Goal: Task Accomplishment & Management: Use online tool/utility

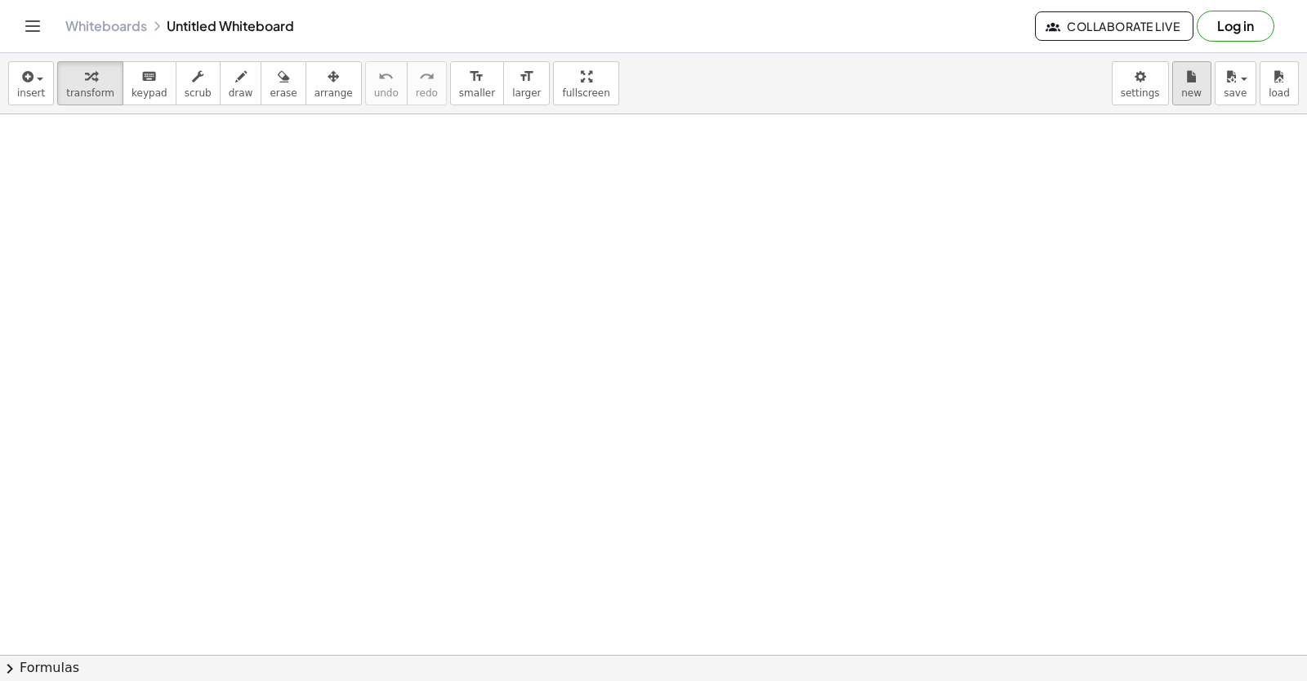
click at [1191, 72] on icon "button" at bounding box center [1191, 77] width 11 height 20
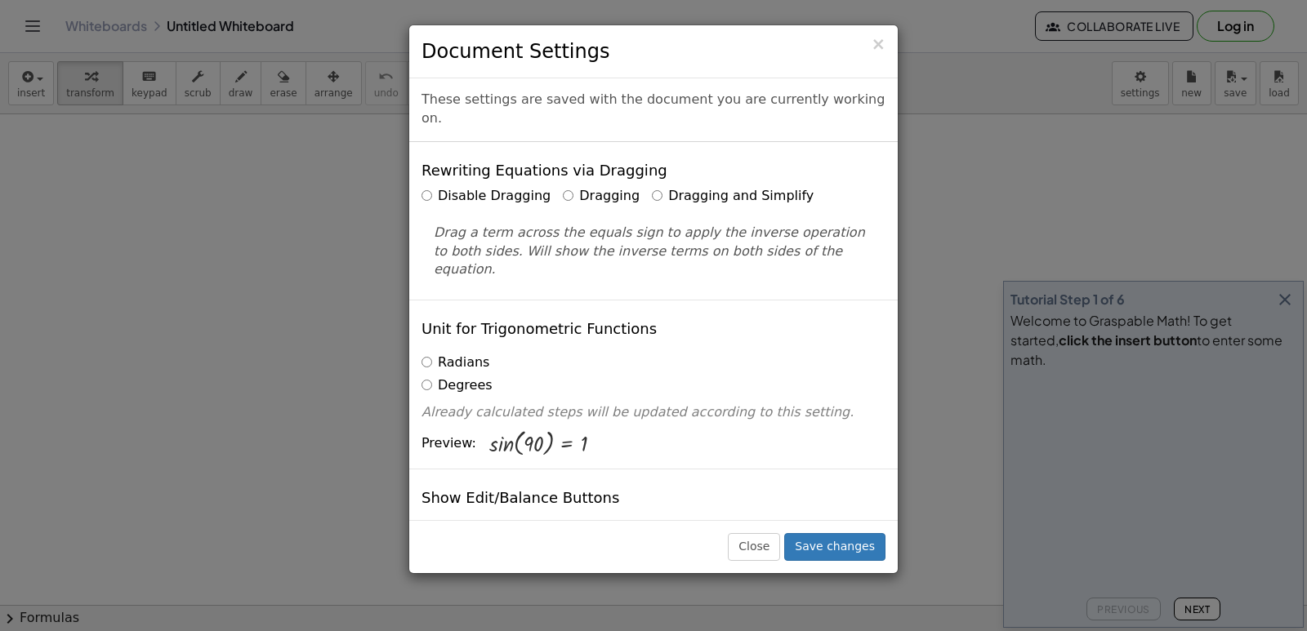
drag, startPoint x: 1133, startPoint y: 87, endPoint x: 652, endPoint y: 182, distance: 490.3
click at [652, 187] on label "Dragging and Simplify" at bounding box center [733, 196] width 162 height 19
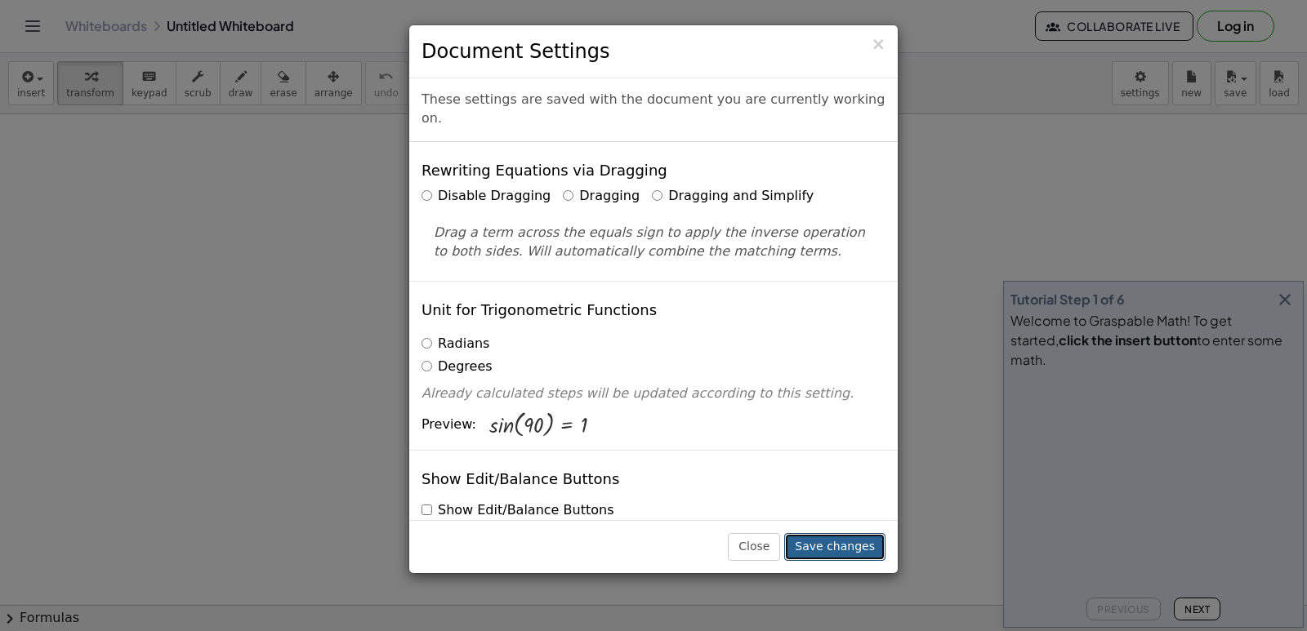
click at [848, 537] on button "Save changes" at bounding box center [834, 547] width 101 height 28
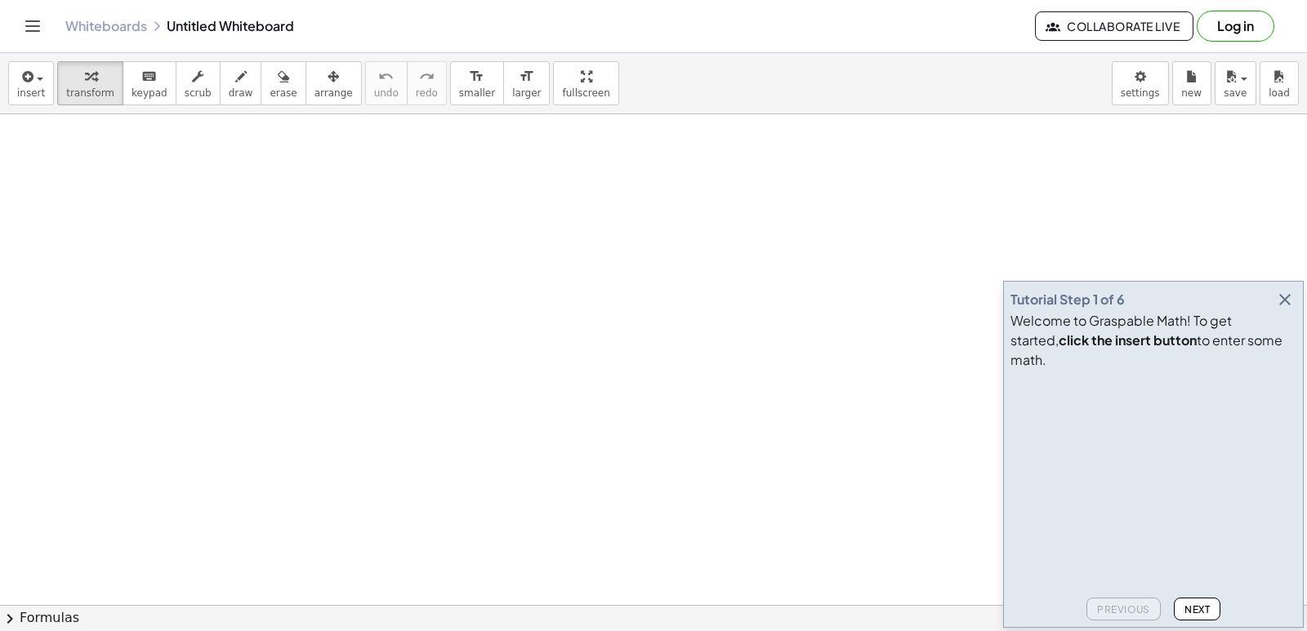
click at [1286, 310] on icon "button" at bounding box center [1285, 300] width 20 height 20
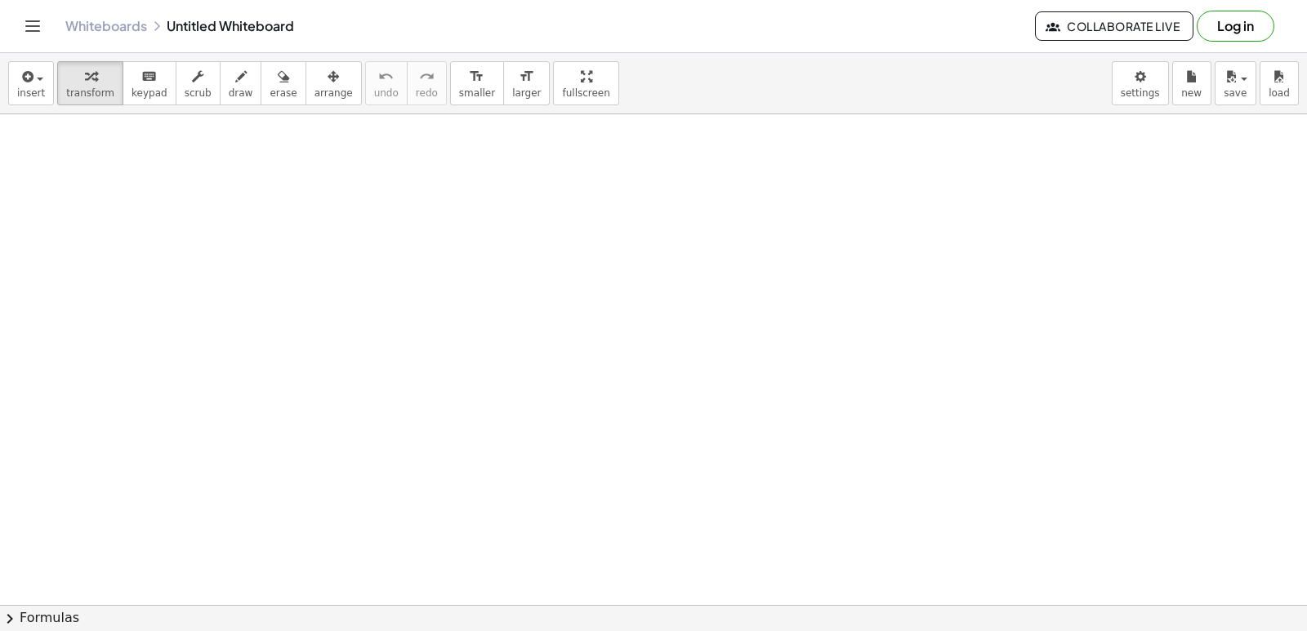
drag, startPoint x: 333, startPoint y: 465, endPoint x: 340, endPoint y: 420, distance: 45.4
click at [336, 461] on div at bounding box center [653, 605] width 1307 height 982
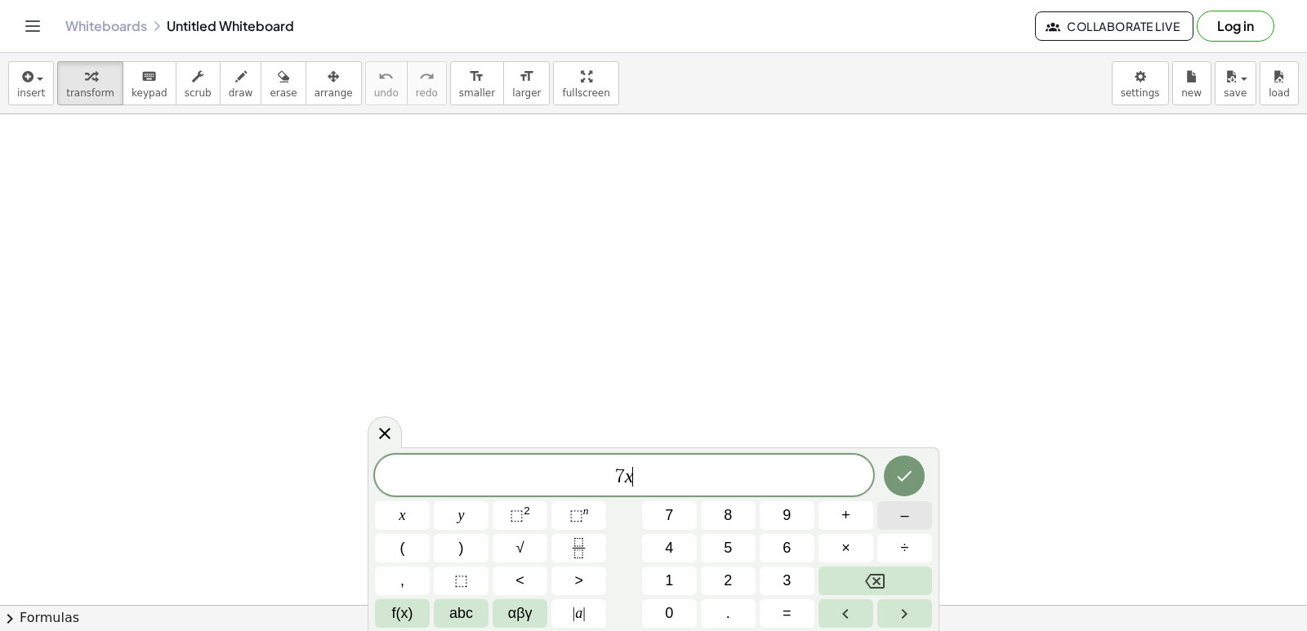
click at [914, 516] on button "–" at bounding box center [904, 515] width 55 height 29
click at [787, 605] on span "=" at bounding box center [786, 614] width 9 height 22
click at [738, 571] on button "2" at bounding box center [728, 581] width 55 height 29
click at [662, 617] on button "0" at bounding box center [669, 613] width 55 height 29
click at [893, 469] on button "Done" at bounding box center [904, 476] width 41 height 41
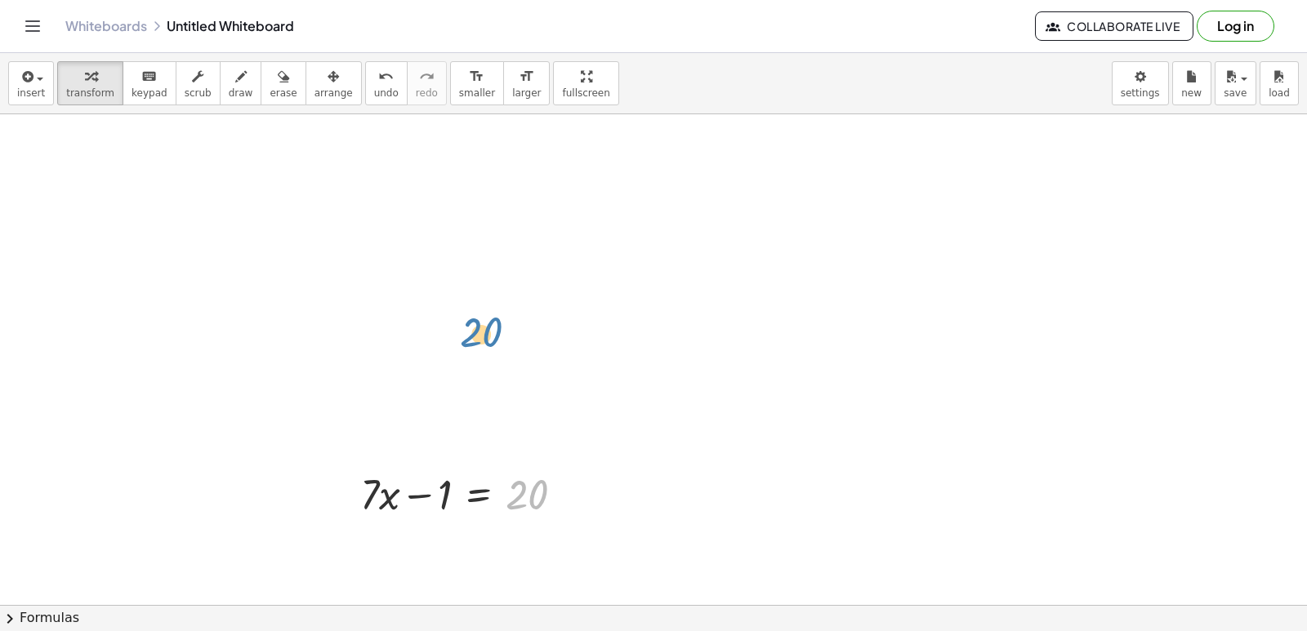
drag, startPoint x: 506, startPoint y: 494, endPoint x: 455, endPoint y: 317, distance: 184.3
click at [455, 317] on div "20 + · 7 · x − 1 = 20" at bounding box center [653, 605] width 1307 height 982
drag, startPoint x: 462, startPoint y: 490, endPoint x: 353, endPoint y: 189, distance: 319.9
click at [392, 174] on div "+ · 7 · x − 1 = 20 + · 7 · x − 1 = 20" at bounding box center [653, 605] width 1307 height 982
drag, startPoint x: 436, startPoint y: 503, endPoint x: 427, endPoint y: 533, distance: 31.5
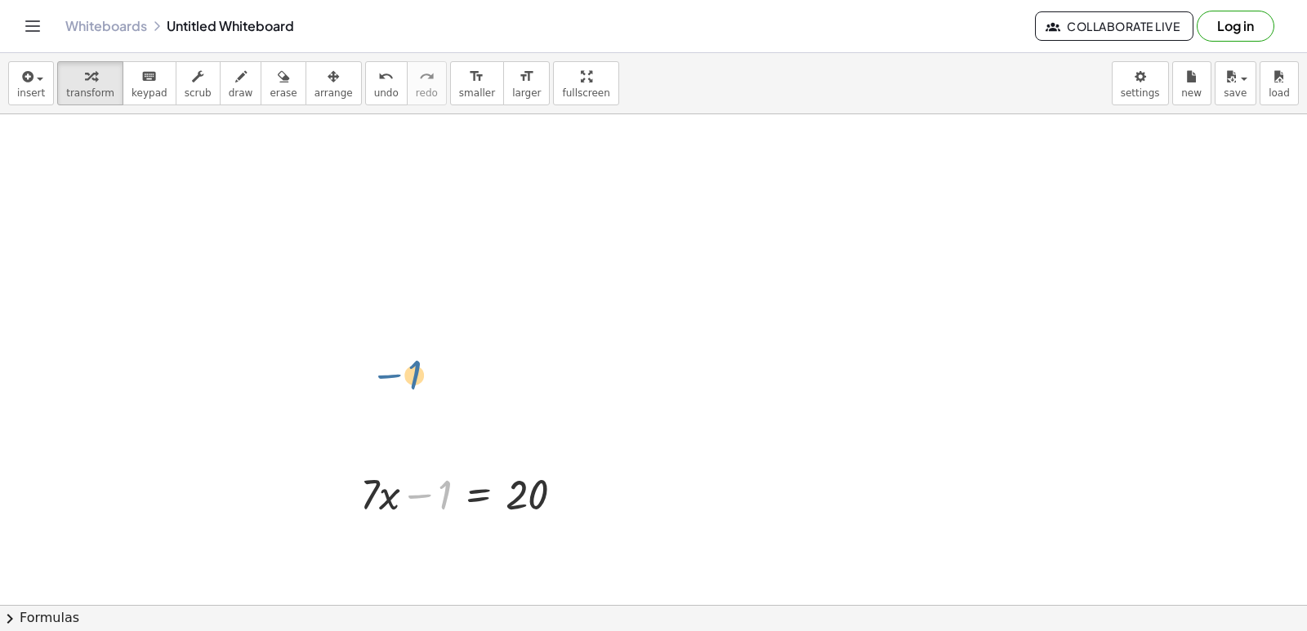
click at [418, 479] on div at bounding box center [468, 494] width 233 height 56
drag, startPoint x: 477, startPoint y: 488, endPoint x: 198, endPoint y: 152, distance: 436.8
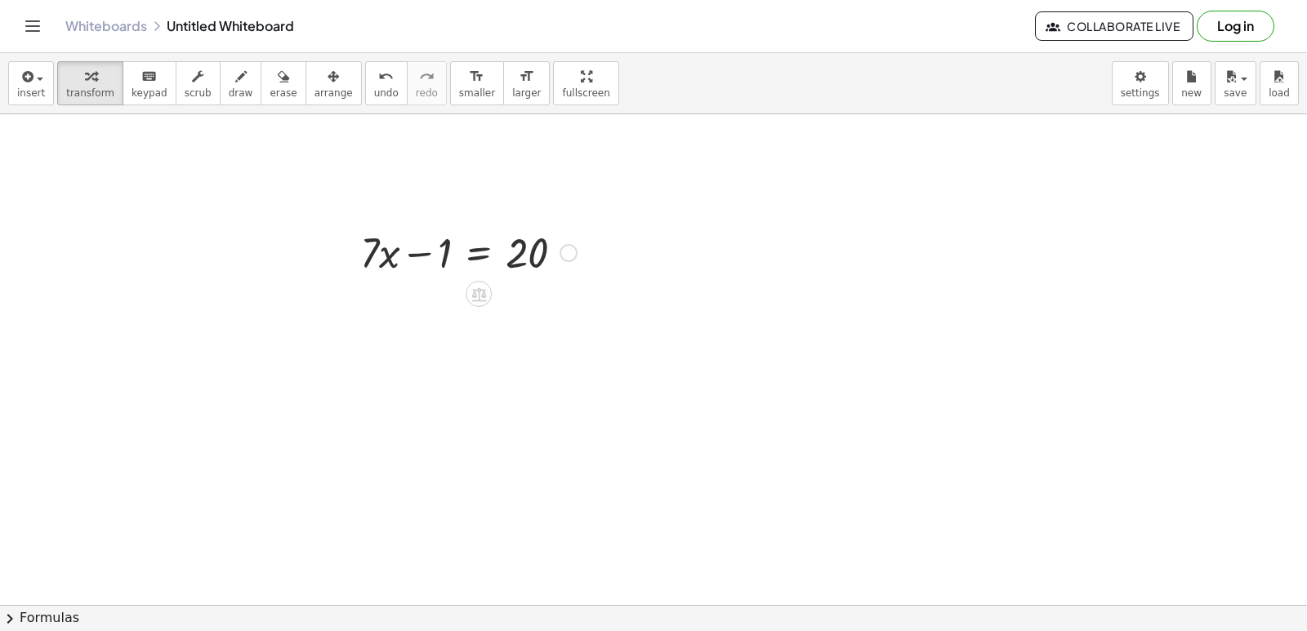
scroll to position [327, 0]
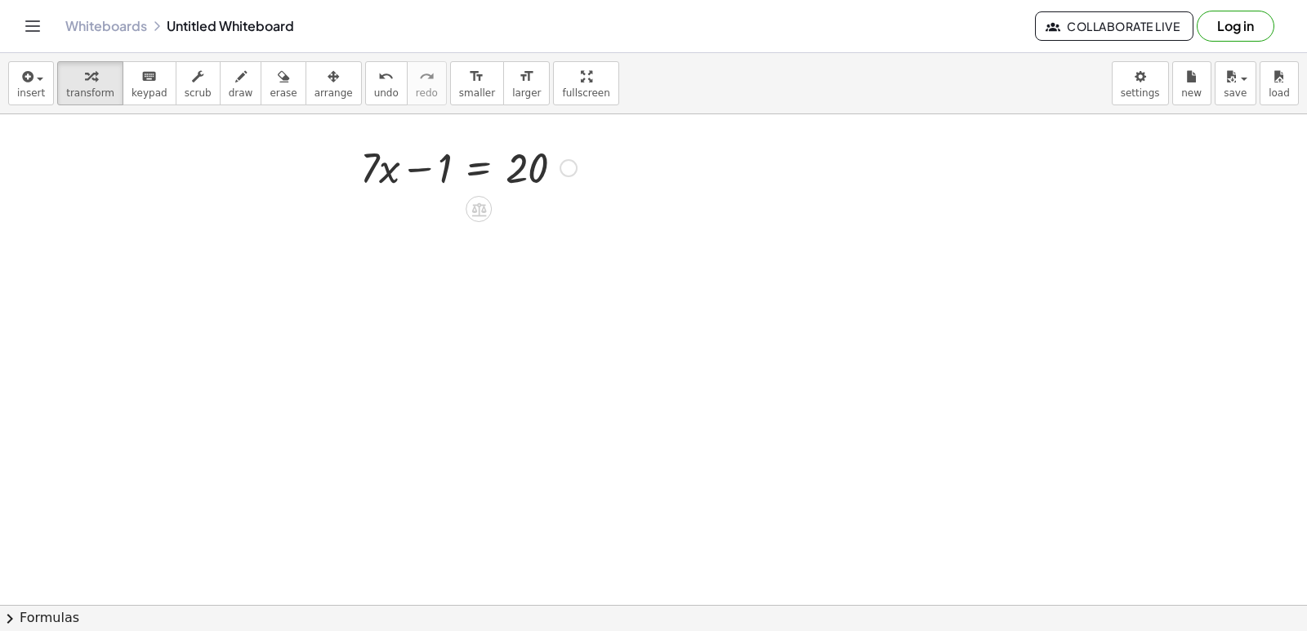
click at [559, 173] on div at bounding box center [468, 167] width 233 height 56
drag, startPoint x: 419, startPoint y: 173, endPoint x: 617, endPoint y: 172, distance: 198.5
click at [620, 172] on div "− 1 + · 7 · x − 1 = 20" at bounding box center [653, 279] width 1307 height 982
drag, startPoint x: 424, startPoint y: 166, endPoint x: 510, endPoint y: 167, distance: 85.8
click at [510, 167] on div at bounding box center [468, 167] width 233 height 56
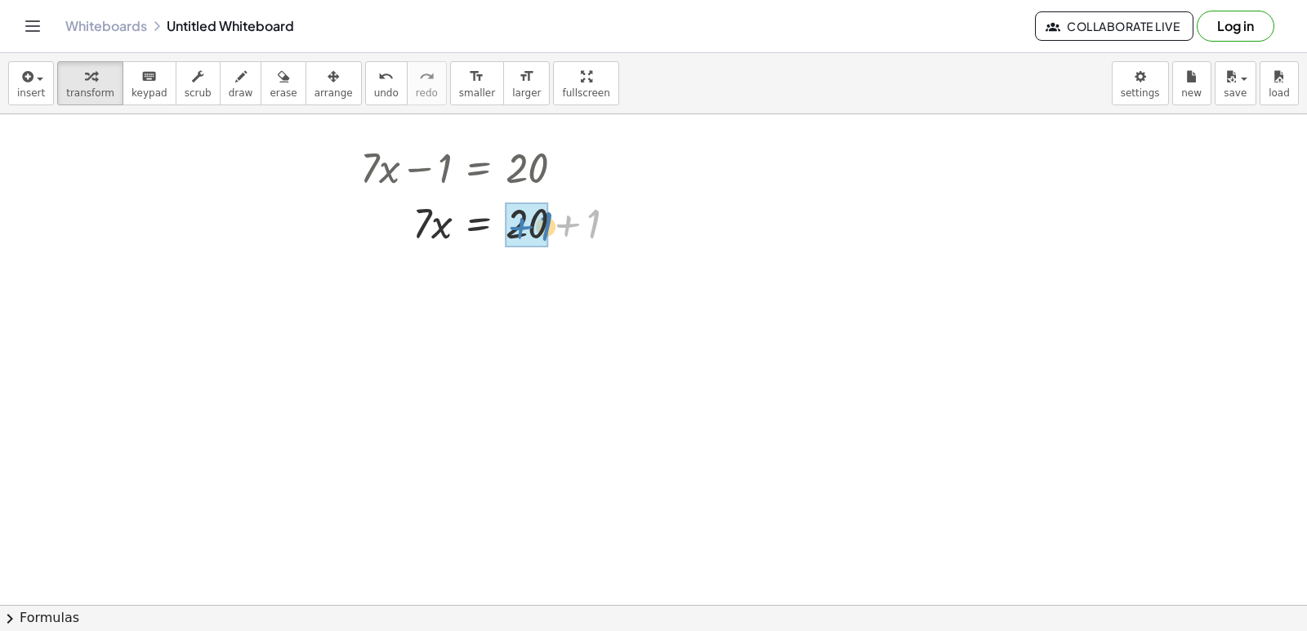
drag, startPoint x: 586, startPoint y: 218, endPoint x: 524, endPoint y: 218, distance: 61.3
drag, startPoint x: 430, startPoint y: 278, endPoint x: 421, endPoint y: 297, distance: 21.2
click at [421, 297] on div at bounding box center [494, 278] width 285 height 56
drag, startPoint x: 430, startPoint y: 281, endPoint x: 479, endPoint y: 294, distance: 49.9
click at [557, 302] on div at bounding box center [494, 278] width 285 height 56
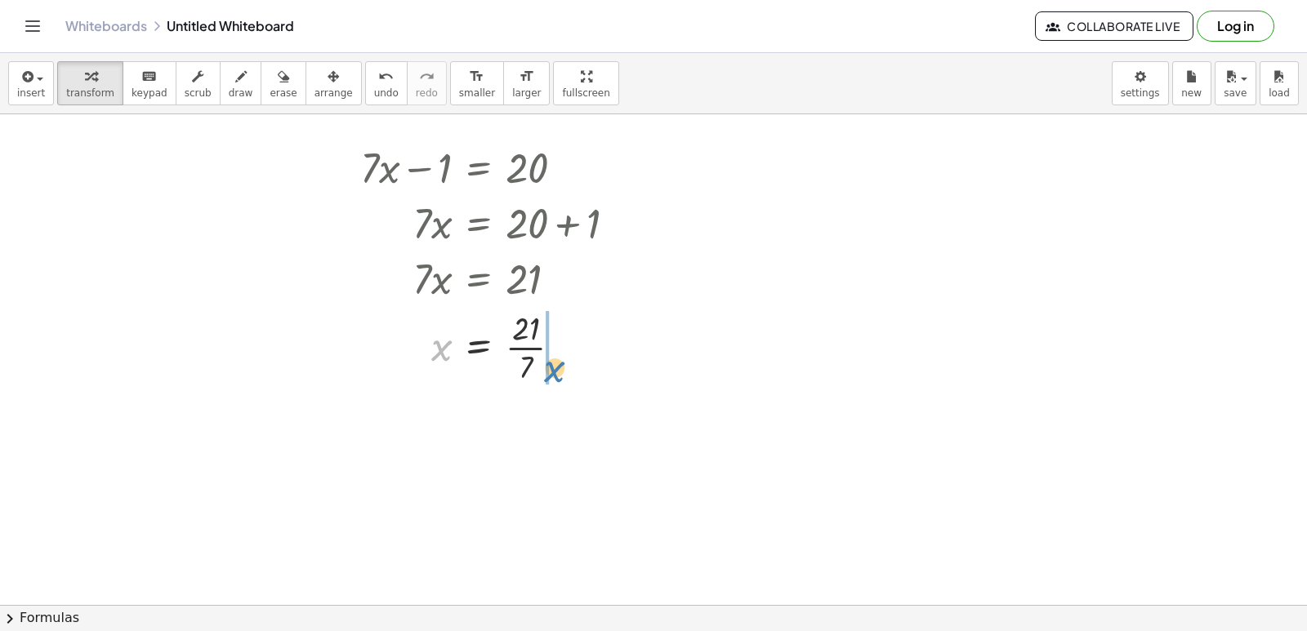
drag, startPoint x: 440, startPoint y: 343, endPoint x: 570, endPoint y: 364, distance: 131.6
click at [570, 364] on div at bounding box center [494, 346] width 285 height 82
drag, startPoint x: 587, startPoint y: 429, endPoint x: 439, endPoint y: 380, distance: 156.5
click at [444, 415] on div at bounding box center [497, 428] width 290 height 82
click at [475, 433] on div at bounding box center [494, 428] width 285 height 82
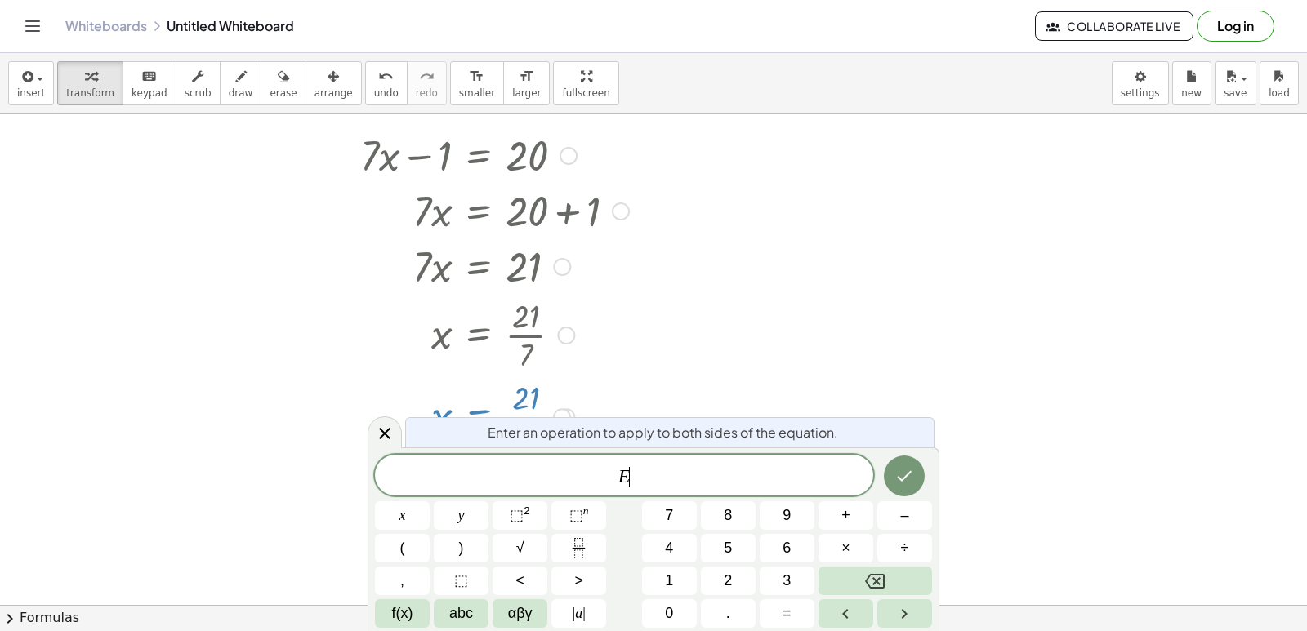
scroll to position [339, 0]
click at [887, 472] on button "Done" at bounding box center [904, 476] width 41 height 41
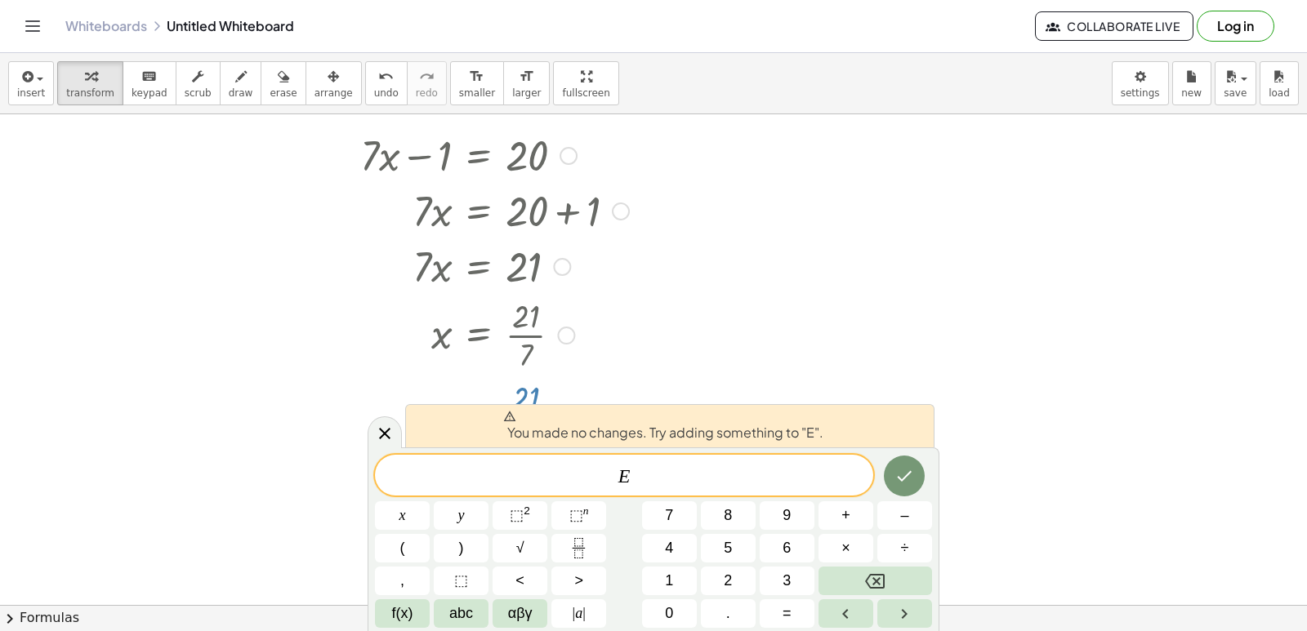
click at [383, 429] on icon at bounding box center [385, 434] width 20 height 20
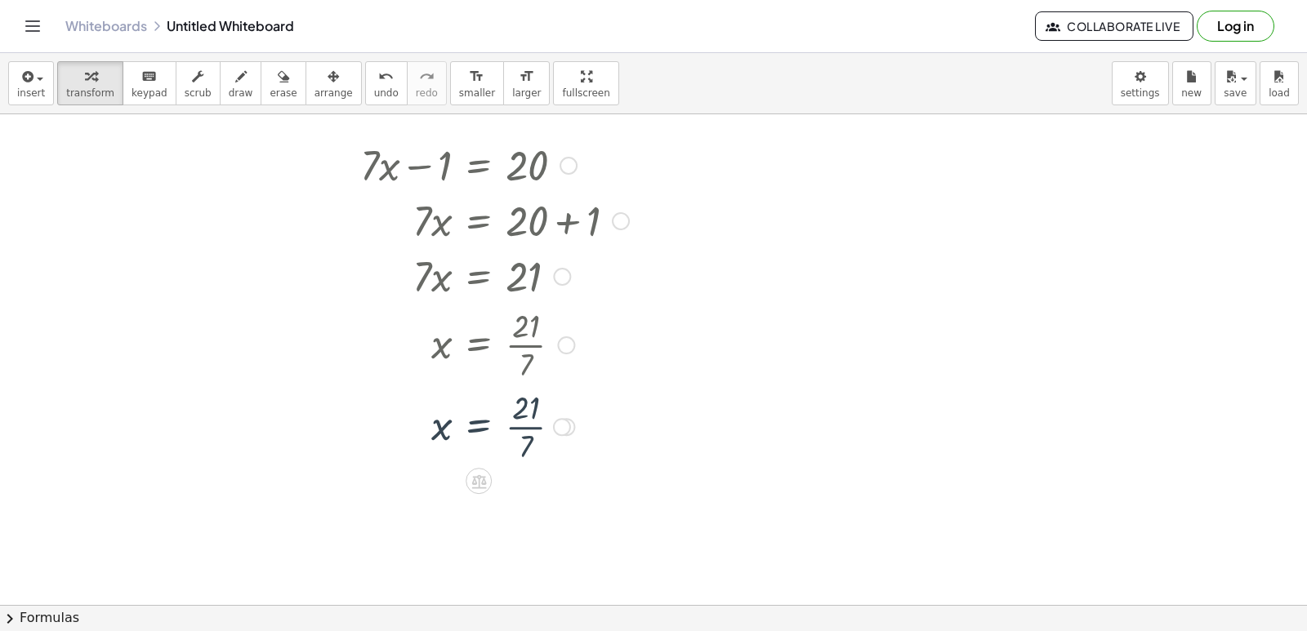
scroll to position [327, 0]
click at [528, 435] on div at bounding box center [494, 428] width 285 height 82
click at [535, 426] on div at bounding box center [503, 428] width 302 height 82
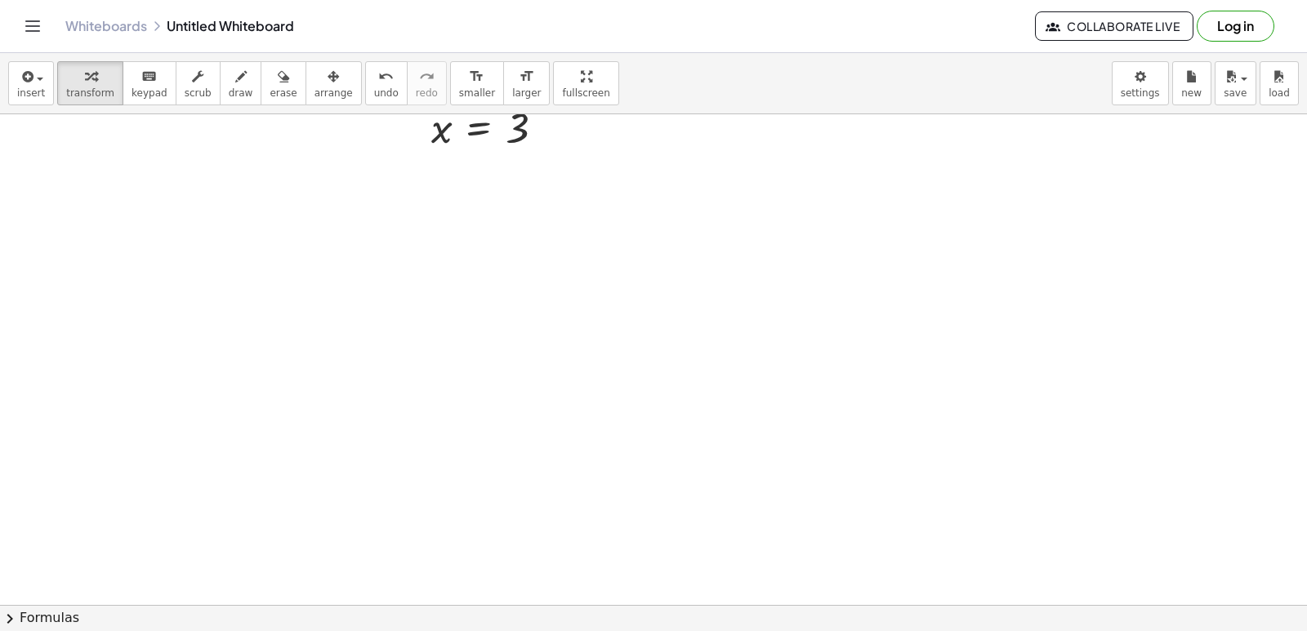
scroll to position [735, 0]
click at [475, 421] on div at bounding box center [653, 115] width 1307 height 1473
click at [527, 447] on div at bounding box center [653, 115] width 1307 height 1473
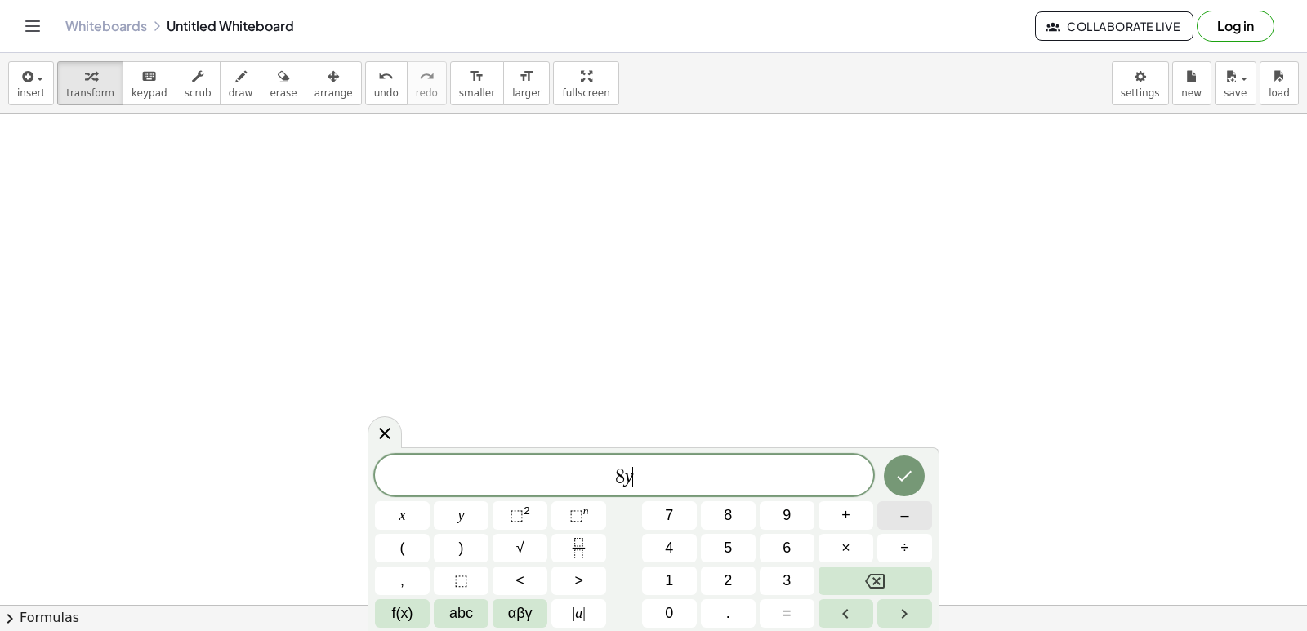
click at [879, 510] on button "–" at bounding box center [904, 515] width 55 height 29
click at [789, 519] on span "9" at bounding box center [786, 516] width 8 height 22
click at [779, 616] on button "=" at bounding box center [787, 613] width 55 height 29
click at [666, 577] on button "1" at bounding box center [669, 581] width 55 height 29
click at [748, 543] on button "5" at bounding box center [728, 548] width 55 height 29
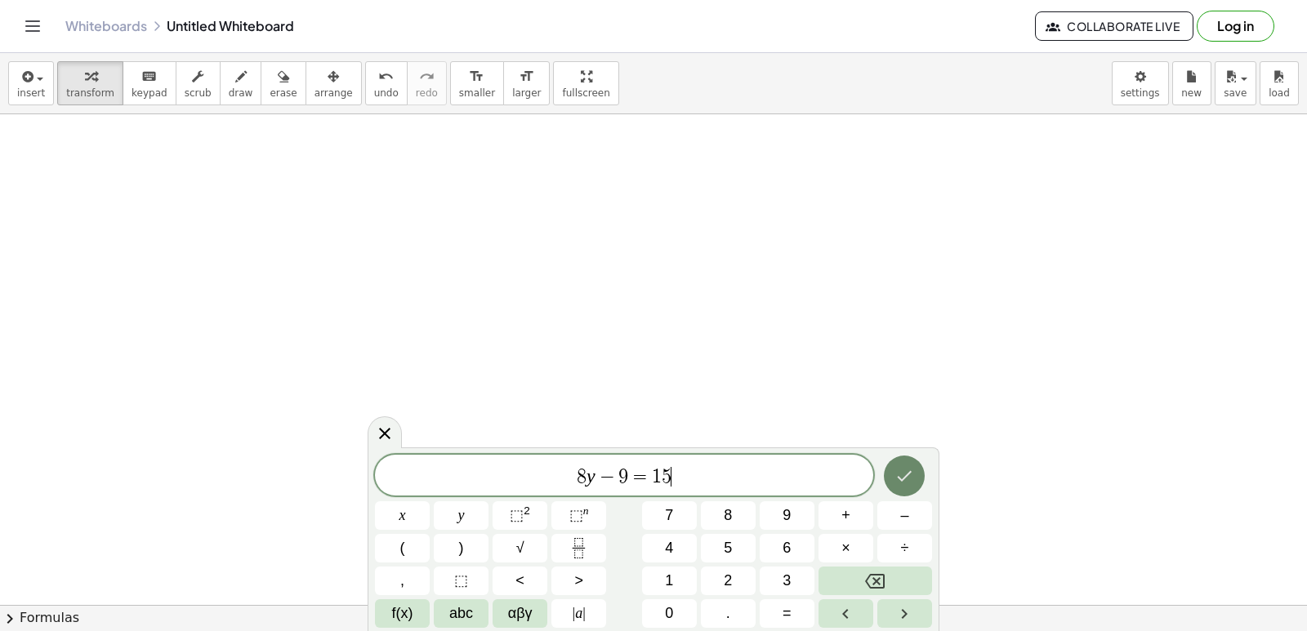
click at [895, 478] on icon "Done" at bounding box center [904, 476] width 20 height 20
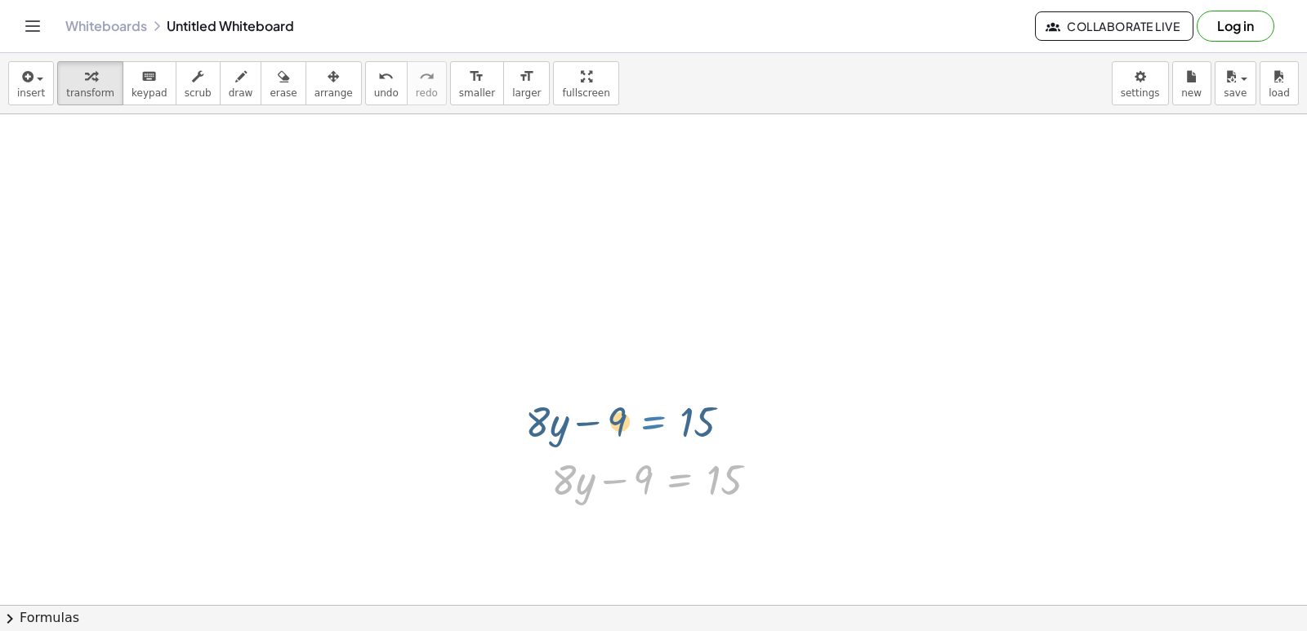
drag, startPoint x: 674, startPoint y: 462, endPoint x: 630, endPoint y: 346, distance: 124.1
click at [633, 373] on div "+ · 7 · x − 1 = 20 · 7 · x = + 20 + 1 · 7 · x = 21 x = · 21 · 7 0 = + · 21 · 7 …" at bounding box center [653, 115] width 1307 height 1473
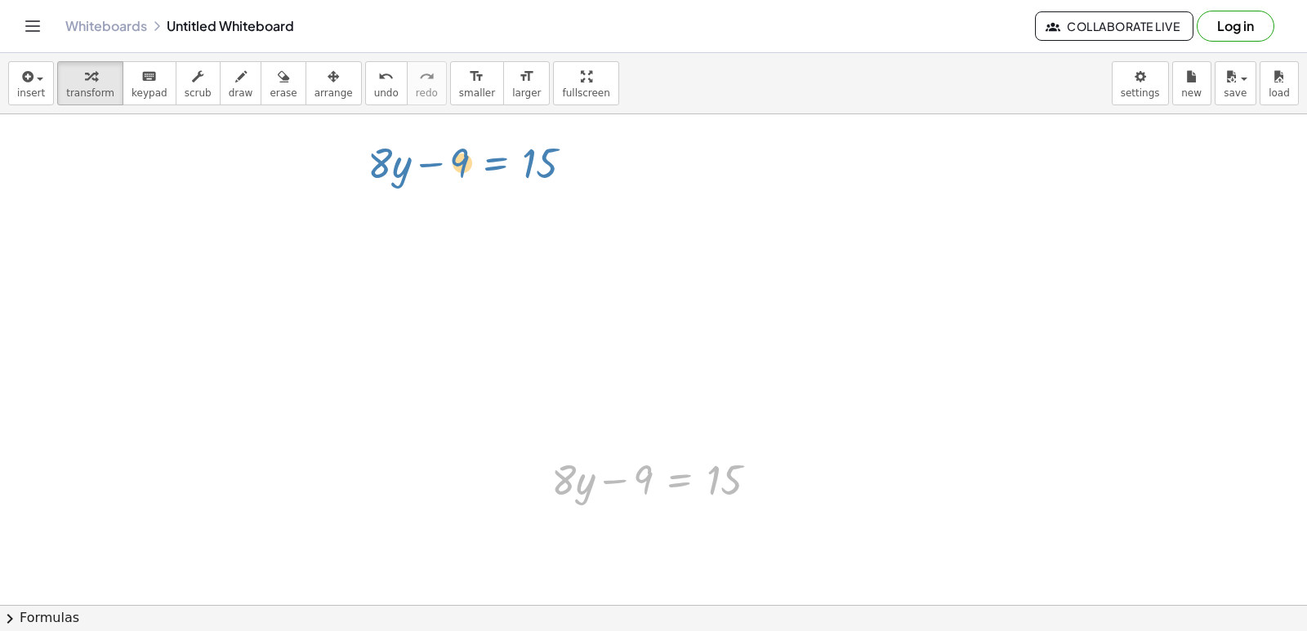
drag, startPoint x: 684, startPoint y: 477, endPoint x: 501, endPoint y: 161, distance: 365.6
click at [501, 161] on div "+ · 7 · x − 1 = 20 · 7 · x = + 20 + 1 · 7 · x = 21 x = · 21 · 7 0 = + · 21 · 7 …" at bounding box center [653, 115] width 1307 height 1473
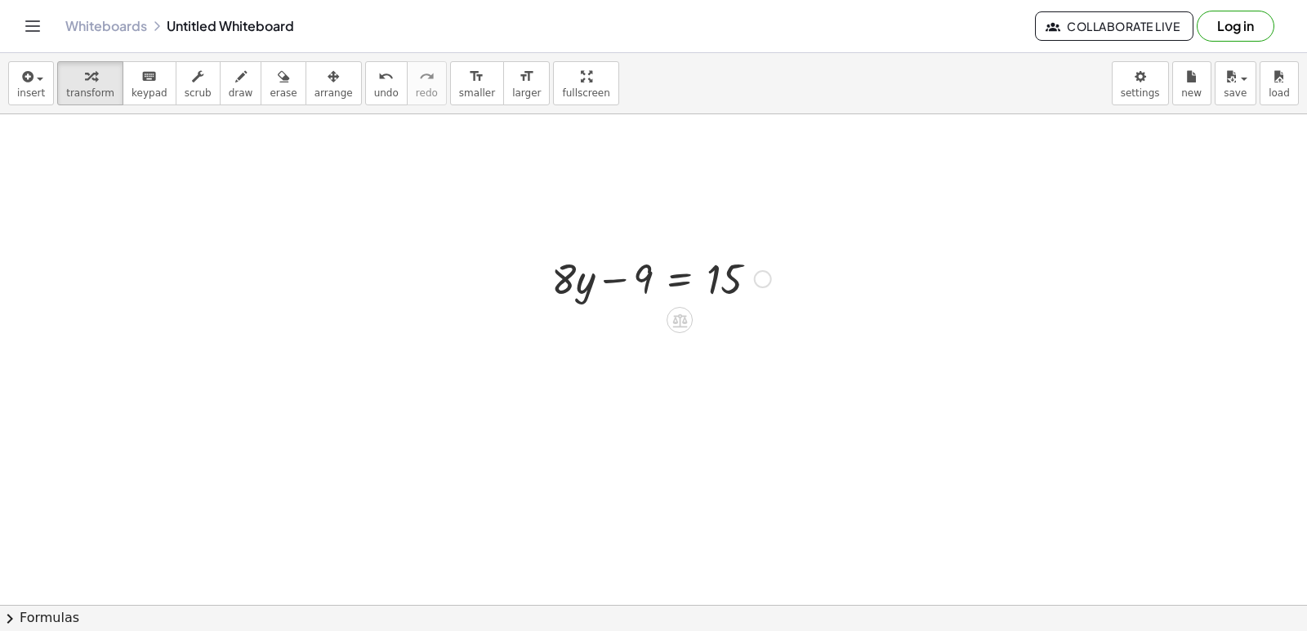
scroll to position [898, 0]
drag, startPoint x: 653, startPoint y: 232, endPoint x: 635, endPoint y: 319, distance: 89.1
click at [635, 319] on div "+ · 7 · x − 1 = 20 · 7 · x = + 20 + 1 · 7 · x = 21 x = · 21 · 7 0 = + · 21 · 7 …" at bounding box center [653, 197] width 1307 height 1963
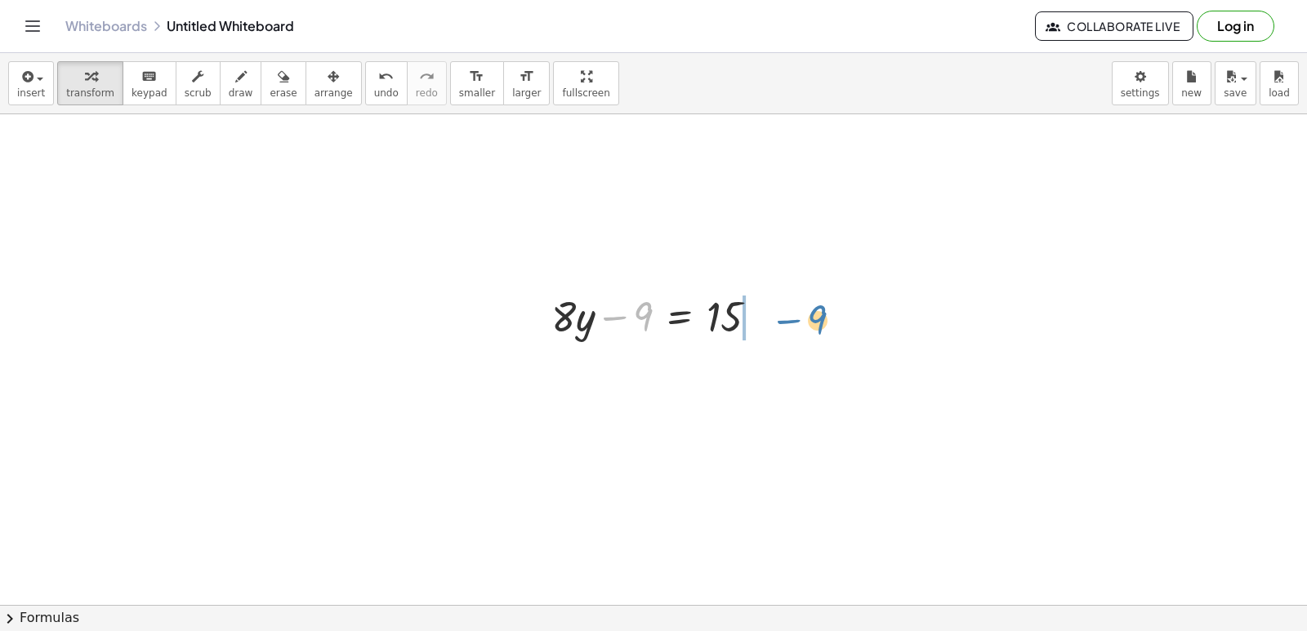
drag, startPoint x: 635, startPoint y: 319, endPoint x: 787, endPoint y: 323, distance: 151.1
click at [787, 323] on div "+ · 7 · x − 1 = 20 · 7 · x = + 20 + 1 · 7 · x = 21 x = · 21 · 7 0 = + · 21 · 7 …" at bounding box center [653, 197] width 1307 height 1963
drag, startPoint x: 788, startPoint y: 369, endPoint x: 709, endPoint y: 379, distance: 79.8
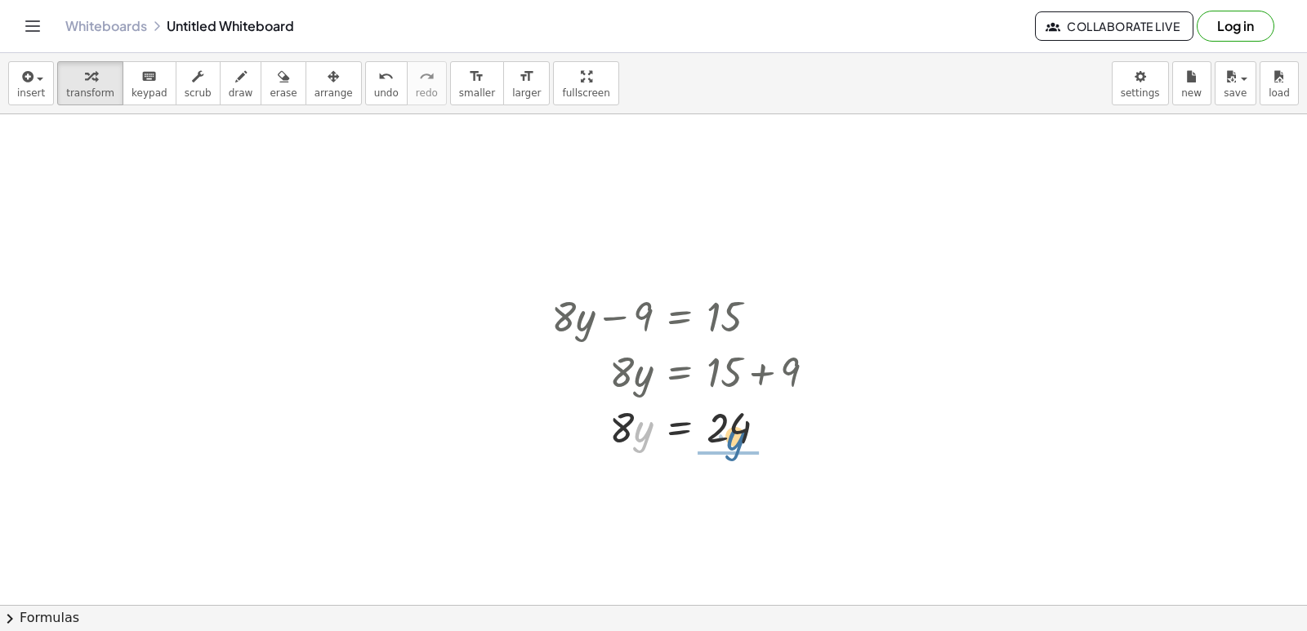
drag, startPoint x: 654, startPoint y: 439, endPoint x: 740, endPoint y: 428, distance: 86.4
click at [740, 428] on div at bounding box center [690, 427] width 294 height 56
drag, startPoint x: 721, startPoint y: 514, endPoint x: 640, endPoint y: 487, distance: 85.2
click at [640, 487] on div at bounding box center [690, 495] width 294 height 82
drag, startPoint x: 624, startPoint y: 479, endPoint x: 738, endPoint y: 498, distance: 115.2
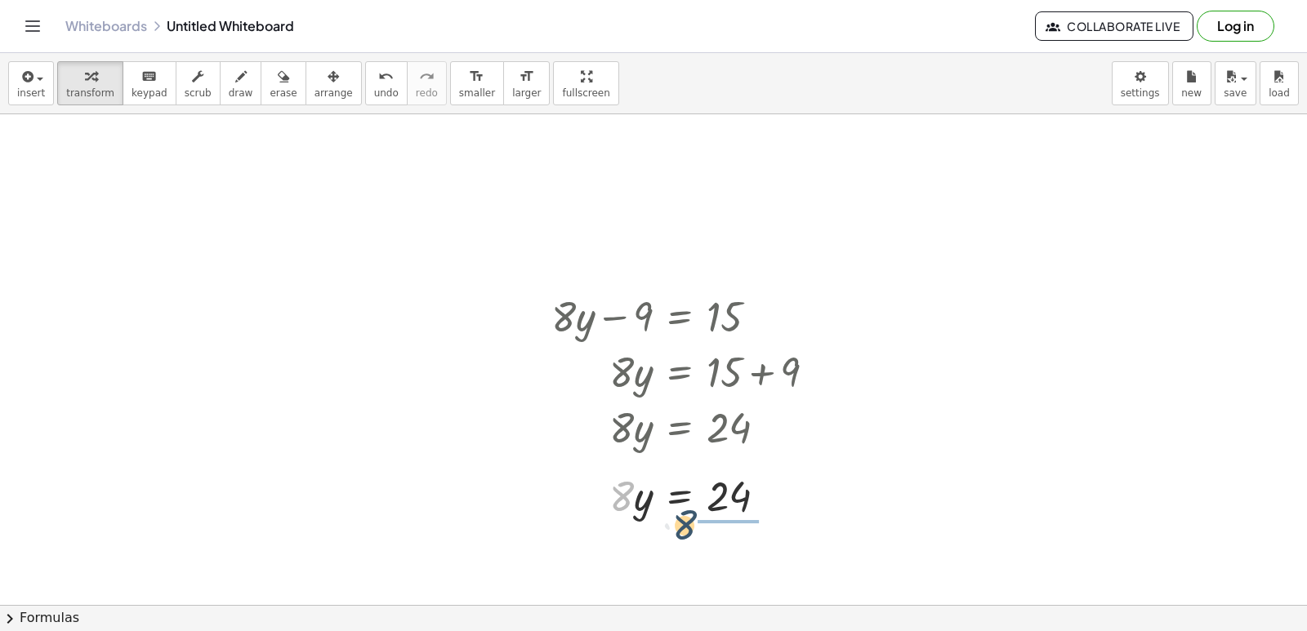
click at [738, 506] on div at bounding box center [690, 495] width 294 height 56
click at [729, 493] on div at bounding box center [690, 495] width 294 height 82
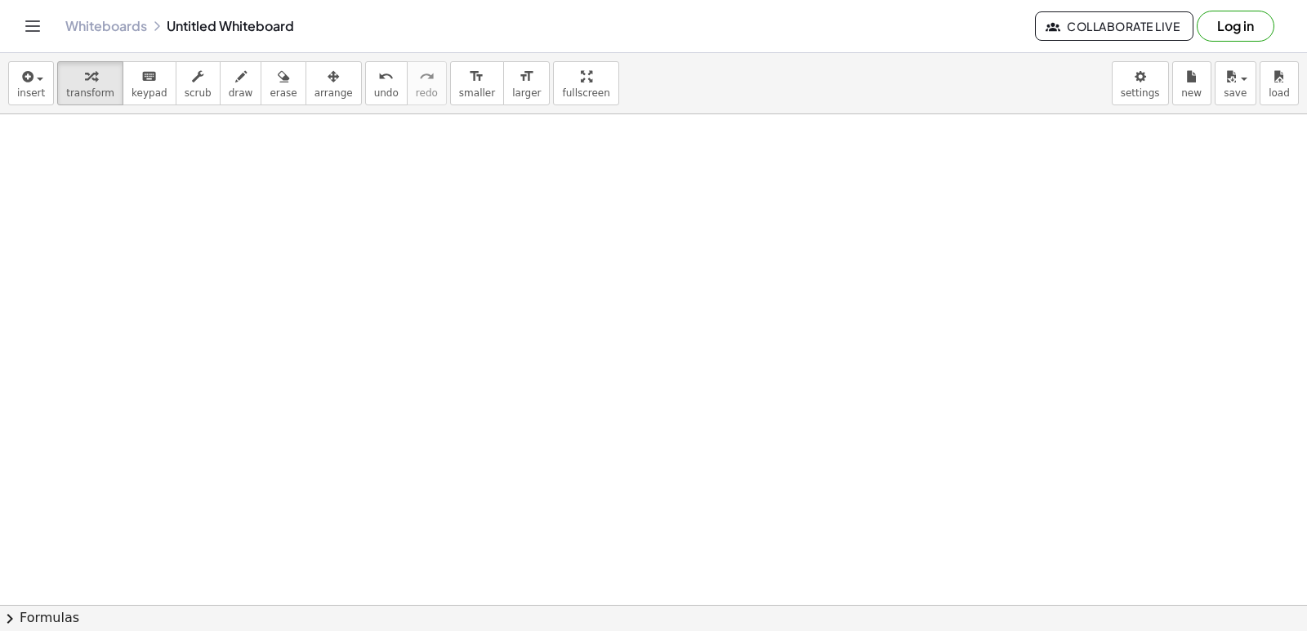
scroll to position [1470, 0]
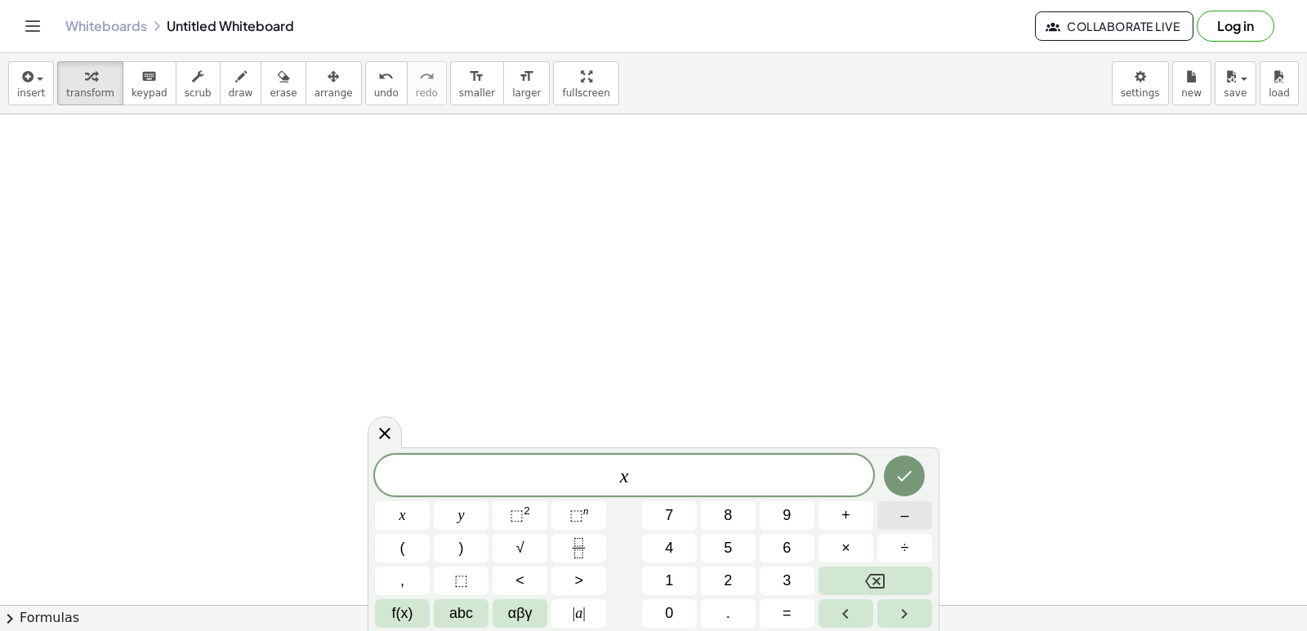
click at [920, 520] on button "–" at bounding box center [904, 515] width 55 height 29
click at [689, 569] on button "1" at bounding box center [669, 581] width 55 height 29
click at [721, 540] on button "5" at bounding box center [728, 548] width 55 height 29
click at [788, 622] on span "=" at bounding box center [786, 614] width 9 height 22
click at [703, 587] on div "x − 1 5 = ​ x y ⬚ 2 ⬚ n 7 8 9 + – ( ) √ 4 5 6 × ÷ , ⬚ < > 1 2 3 f(x) abc αβγ | …" at bounding box center [653, 541] width 557 height 173
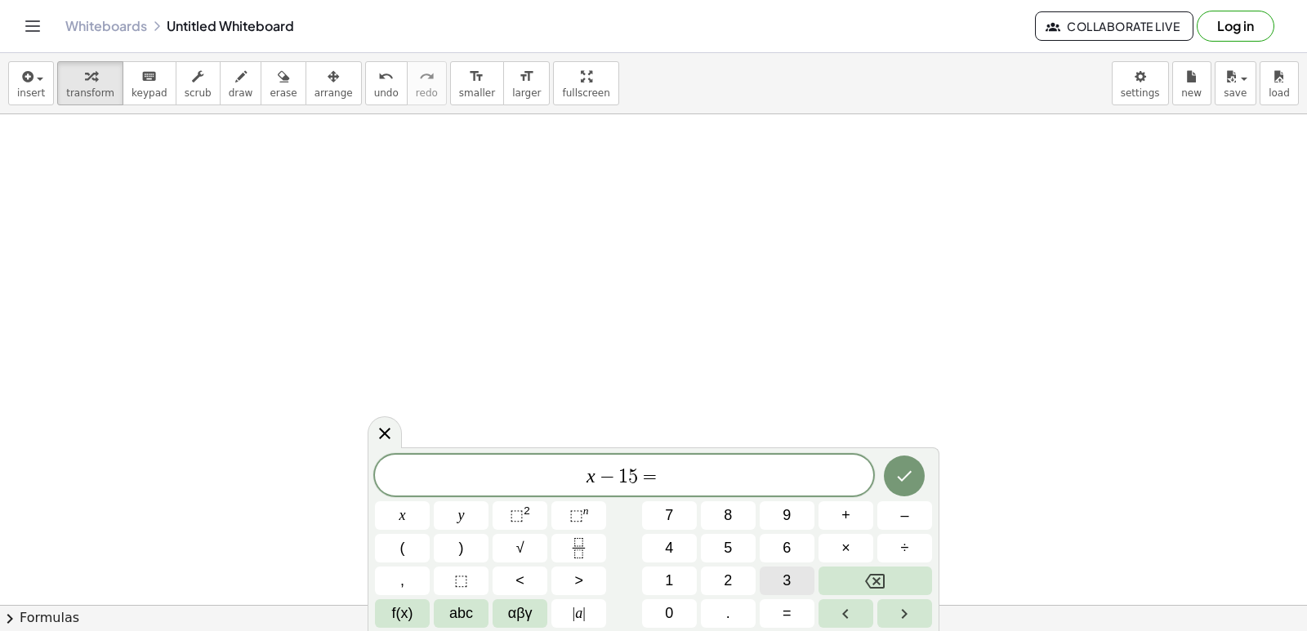
click at [793, 571] on button "3" at bounding box center [787, 581] width 55 height 29
click at [902, 486] on button "Done" at bounding box center [904, 476] width 41 height 41
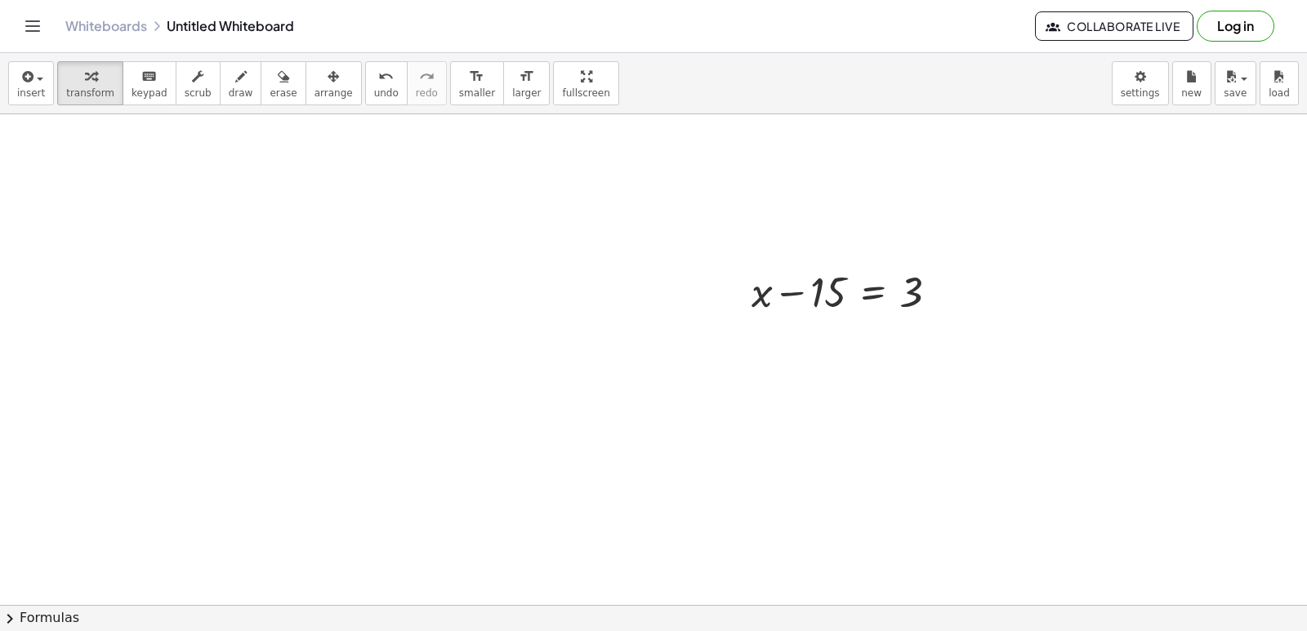
scroll to position [1797, 0]
drag, startPoint x: 833, startPoint y: 255, endPoint x: 974, endPoint y: 265, distance: 141.7
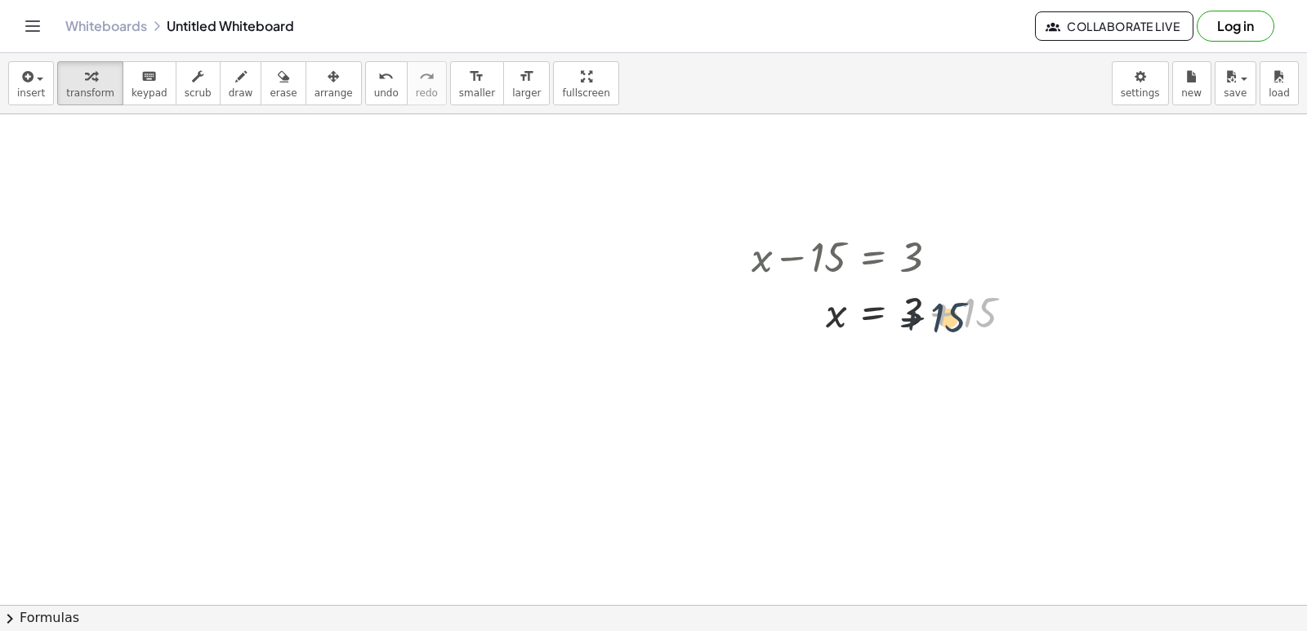
drag, startPoint x: 976, startPoint y: 295, endPoint x: 935, endPoint y: 301, distance: 41.2
click at [935, 301] on div at bounding box center [888, 311] width 291 height 56
drag, startPoint x: 967, startPoint y: 301, endPoint x: 893, endPoint y: 305, distance: 74.4
click at [893, 305] on div at bounding box center [888, 311] width 291 height 56
drag, startPoint x: 836, startPoint y: 366, endPoint x: 925, endPoint y: 396, distance: 93.2
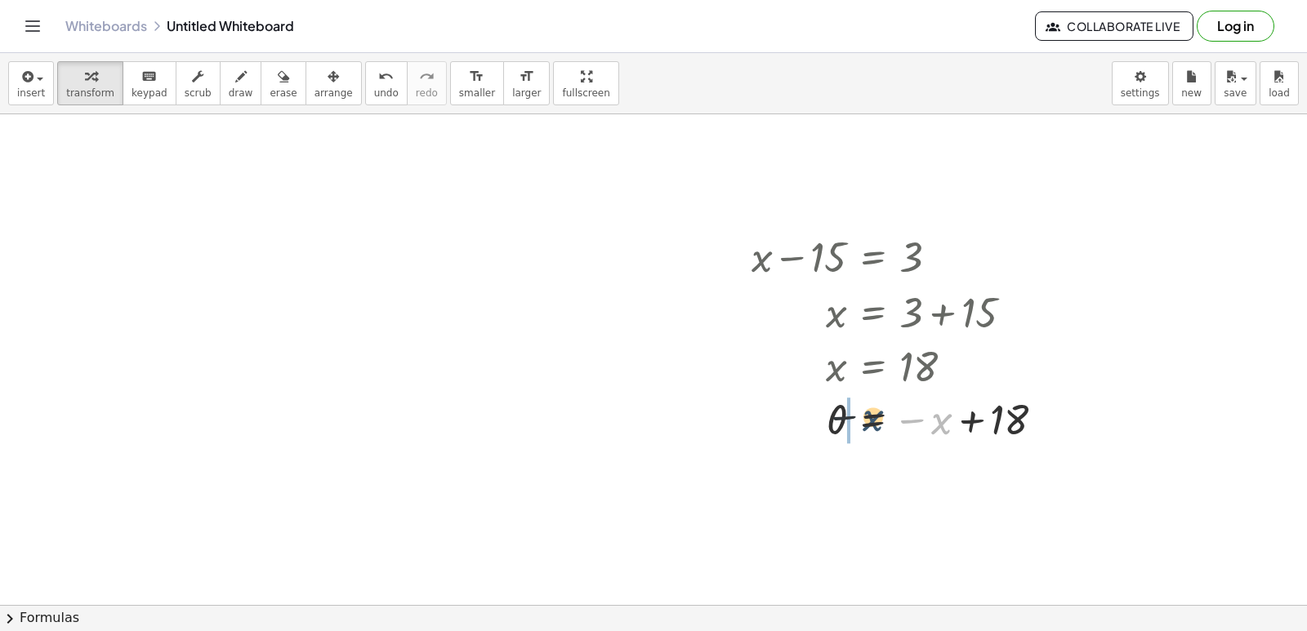
drag, startPoint x: 938, startPoint y: 432, endPoint x: 866, endPoint y: 429, distance: 72.8
click at [866, 429] on div at bounding box center [904, 420] width 323 height 54
drag, startPoint x: 871, startPoint y: 421, endPoint x: 920, endPoint y: 429, distance: 48.7
click at [920, 430] on div at bounding box center [888, 420] width 291 height 54
drag, startPoint x: 942, startPoint y: 393, endPoint x: 938, endPoint y: 412, distance: 19.2
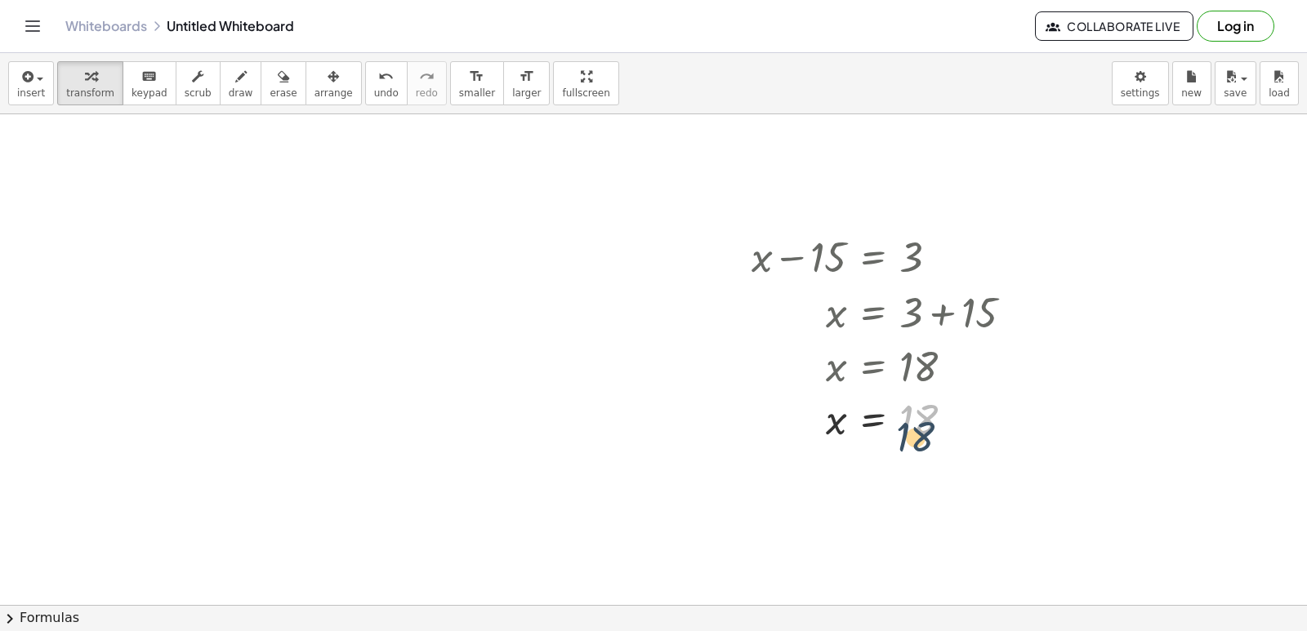
click at [938, 412] on div at bounding box center [888, 420] width 291 height 54
drag, startPoint x: 922, startPoint y: 365, endPoint x: 926, endPoint y: 419, distance: 54.1
click at [873, 257] on div "+ x − 15 = 3 x = + 3 + 15 x = 18 0 = − x + 18 + 0 + x = 18 = 18 x" at bounding box center [873, 257] width 0 height 0
click at [956, 425] on div at bounding box center [954, 421] width 18 height 18
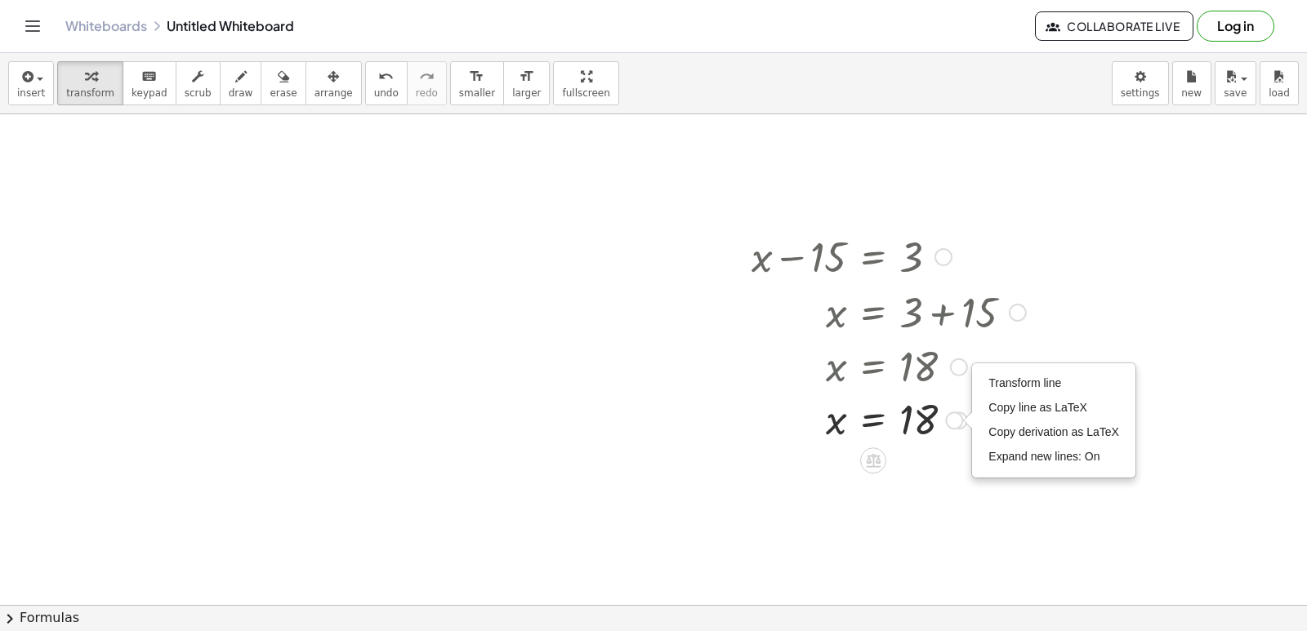
click at [956, 421] on div "Transform line Copy line as LaTeX Copy derivation as LaTeX Expand new lines: On" at bounding box center [954, 421] width 18 height 18
click at [959, 361] on div at bounding box center [959, 368] width 18 height 18
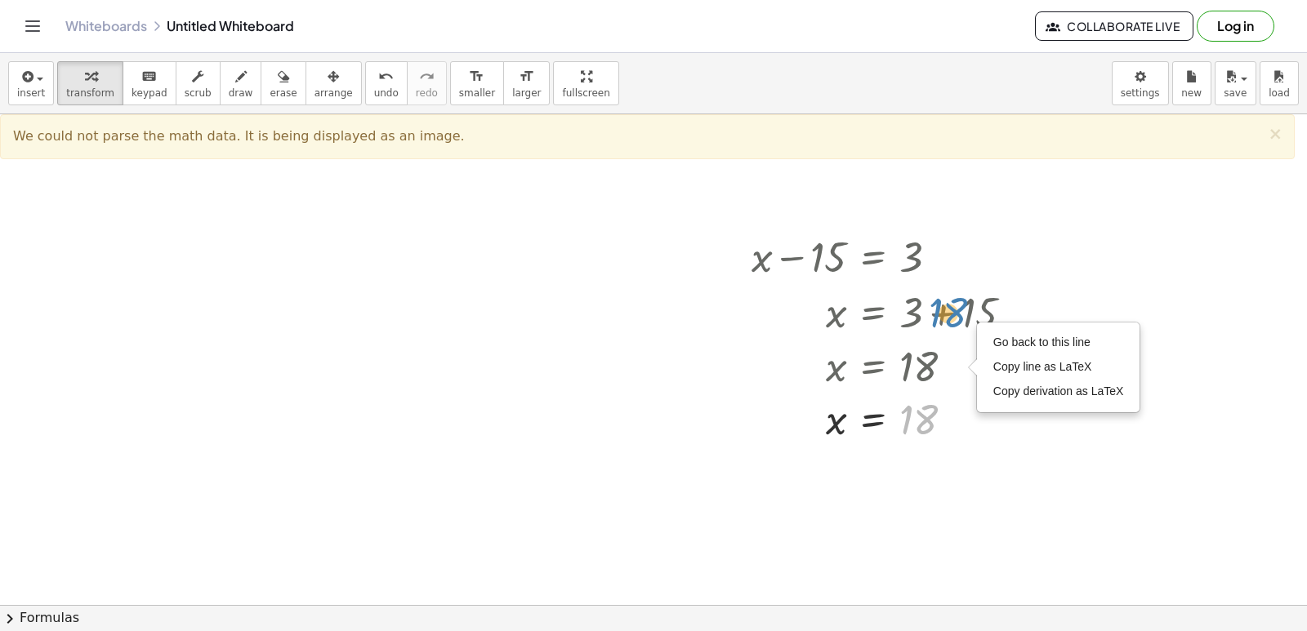
drag, startPoint x: 903, startPoint y: 413, endPoint x: 925, endPoint y: 319, distance: 96.5
click at [873, 257] on div "+ x − 15 = 3 x = + 3 + 15 x = 18 Go back to this line Copy line as LaTeX Copy d…" at bounding box center [873, 257] width 0 height 0
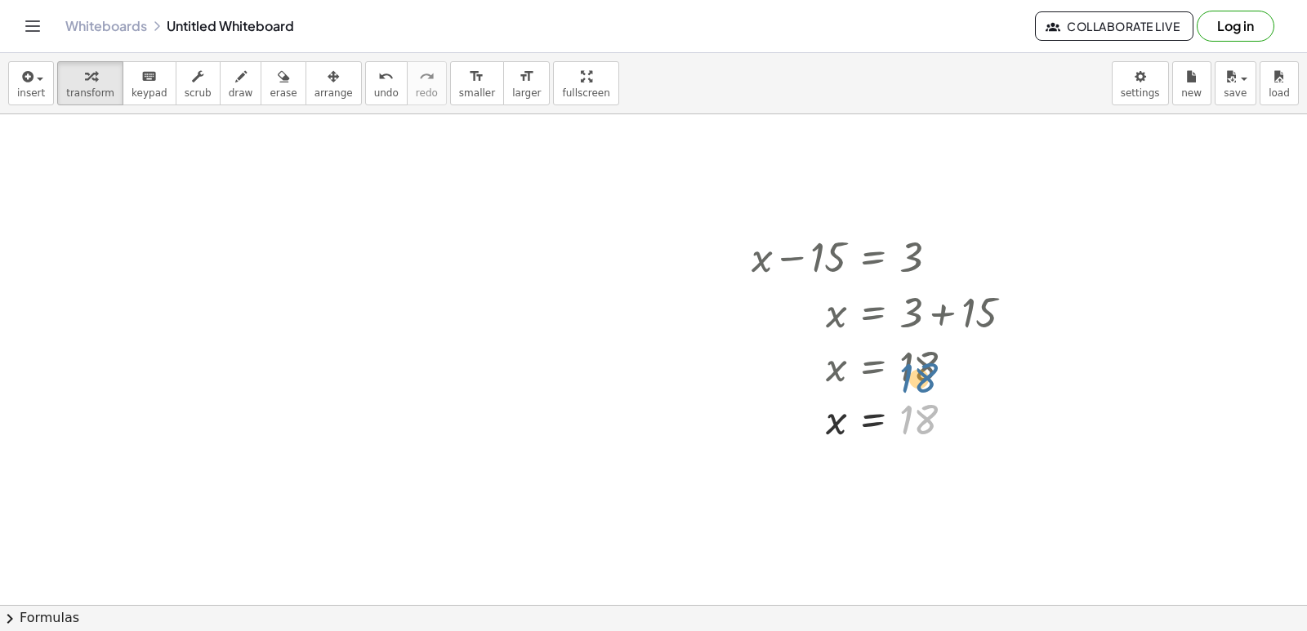
drag, startPoint x: 920, startPoint y: 432, endPoint x: 920, endPoint y: 382, distance: 49.8
drag, startPoint x: 914, startPoint y: 417, endPoint x: 938, endPoint y: 279, distance: 140.2
drag, startPoint x: 952, startPoint y: 308, endPoint x: 907, endPoint y: 309, distance: 44.1
click at [907, 309] on div at bounding box center [888, 311] width 291 height 56
drag, startPoint x: 932, startPoint y: 314, endPoint x: 915, endPoint y: 314, distance: 17.2
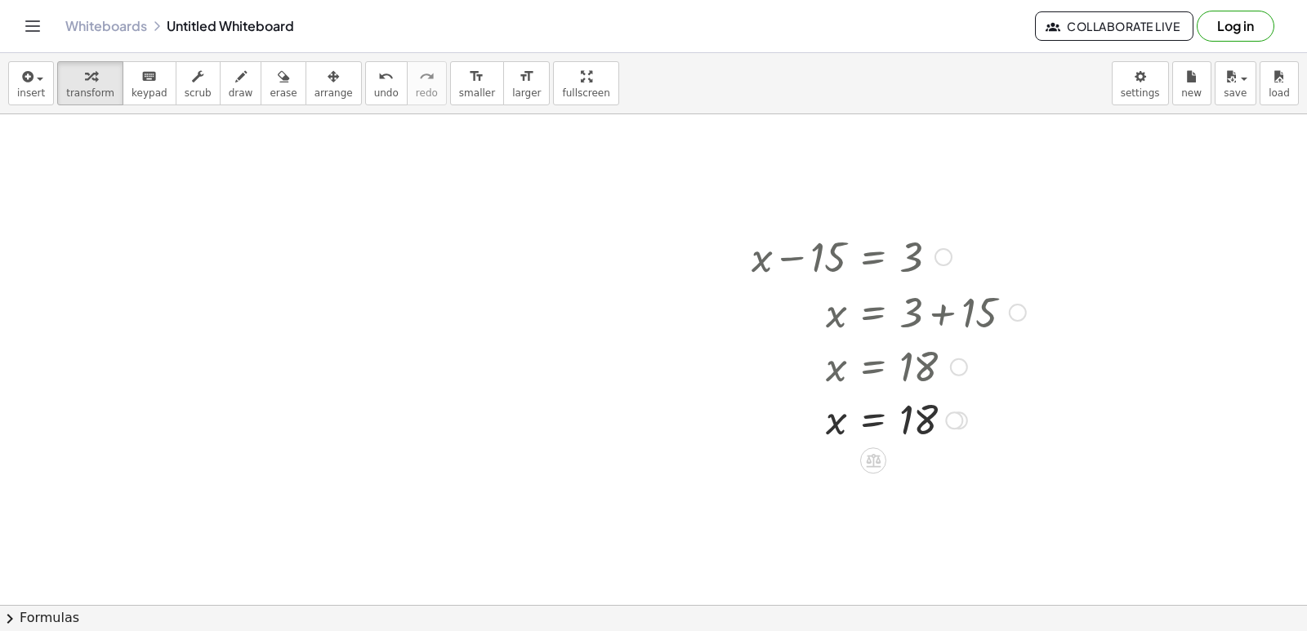
click at [915, 314] on div at bounding box center [888, 311] width 291 height 56
drag, startPoint x: 914, startPoint y: 314, endPoint x: 987, endPoint y: 307, distance: 73.0
click at [987, 307] on div at bounding box center [888, 311] width 291 height 56
drag, startPoint x: 984, startPoint y: 308, endPoint x: 907, endPoint y: 301, distance: 77.9
click at [907, 301] on div at bounding box center [888, 311] width 291 height 56
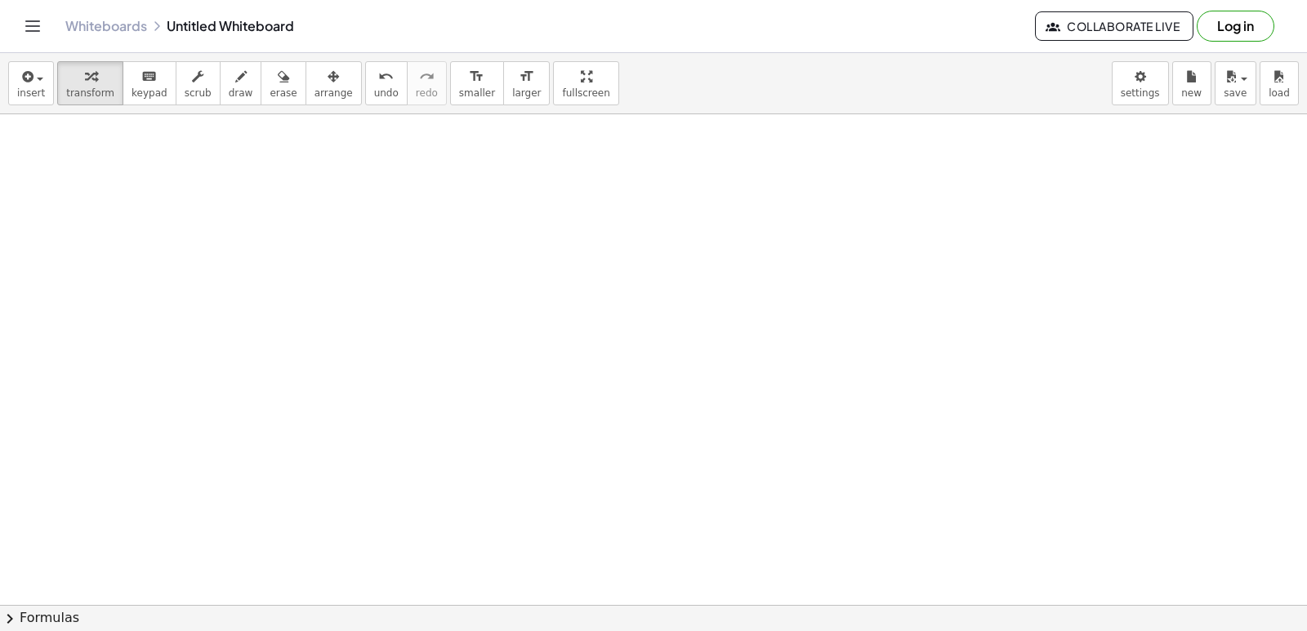
scroll to position [2208, 0]
drag, startPoint x: 525, startPoint y: 503, endPoint x: 525, endPoint y: 519, distance: 15.5
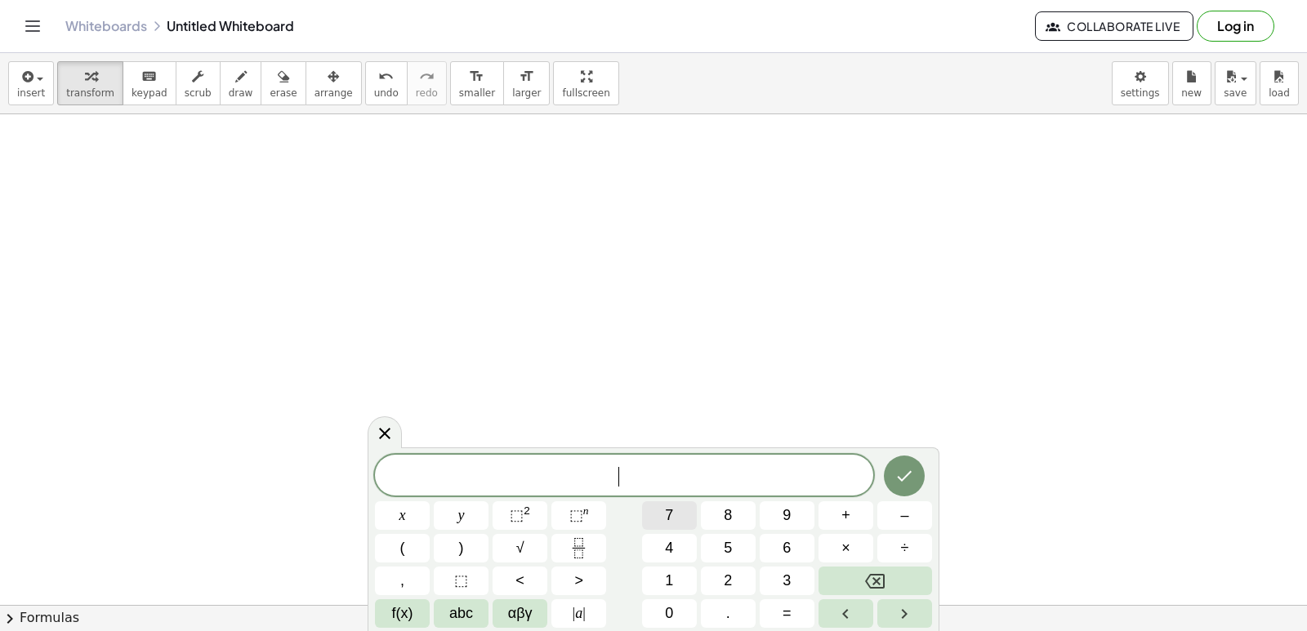
click at [671, 514] on span "7" at bounding box center [669, 516] width 8 height 22
click at [671, 616] on span "0" at bounding box center [669, 614] width 8 height 22
click at [672, 606] on span "0" at bounding box center [669, 614] width 8 height 22
click at [885, 578] on icon "Backspace" at bounding box center [875, 581] width 20 height 15
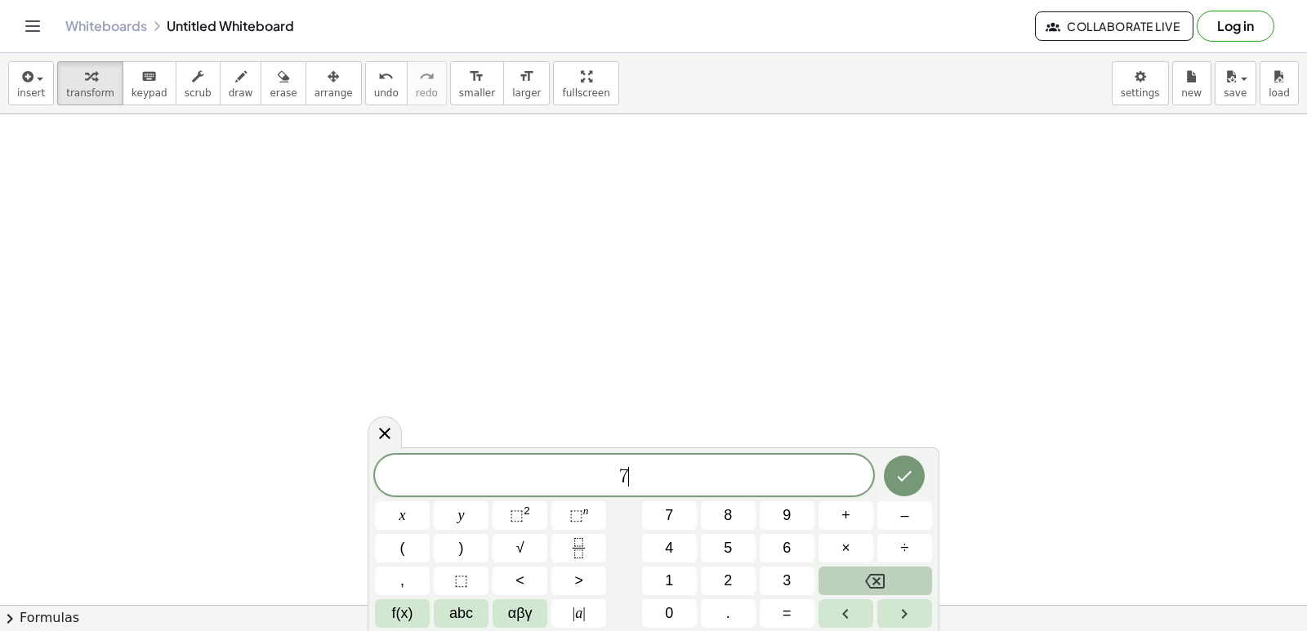
click at [885, 578] on icon "Backspace" at bounding box center [875, 581] width 20 height 15
click at [676, 575] on button "1" at bounding box center [669, 581] width 55 height 29
click at [667, 602] on button "0" at bounding box center [669, 613] width 55 height 29
click at [845, 519] on span "+" at bounding box center [845, 516] width 9 height 22
click at [726, 580] on span "2" at bounding box center [728, 581] width 8 height 22
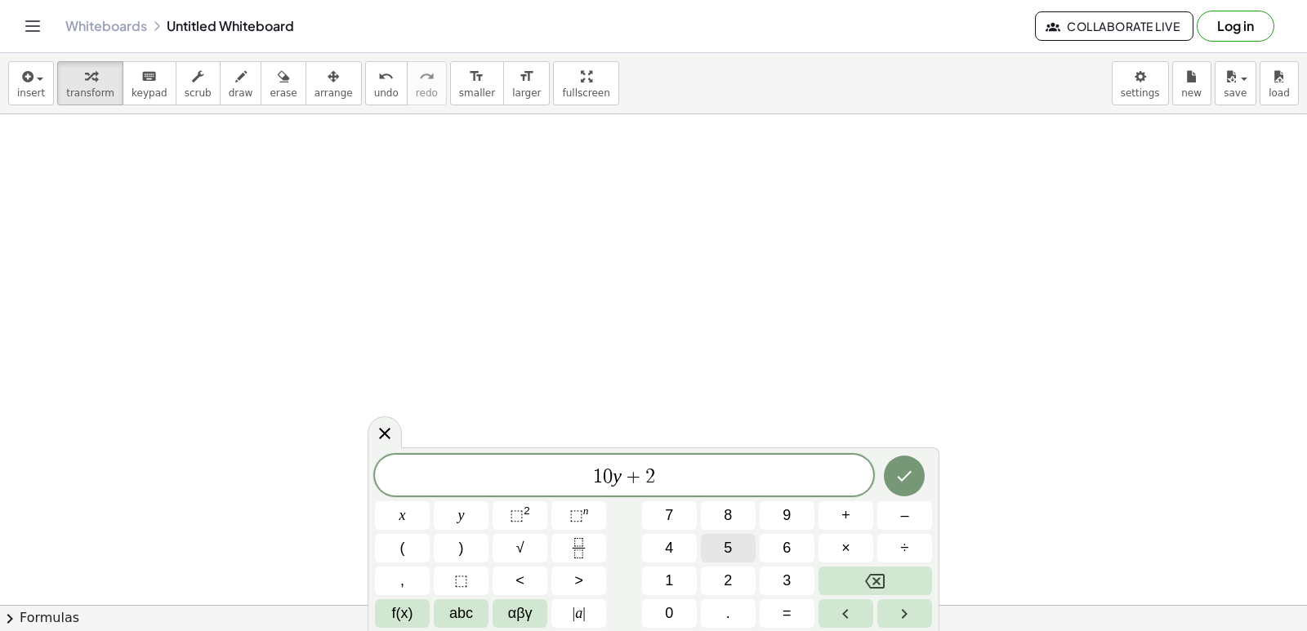
click at [720, 551] on button "5" at bounding box center [728, 548] width 55 height 29
click at [774, 619] on button "=" at bounding box center [787, 613] width 55 height 29
click at [731, 567] on button "2" at bounding box center [728, 581] width 55 height 29
click at [731, 547] on span "5" at bounding box center [728, 548] width 8 height 22
click at [868, 496] on div "1 0 y + 2 5 = 2 5 x y ⬚ 2 ⬚ n 7 8 9 + – ( ) √ 4 5 6 × ÷ , ⬚ < > 1 2 3 f(x) abc …" at bounding box center [653, 541] width 557 height 173
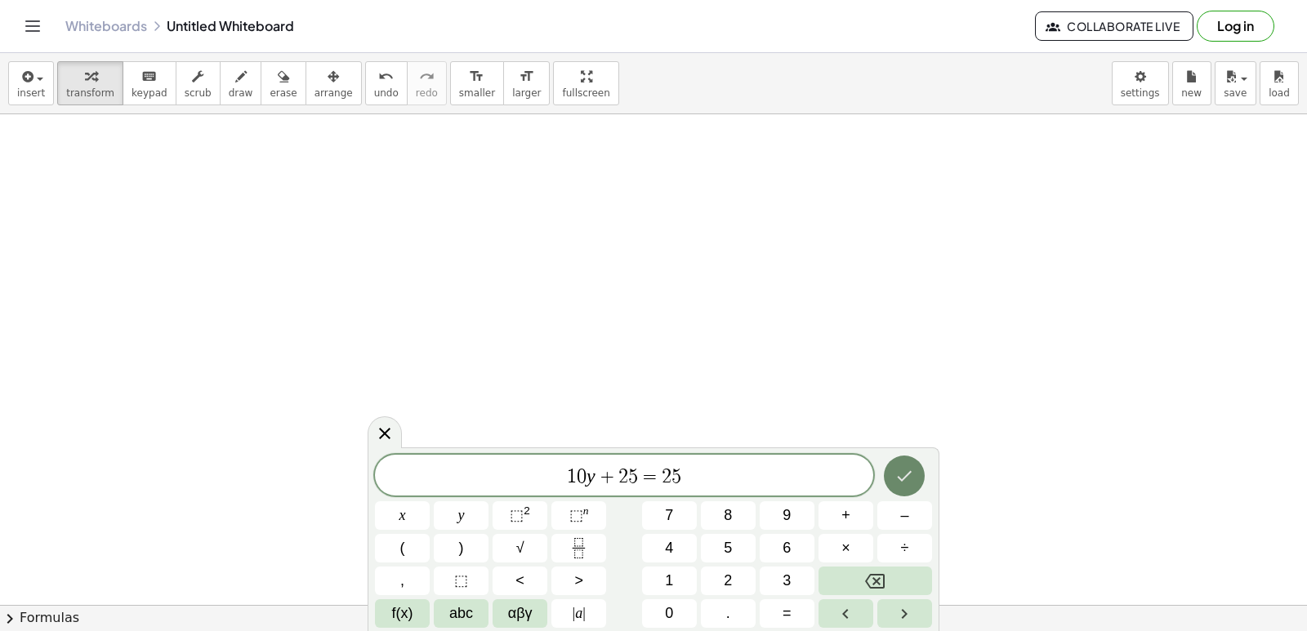
click at [909, 475] on icon "Done" at bounding box center [904, 476] width 20 height 20
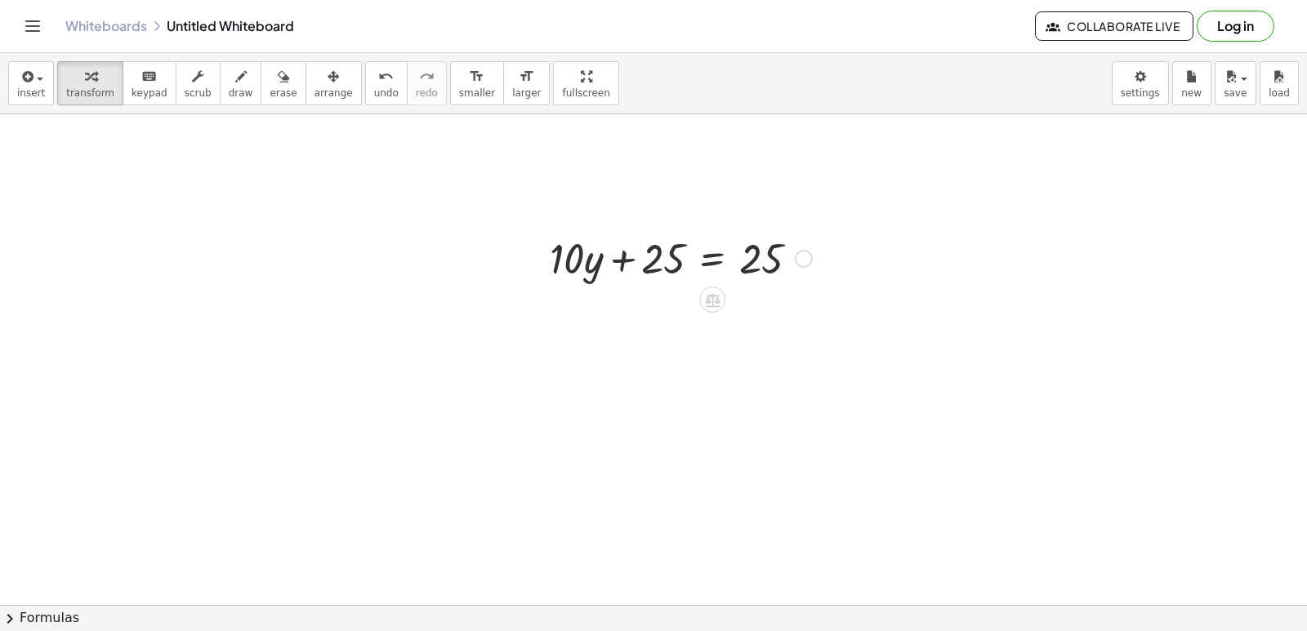
scroll to position [2618, 0]
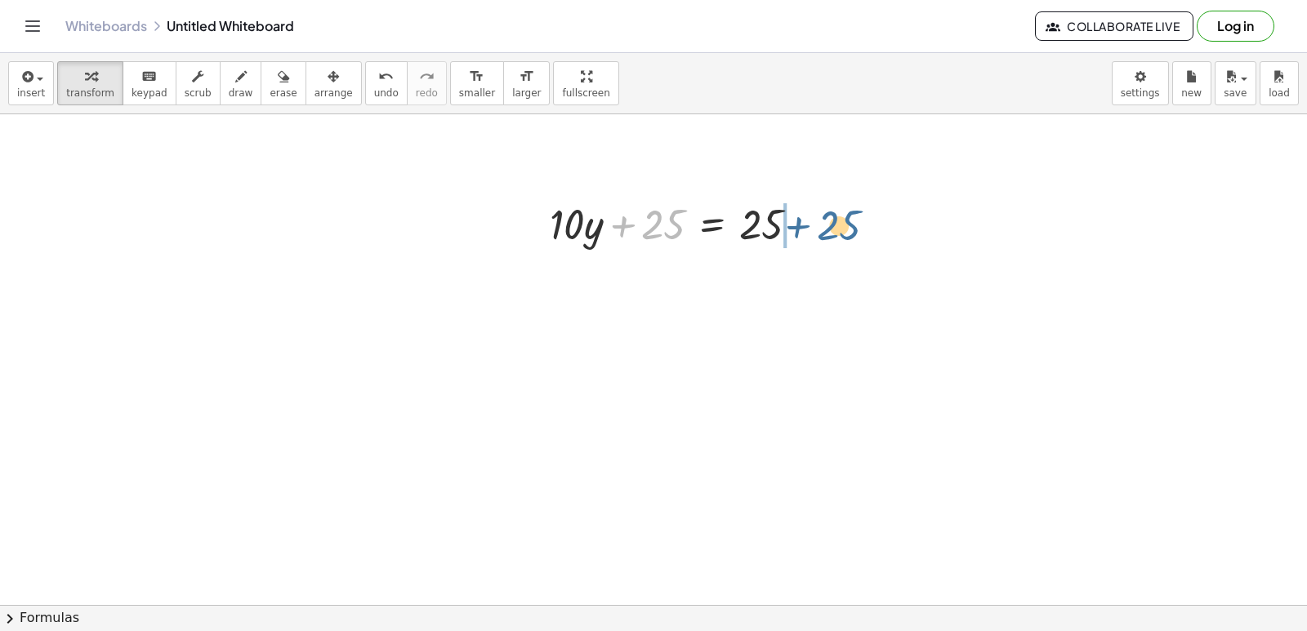
drag, startPoint x: 663, startPoint y: 230, endPoint x: 847, endPoint y: 230, distance: 183.8
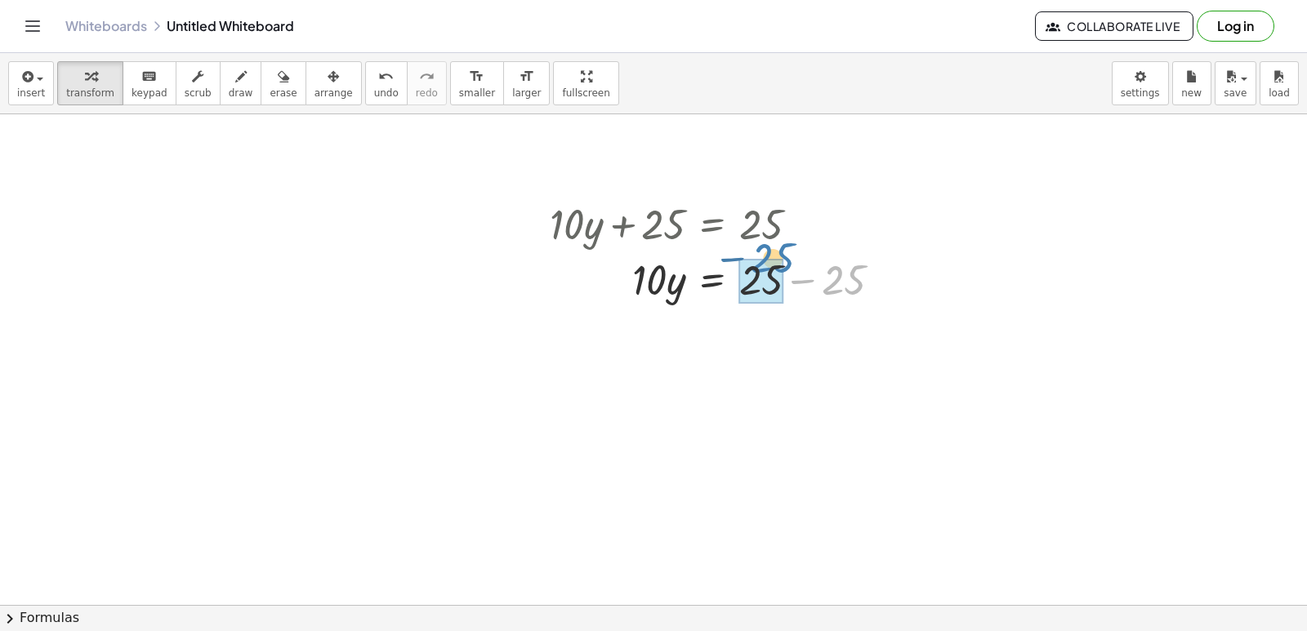
drag, startPoint x: 842, startPoint y: 291, endPoint x: 770, endPoint y: 270, distance: 74.9
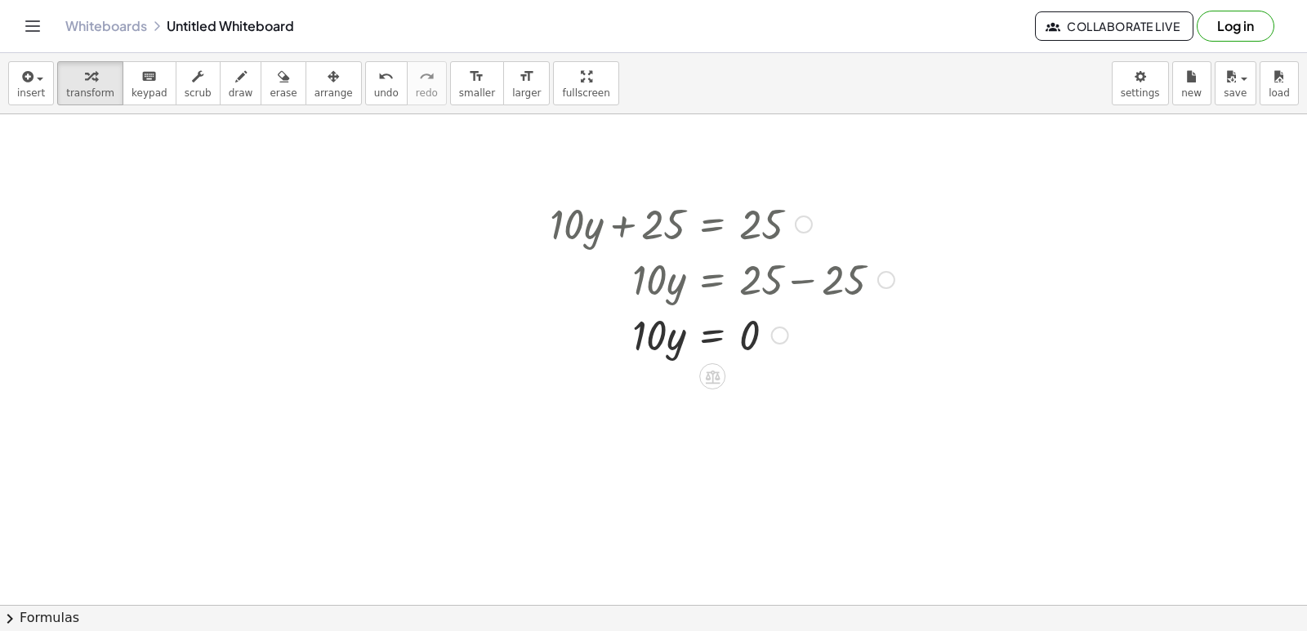
drag, startPoint x: 795, startPoint y: 276, endPoint x: 804, endPoint y: 292, distance: 17.9
click at [795, 288] on div at bounding box center [722, 279] width 361 height 56
drag, startPoint x: 666, startPoint y: 341, endPoint x: 804, endPoint y: 358, distance: 138.2
click at [804, 358] on div at bounding box center [722, 334] width 361 height 56
drag, startPoint x: 760, startPoint y: 400, endPoint x: 755, endPoint y: 414, distance: 15.0
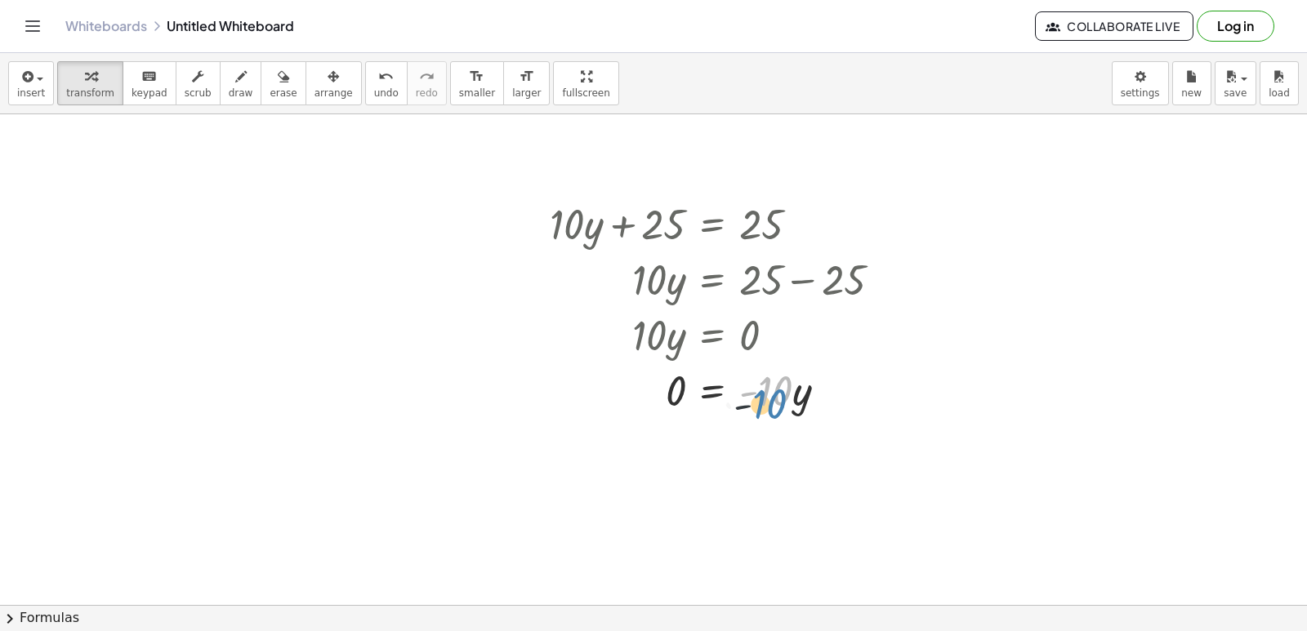
click at [755, 414] on div at bounding box center [722, 390] width 361 height 56
drag, startPoint x: 807, startPoint y: 394, endPoint x: 626, endPoint y: 368, distance: 182.5
click at [641, 383] on div at bounding box center [722, 390] width 361 height 56
drag, startPoint x: 692, startPoint y: 461, endPoint x: 715, endPoint y: 457, distance: 23.4
click at [713, 457] on div at bounding box center [722, 445] width 361 height 56
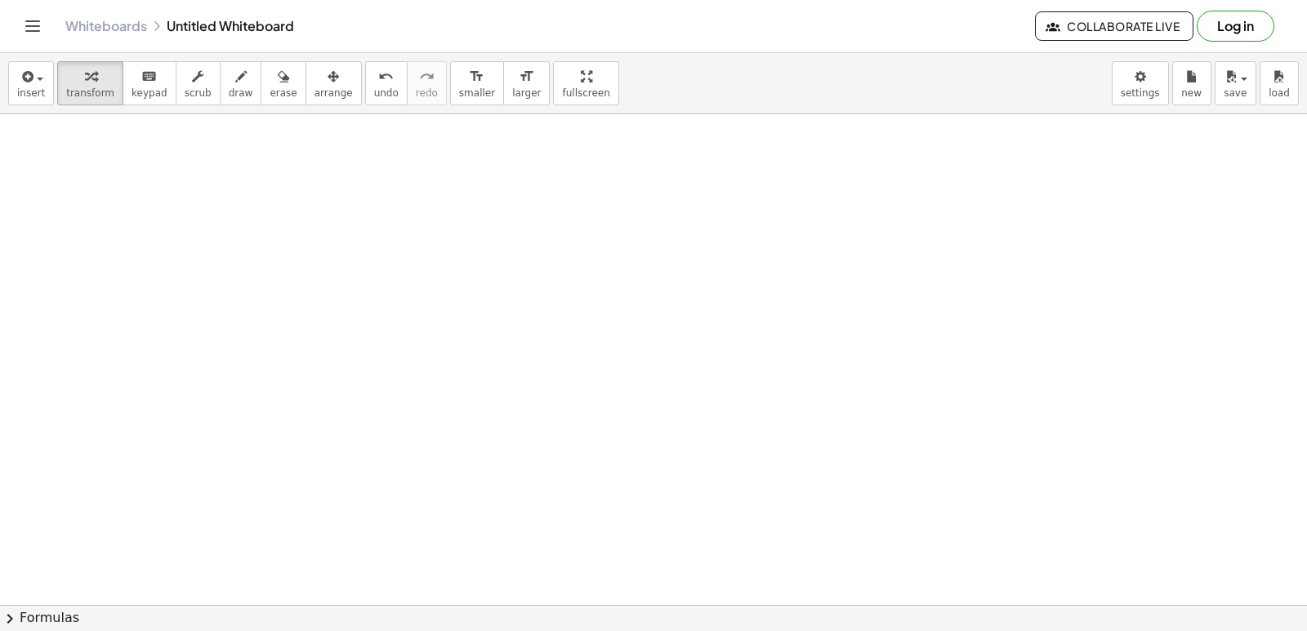
scroll to position [3027, 0]
drag, startPoint x: 524, startPoint y: 453, endPoint x: 537, endPoint y: 432, distance: 24.9
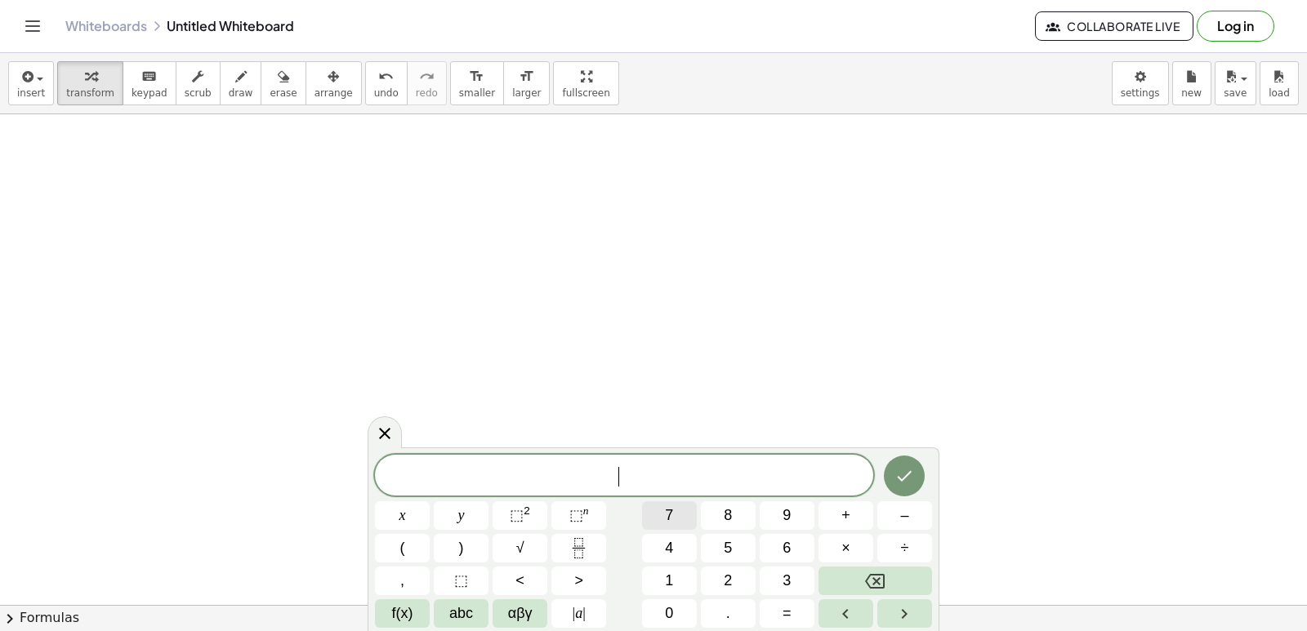
click at [669, 519] on span "7" at bounding box center [669, 516] width 8 height 22
click at [908, 514] on span "–" at bounding box center [904, 516] width 8 height 22
click at [679, 573] on button "1" at bounding box center [669, 581] width 55 height 29
click at [827, 520] on button "+" at bounding box center [845, 515] width 55 height 29
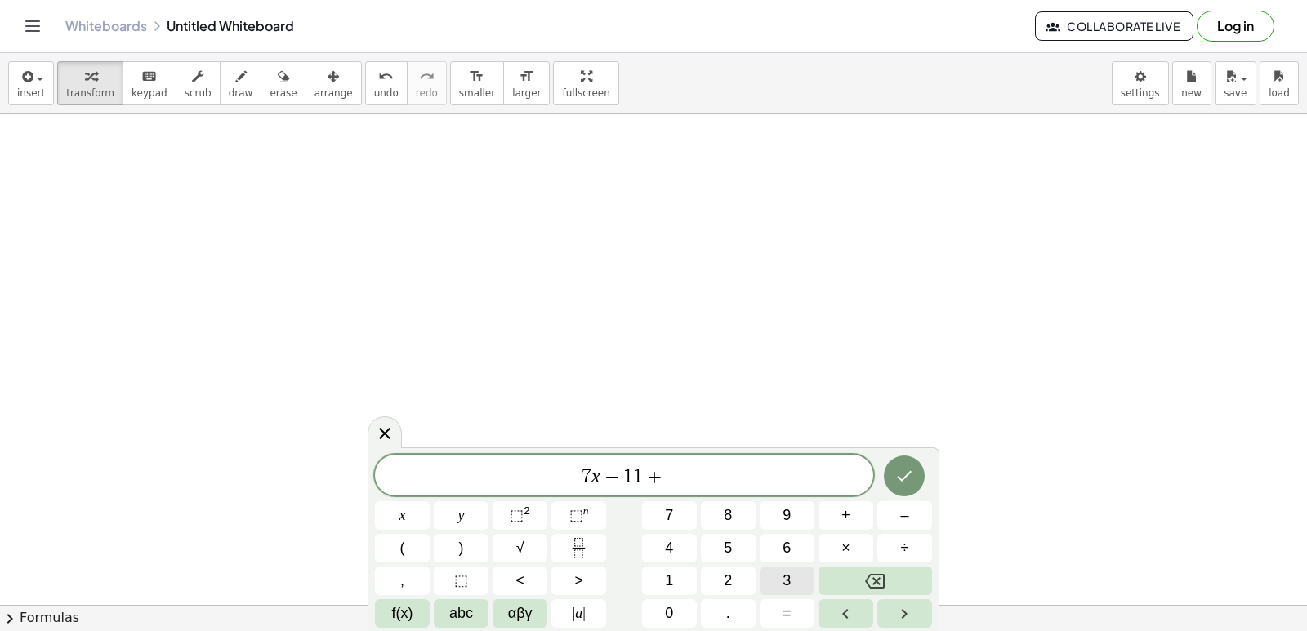
click at [787, 569] on button "3" at bounding box center [787, 581] width 55 height 29
click at [693, 574] on button "1" at bounding box center [669, 581] width 55 height 29
click at [889, 470] on button "Done" at bounding box center [904, 476] width 41 height 41
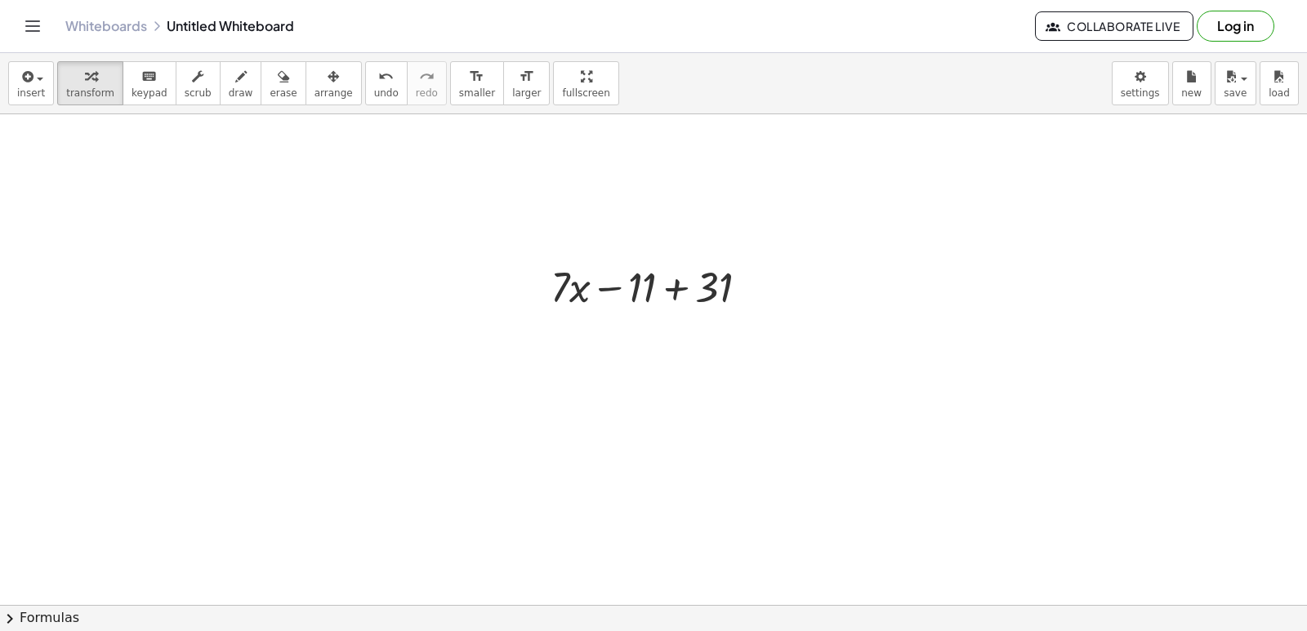
scroll to position [3272, 0]
drag, startPoint x: 608, startPoint y: 246, endPoint x: 675, endPoint y: 259, distance: 69.0
click at [675, 259] on div at bounding box center [655, 243] width 227 height 56
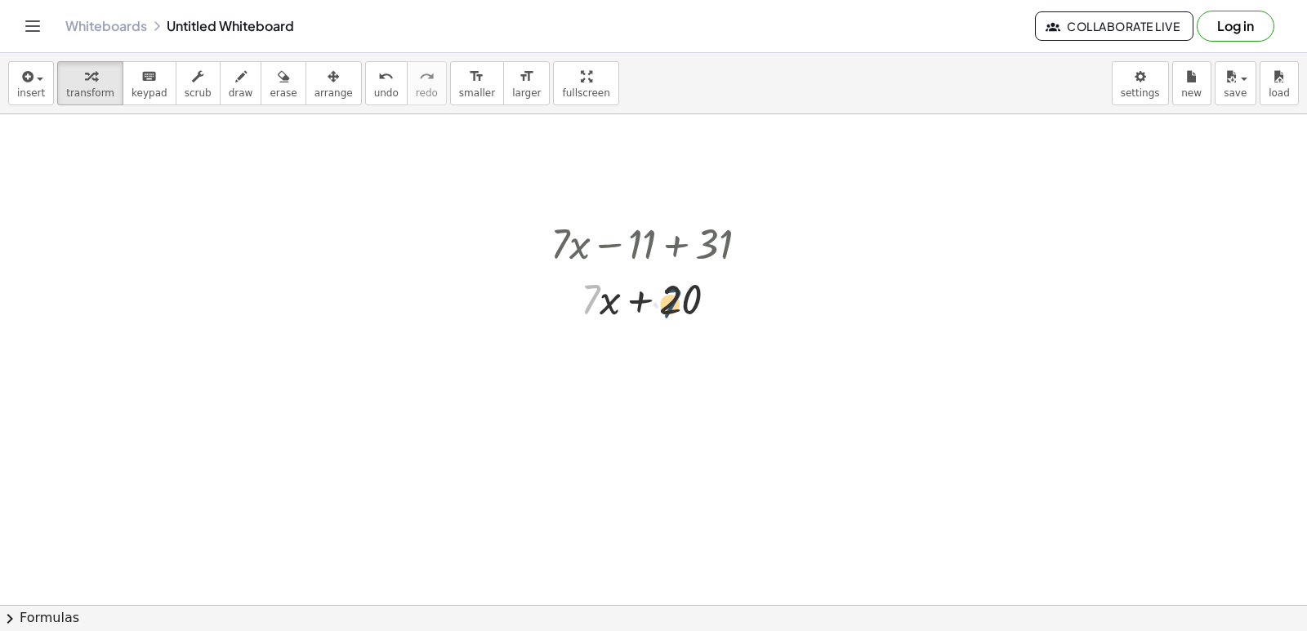
drag, startPoint x: 595, startPoint y: 301, endPoint x: 680, endPoint y: 306, distance: 85.1
click at [680, 306] on div at bounding box center [655, 298] width 227 height 56
click at [608, 291] on div at bounding box center [655, 298] width 227 height 56
drag, startPoint x: 598, startPoint y: 278, endPoint x: 688, endPoint y: 307, distance: 94.5
click at [688, 307] on div at bounding box center [655, 298] width 227 height 56
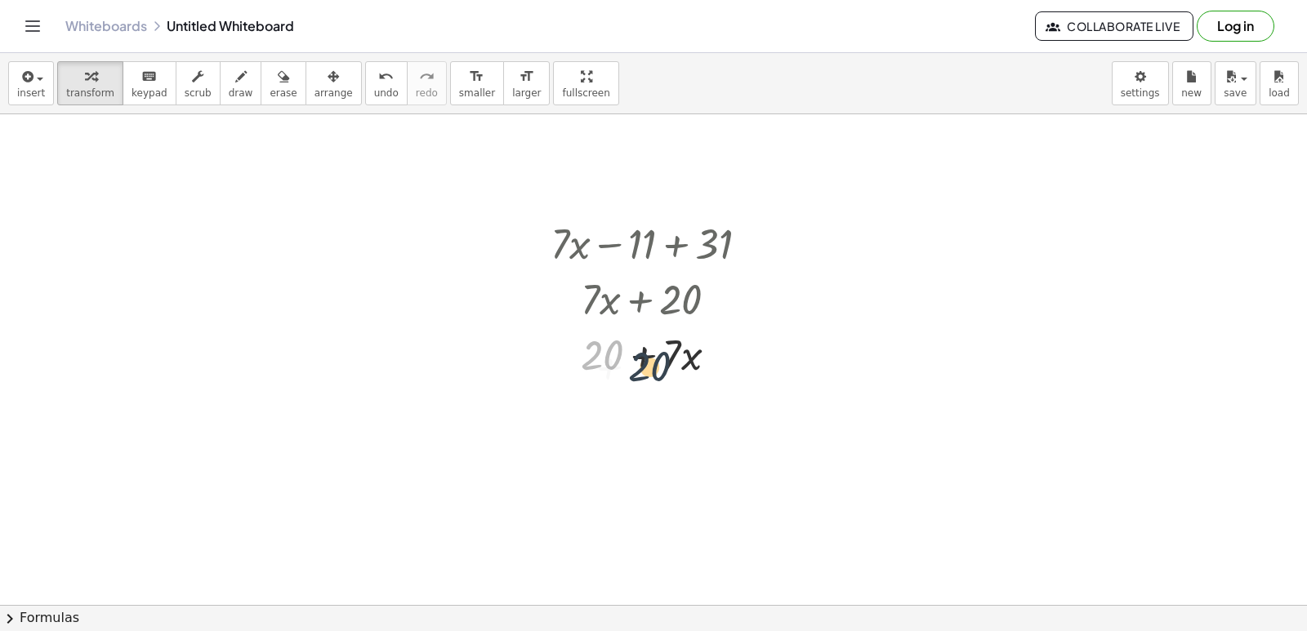
drag, startPoint x: 611, startPoint y: 349, endPoint x: 664, endPoint y: 361, distance: 54.5
click at [664, 361] on div at bounding box center [655, 354] width 227 height 56
drag, startPoint x: 668, startPoint y: 361, endPoint x: 583, endPoint y: 334, distance: 89.1
drag, startPoint x: 674, startPoint y: 361, endPoint x: 665, endPoint y: 381, distance: 21.6
click at [666, 381] on div at bounding box center [655, 354] width 227 height 56
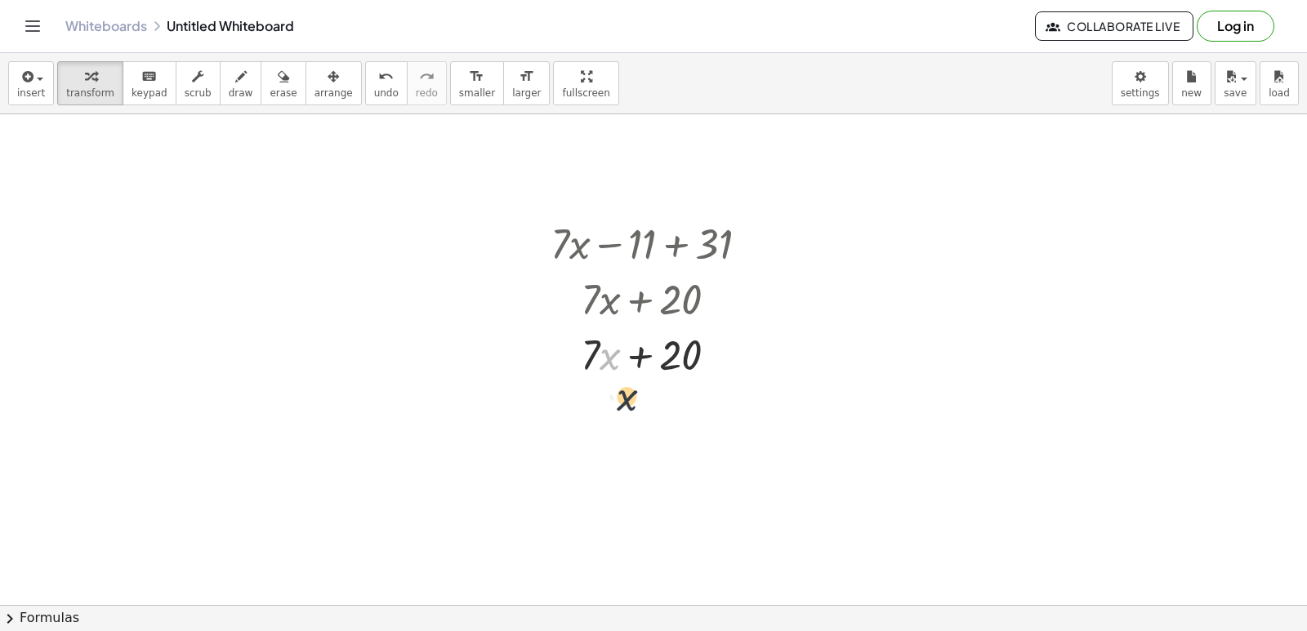
drag, startPoint x: 616, startPoint y: 338, endPoint x: 706, endPoint y: 340, distance: 89.9
click at [663, 374] on div at bounding box center [655, 354] width 227 height 56
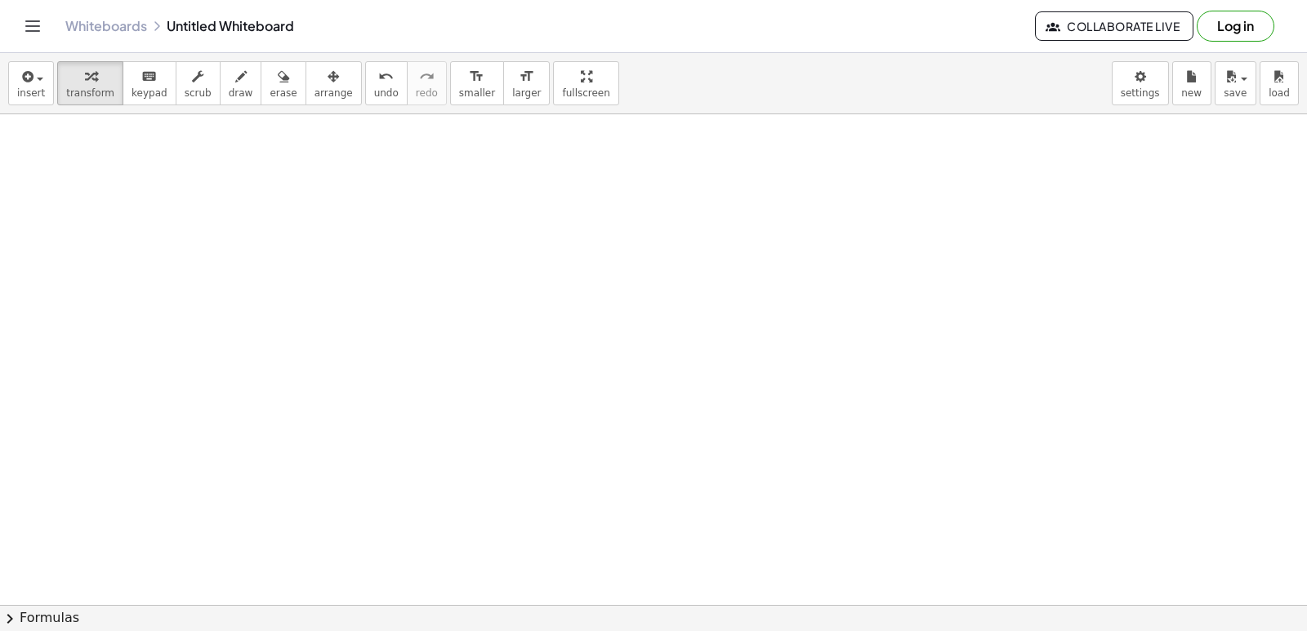
scroll to position [3681, 0]
drag, startPoint x: 659, startPoint y: 370, endPoint x: 636, endPoint y: 373, distance: 23.1
drag, startPoint x: 573, startPoint y: 470, endPoint x: 563, endPoint y: 482, distance: 15.7
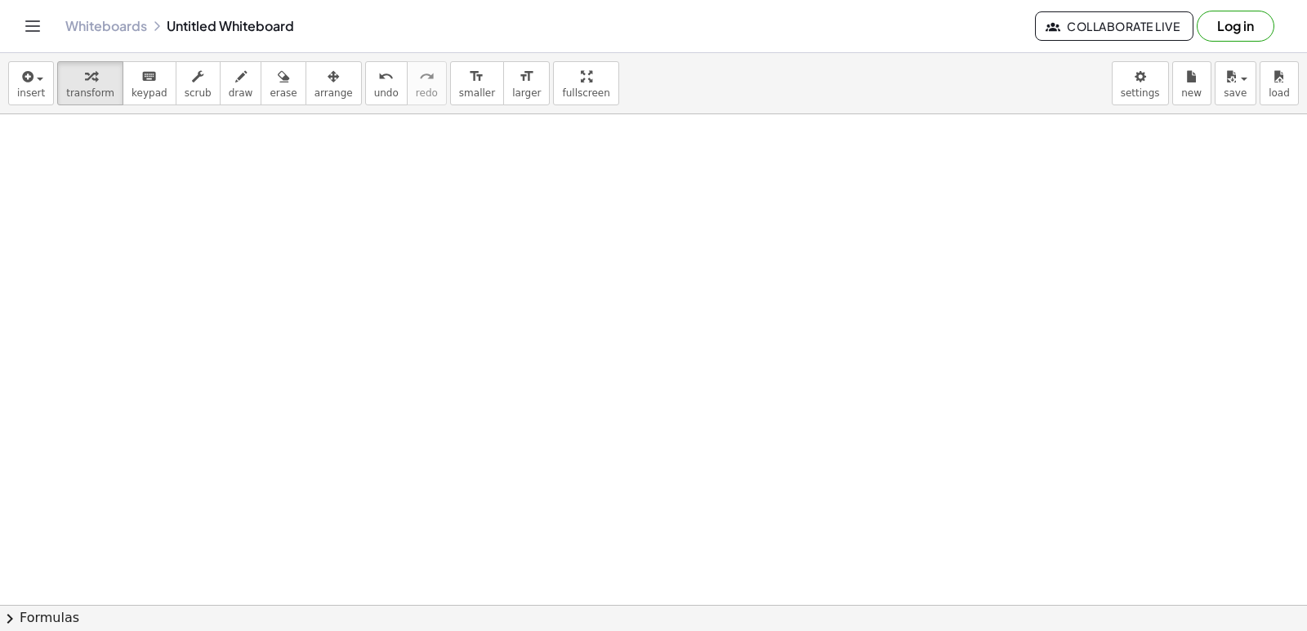
drag, startPoint x: 563, startPoint y: 482, endPoint x: 556, endPoint y: 509, distance: 27.7
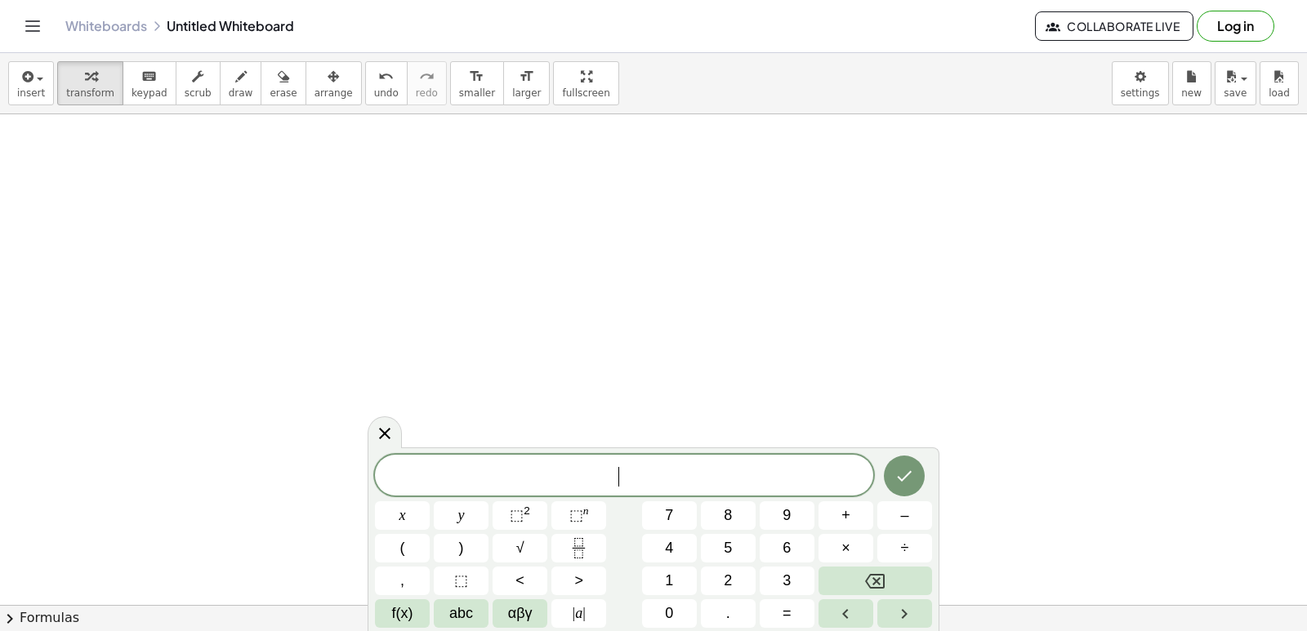
click at [557, 506] on button "⬚ n" at bounding box center [578, 515] width 55 height 29
click at [862, 559] on button "×" at bounding box center [845, 548] width 55 height 29
click at [862, 564] on div "· · ​ x y ⬚ 2 ⬚ n 7 8 9 + – ( ) √ 4 5 6 × ÷ , ⬚ < > 1 2 3 f(x) abc αβγ | a | 0 …" at bounding box center [653, 538] width 557 height 179
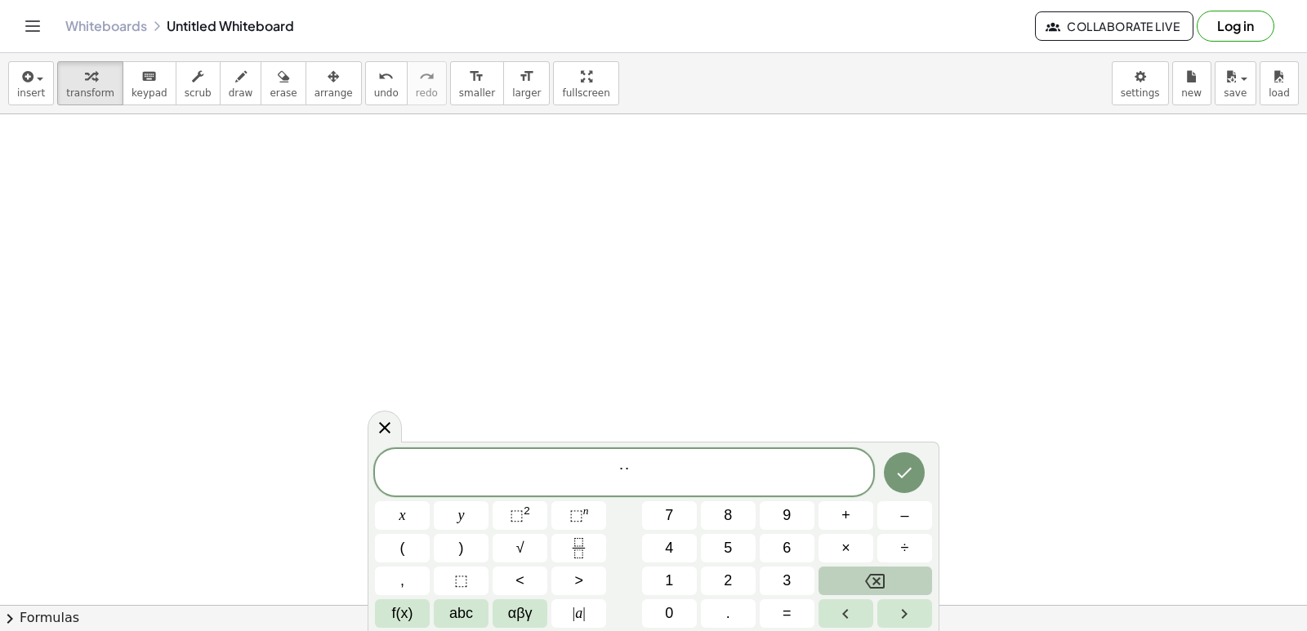
click at [856, 595] on button "Backspace" at bounding box center [875, 581] width 114 height 29
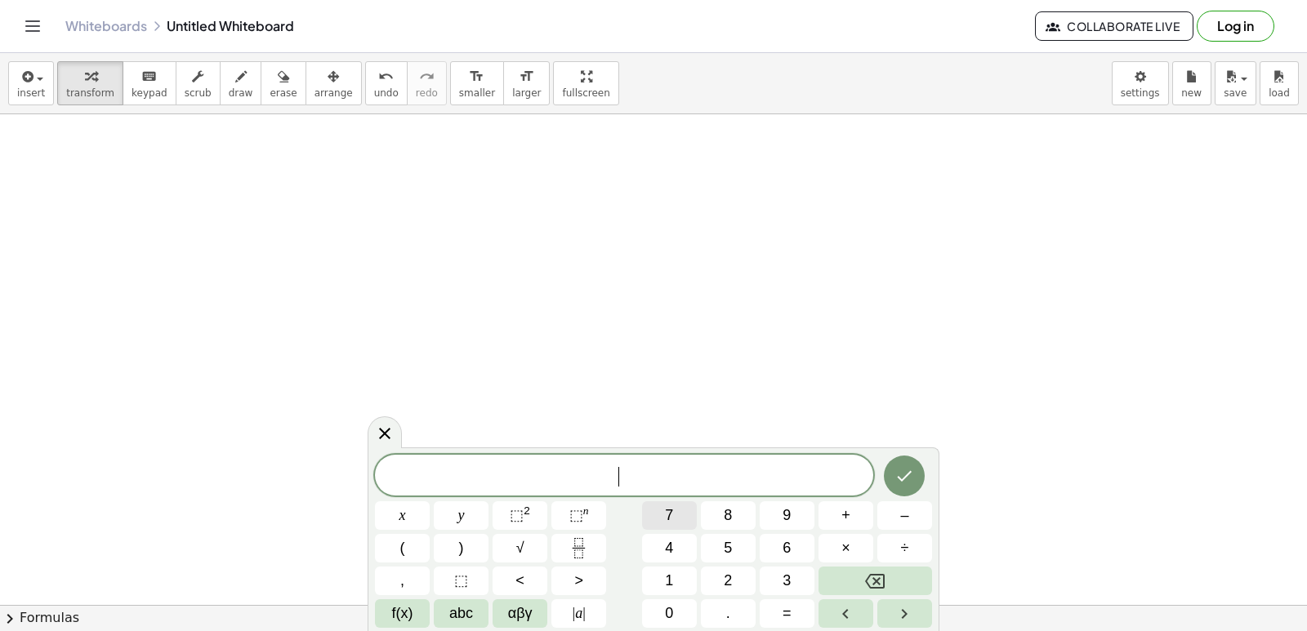
click at [668, 504] on button "7" at bounding box center [669, 515] width 55 height 29
click at [847, 537] on span "×" at bounding box center [845, 548] width 9 height 22
click at [860, 580] on button "Backspace" at bounding box center [875, 581] width 114 height 29
click at [827, 516] on button "+" at bounding box center [845, 515] width 55 height 29
click at [778, 590] on div "7 x + y ​ x y ⬚ 2 ⬚ n 7 8 9 + – ( ) √ 4 5 6 × ÷ , ⬚ < > 1 2 3 f(x) abc αβγ | a …" at bounding box center [653, 541] width 557 height 173
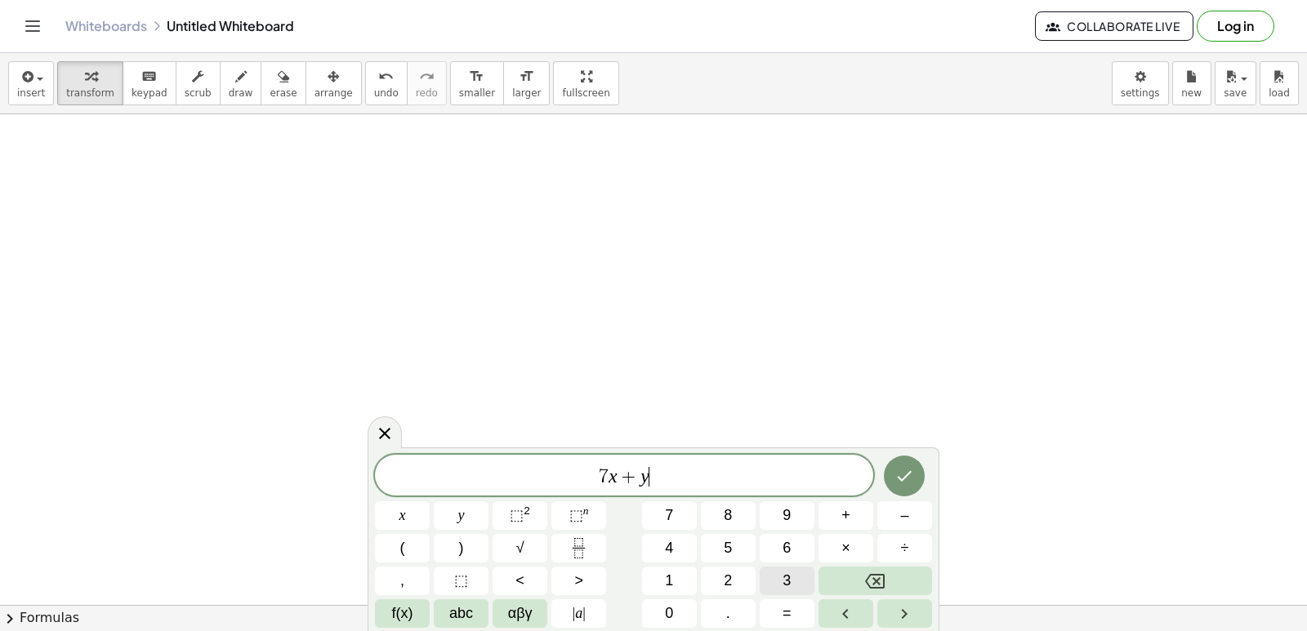
click at [782, 548] on div "7 x + y ​ x y ⬚ 2 ⬚ n 7 8 9 + – ( ) √ 4 5 6 × ÷ , ⬚ < > 1 2 3 f(x) abc αβγ | a …" at bounding box center [653, 541] width 557 height 173
click at [907, 466] on icon "Done" at bounding box center [904, 476] width 20 height 20
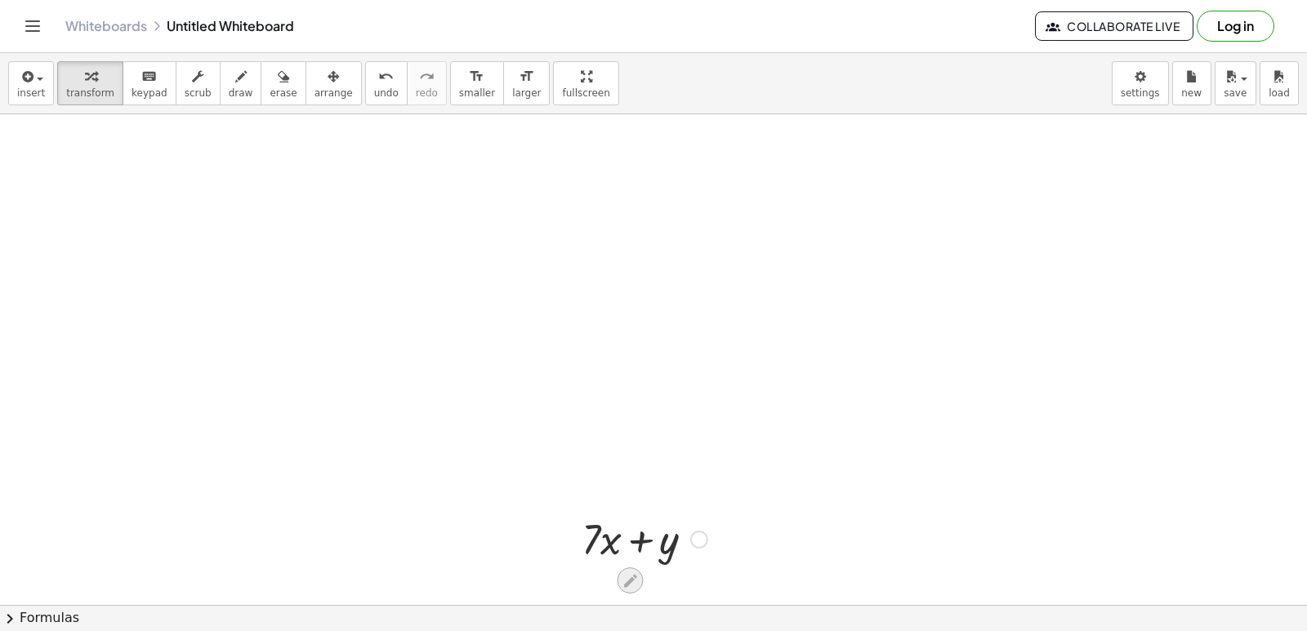
click at [625, 573] on icon at bounding box center [630, 581] width 17 height 17
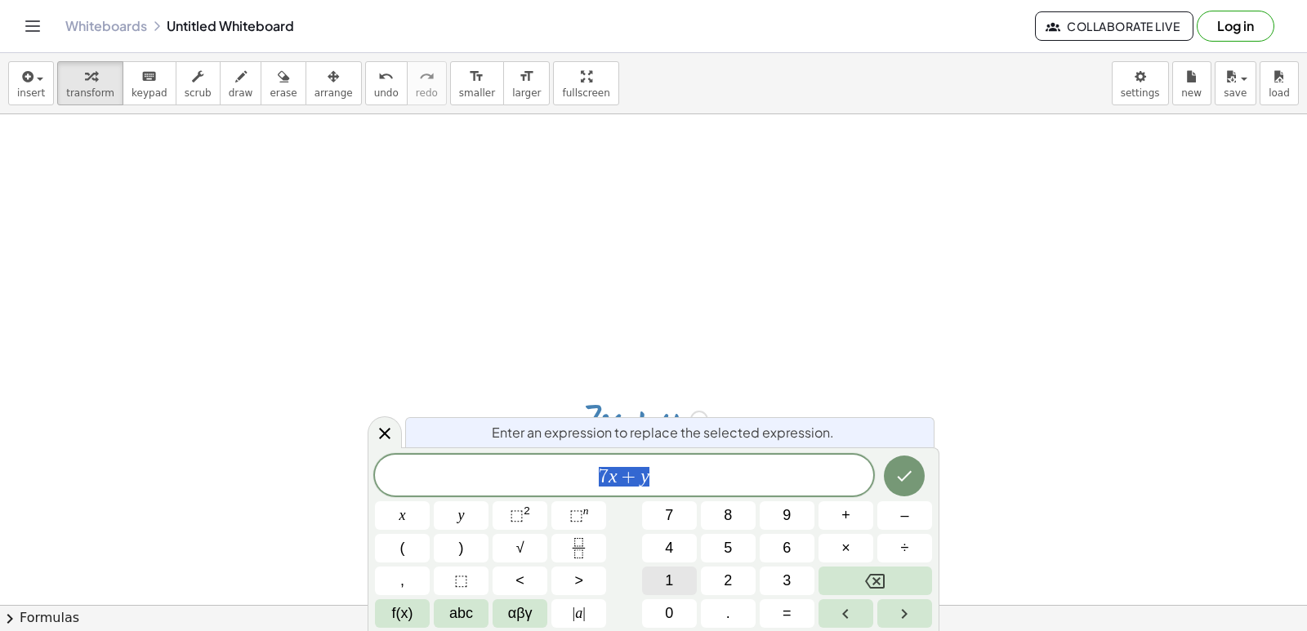
scroll to position [3844, 0]
click at [793, 568] on button "3" at bounding box center [787, 581] width 55 height 29
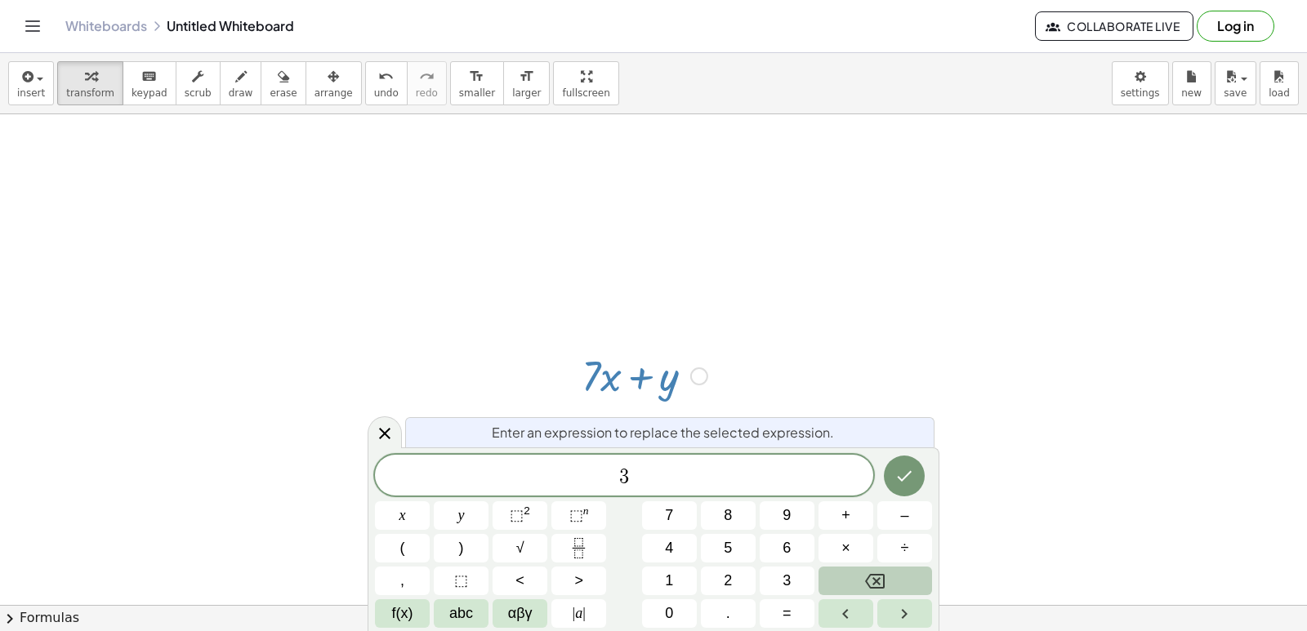
click at [871, 568] on button "Backspace" at bounding box center [875, 581] width 114 height 29
click at [675, 521] on button "7" at bounding box center [669, 515] width 55 height 29
click at [839, 507] on button "+" at bounding box center [845, 515] width 55 height 29
click at [840, 573] on button "Backspace" at bounding box center [875, 581] width 114 height 29
click at [851, 519] on button "+" at bounding box center [845, 515] width 55 height 29
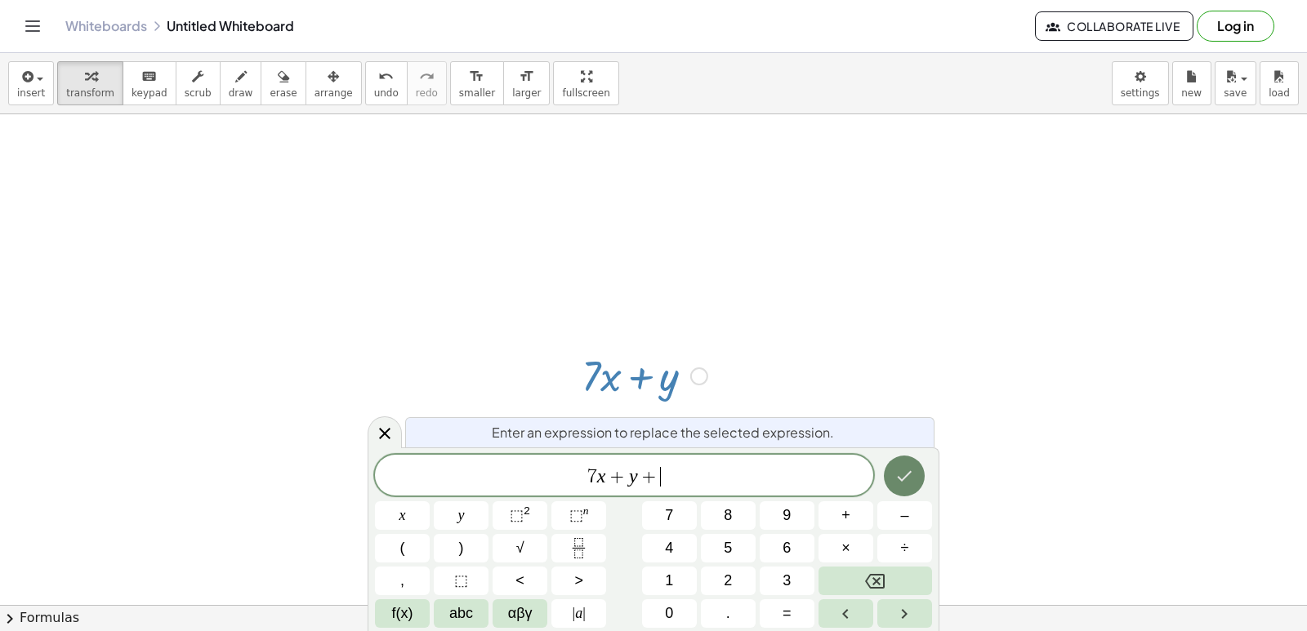
click at [907, 483] on icon "Done" at bounding box center [904, 476] width 20 height 20
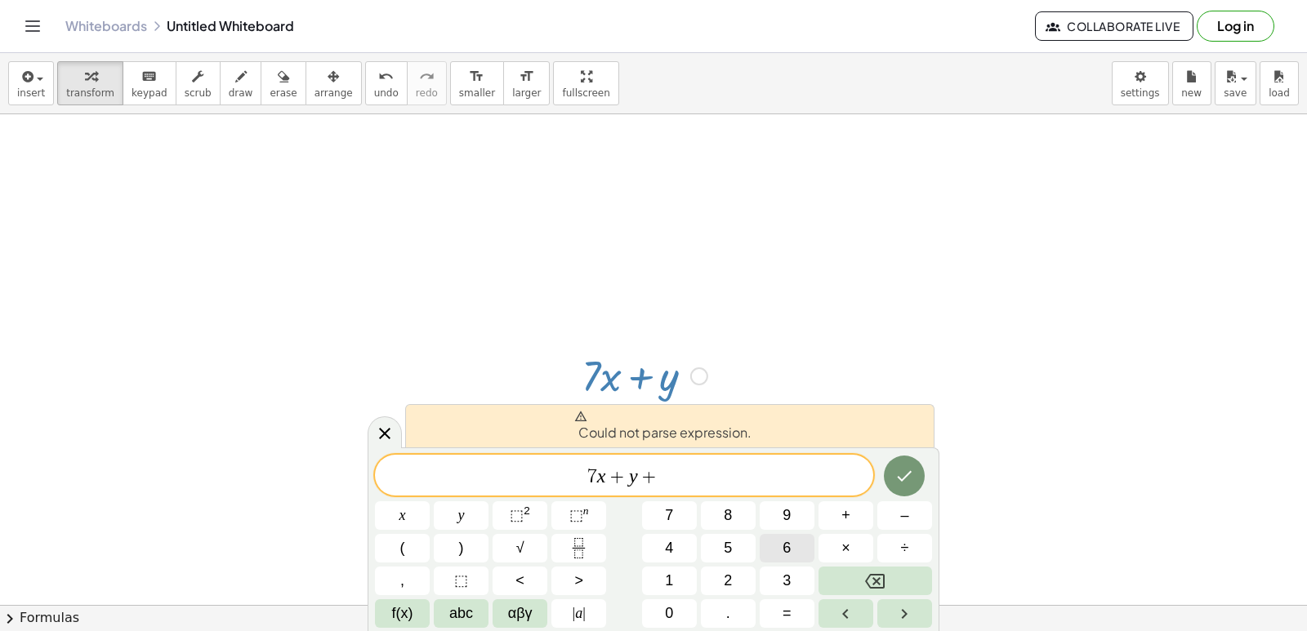
click at [814, 532] on div "7 x + y + ​ x y ⬚ 2 ⬚ n 7 8 9 + – ( ) √ 4 5 6 × ÷ , ⬚ < > 1 2 3 f(x) abc αβγ | …" at bounding box center [653, 541] width 557 height 173
click at [901, 471] on icon "Done" at bounding box center [904, 476] width 20 height 20
click at [795, 515] on button "9" at bounding box center [787, 515] width 55 height 29
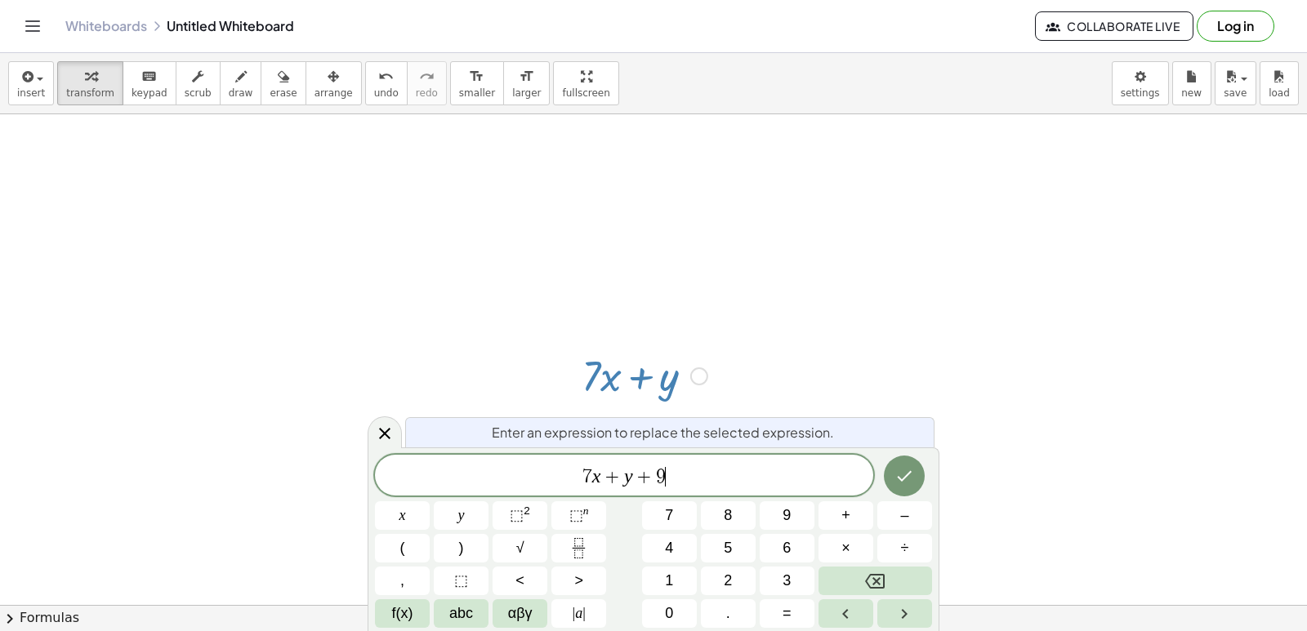
drag, startPoint x: 854, startPoint y: 475, endPoint x: 880, endPoint y: 469, distance: 26.8
click at [880, 469] on div "7 x + y + 9 ​ x y ⬚ 2 ⬚ n 7 8 9 + – ( ) √ 4 5 6 × ÷ , ⬚ < > 1 2 3 f(x) abc αβγ …" at bounding box center [653, 541] width 557 height 173
click at [906, 464] on button "Done" at bounding box center [904, 476] width 41 height 41
click at [907, 474] on button "Done" at bounding box center [904, 476] width 41 height 41
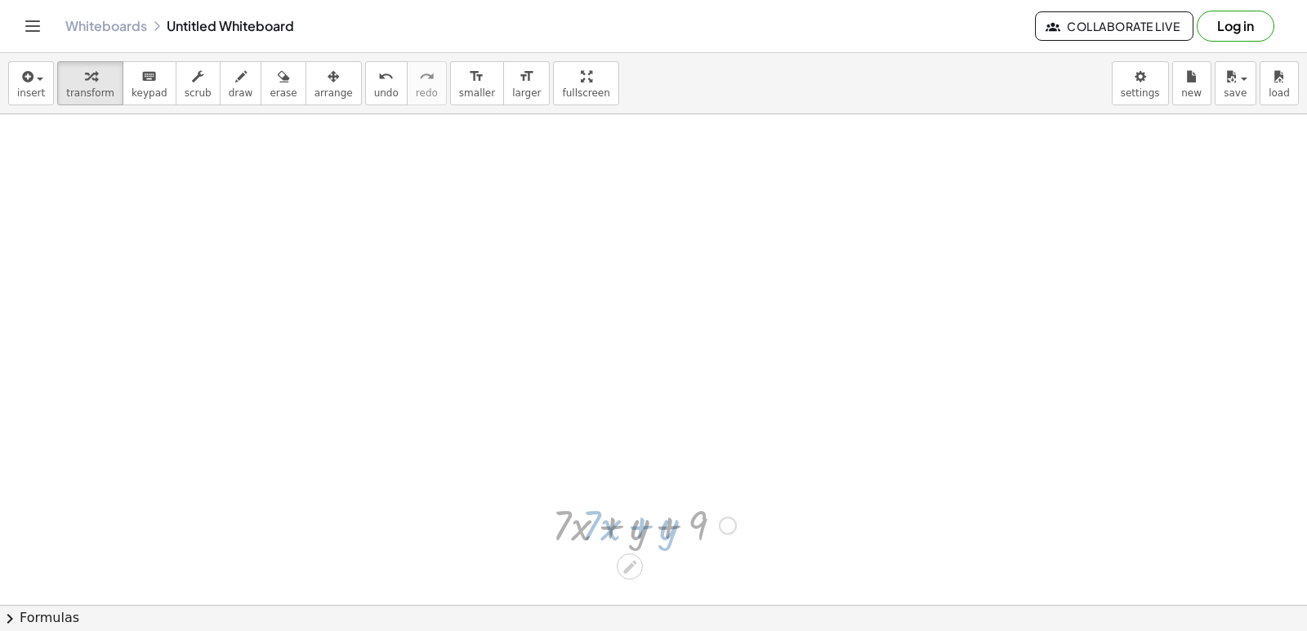
drag, startPoint x: 907, startPoint y: 475, endPoint x: 911, endPoint y: 497, distance: 23.2
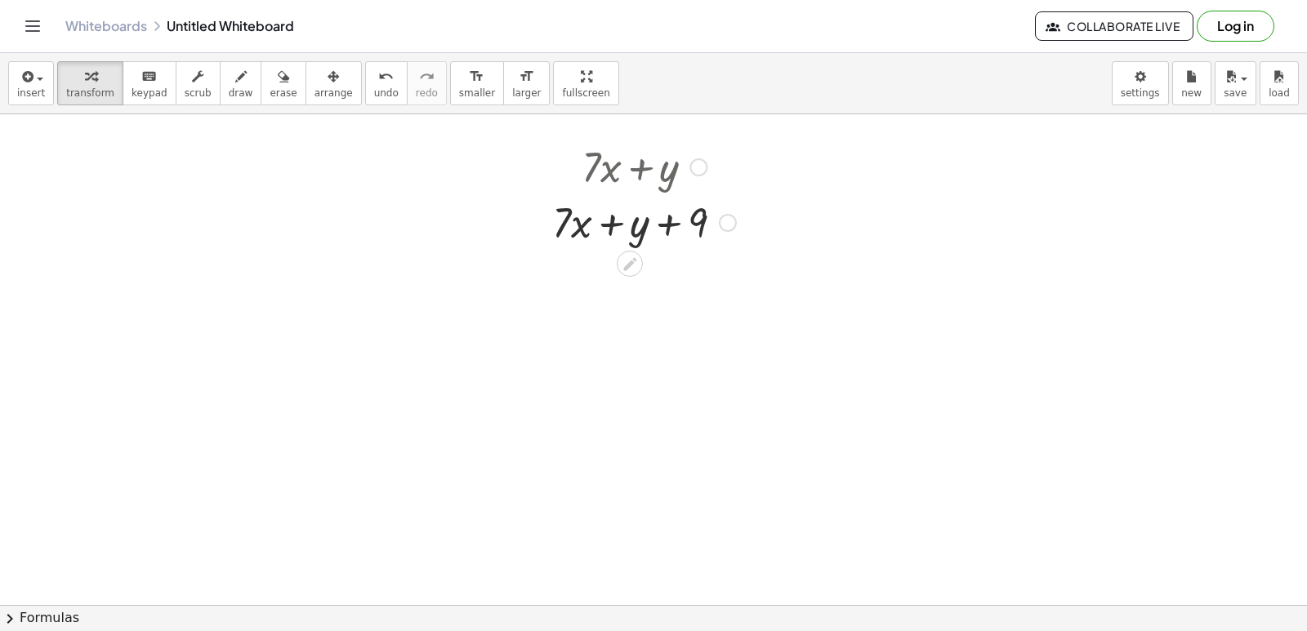
scroll to position [4253, 0]
drag, startPoint x: 911, startPoint y: 497, endPoint x: 816, endPoint y: 500, distance: 94.8
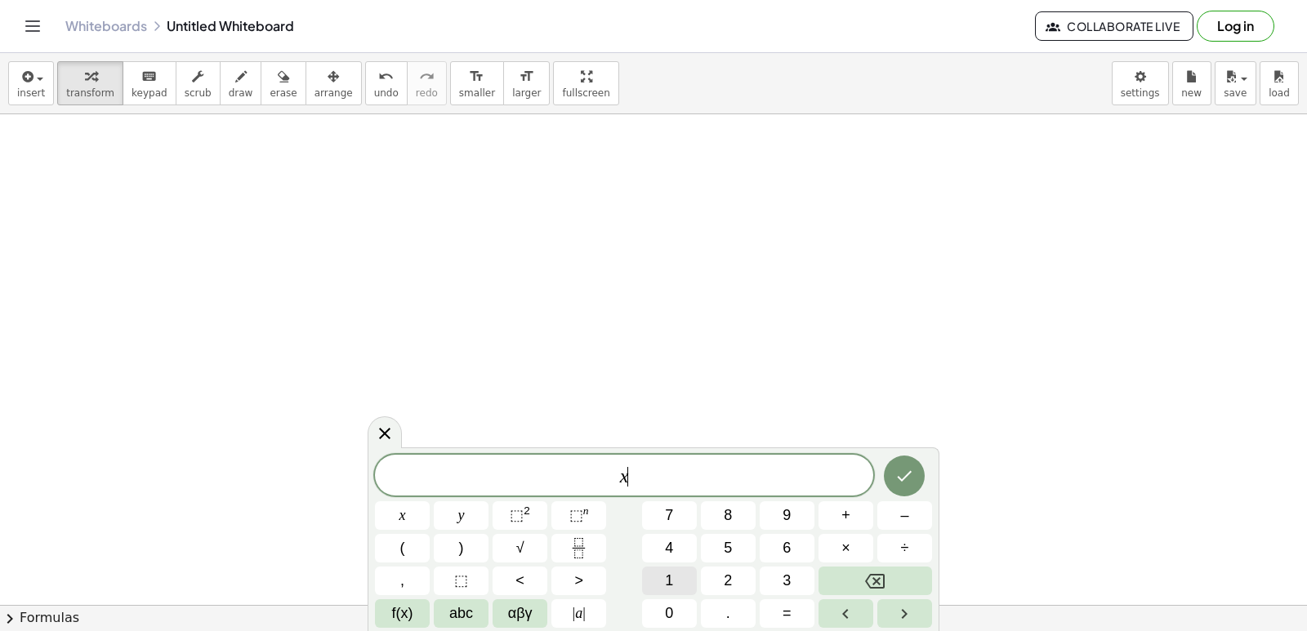
click at [702, 580] on div "x ​ x y ⬚ 2 ⬚ n 7 8 9 + – ( ) √ 4 5 6 × ÷ , ⬚ < > 1 2 3 f(x) abc αβγ | a | 0 . =" at bounding box center [653, 541] width 557 height 173
click at [904, 515] on span "–" at bounding box center [904, 516] width 8 height 22
click at [792, 546] on button "6" at bounding box center [787, 548] width 55 height 29
click at [849, 514] on span "+" at bounding box center [845, 516] width 9 height 22
click at [780, 561] on button "6" at bounding box center [787, 548] width 55 height 29
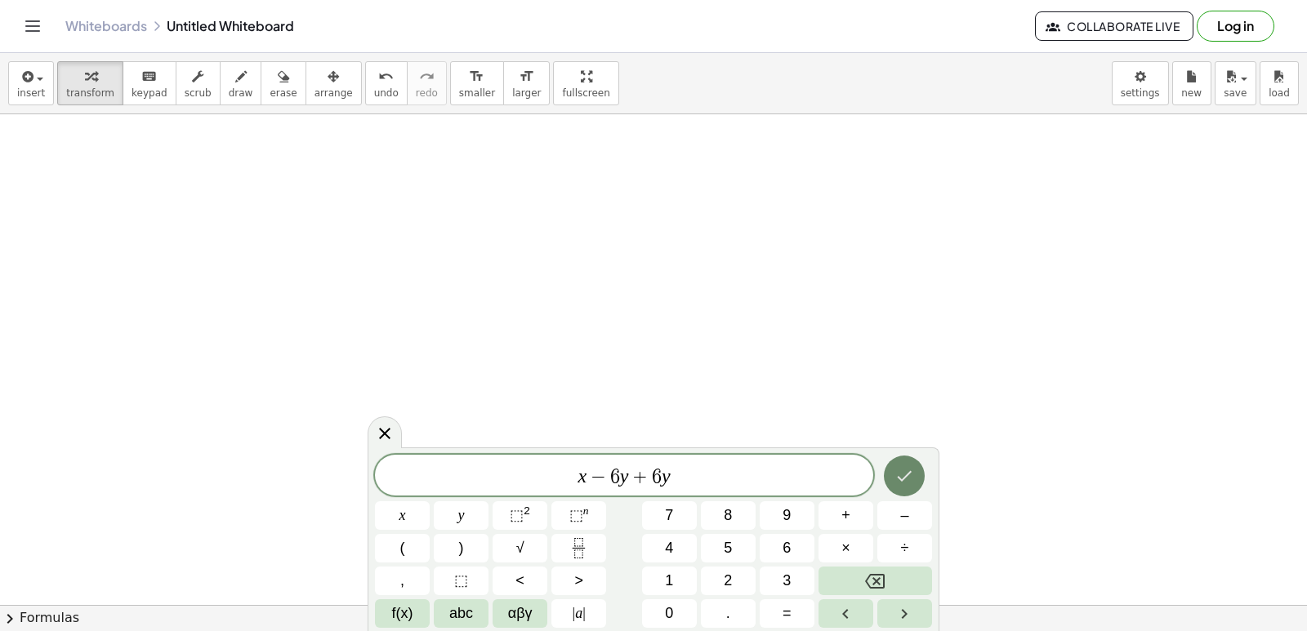
click at [893, 475] on div at bounding box center [904, 476] width 55 height 42
click at [895, 479] on icon "Done" at bounding box center [904, 476] width 20 height 20
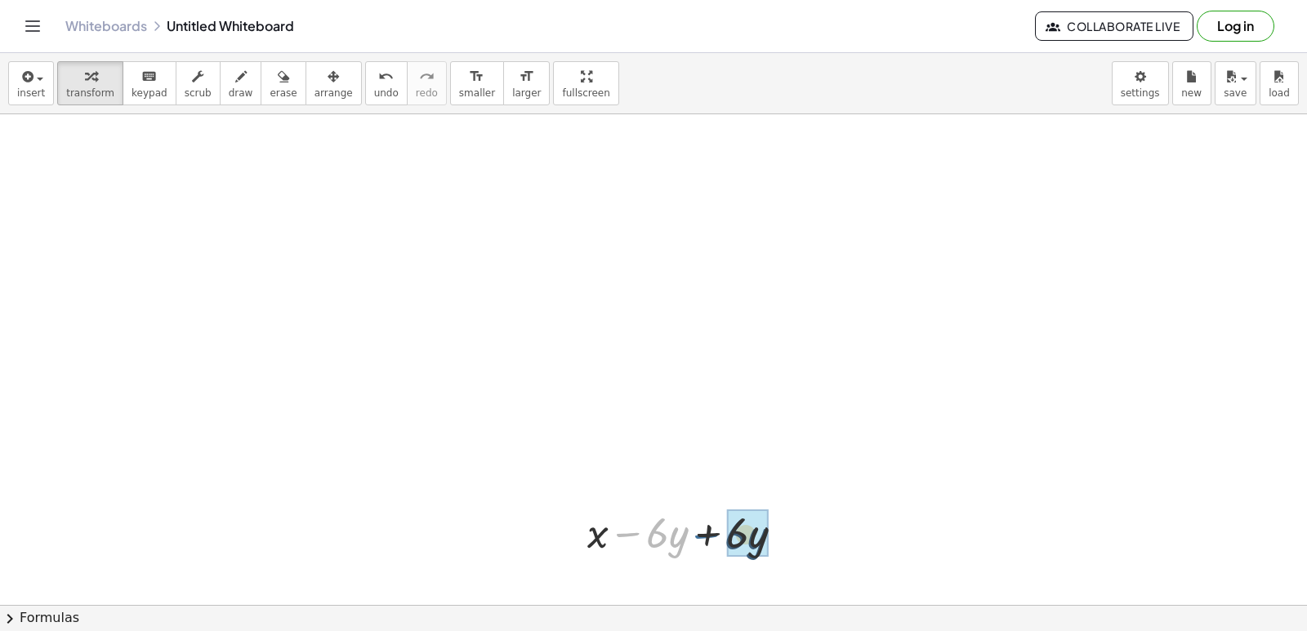
drag, startPoint x: 640, startPoint y: 528, endPoint x: 691, endPoint y: 559, distance: 59.7
drag, startPoint x: 583, startPoint y: 502, endPoint x: 586, endPoint y: 514, distance: 11.9
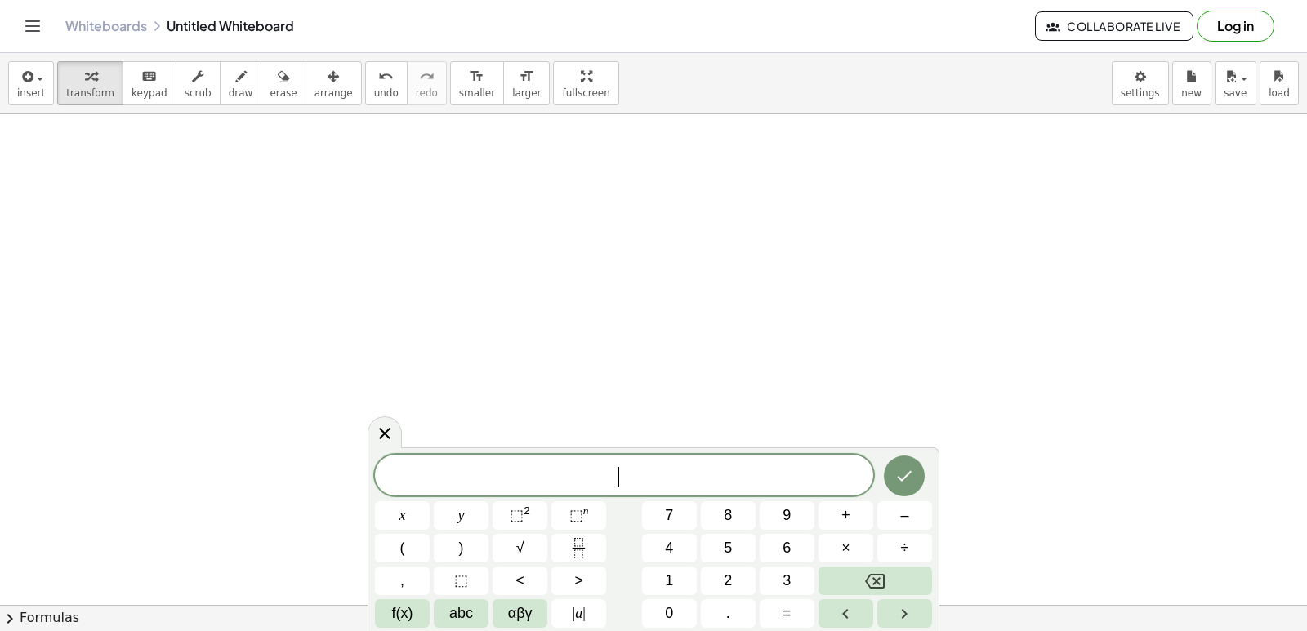
click at [543, 504] on button "⬚ 2" at bounding box center [520, 515] width 55 height 29
click at [867, 582] on icon "Backspace" at bounding box center [875, 582] width 20 height 20
click at [898, 509] on button "–" at bounding box center [904, 515] width 55 height 29
click at [843, 575] on button "Backspace" at bounding box center [875, 581] width 114 height 29
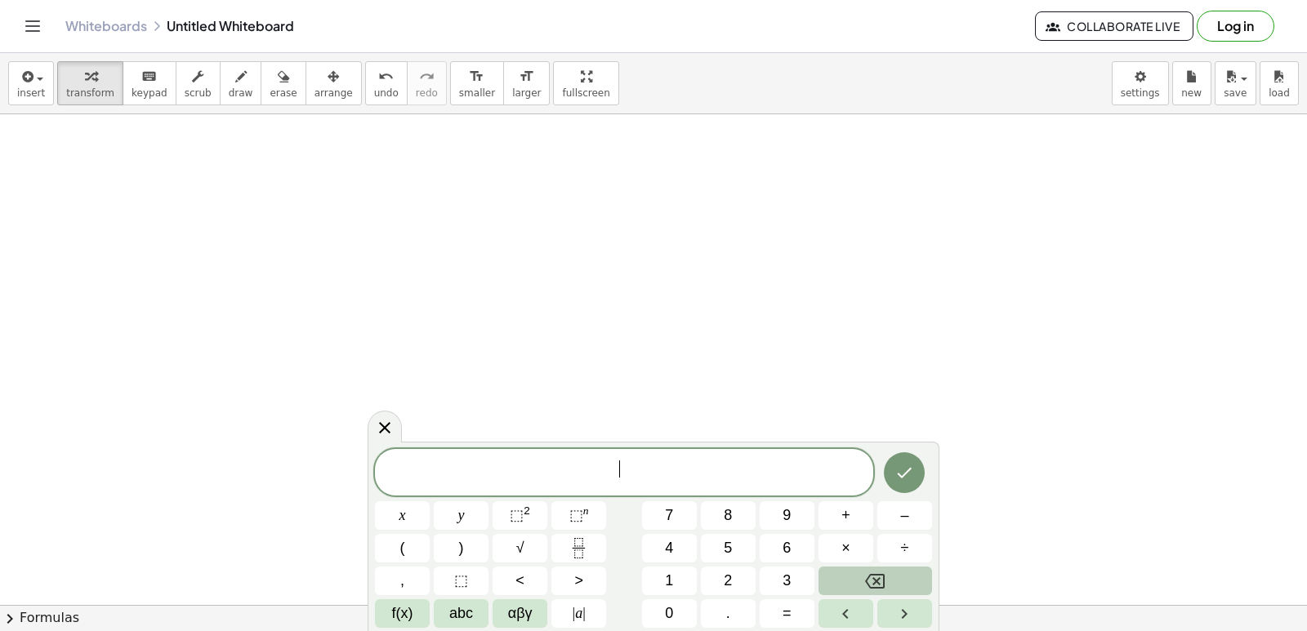
click at [843, 575] on button "Backspace" at bounding box center [875, 581] width 114 height 29
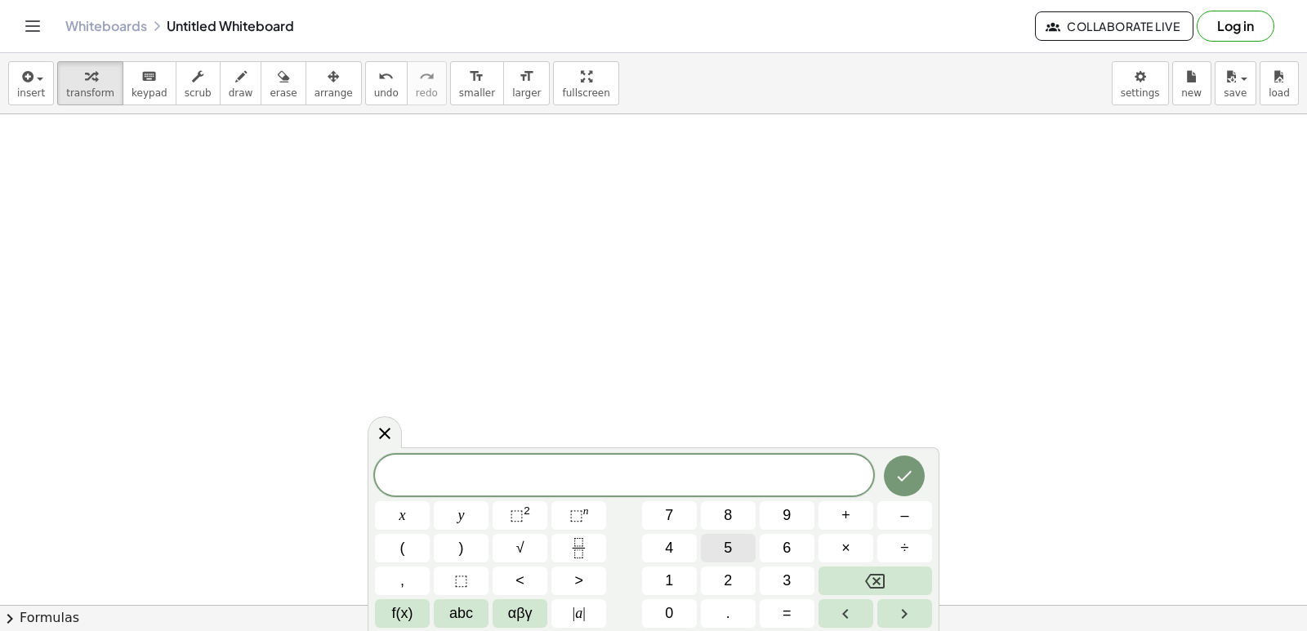
click at [724, 546] on span "5" at bounding box center [728, 548] width 8 height 22
click at [875, 572] on icon "Backspace" at bounding box center [875, 582] width 20 height 20
click at [892, 516] on button "–" at bounding box center [904, 515] width 55 height 29
click at [746, 550] on button "5" at bounding box center [728, 548] width 55 height 29
click at [837, 520] on button "+" at bounding box center [845, 515] width 55 height 29
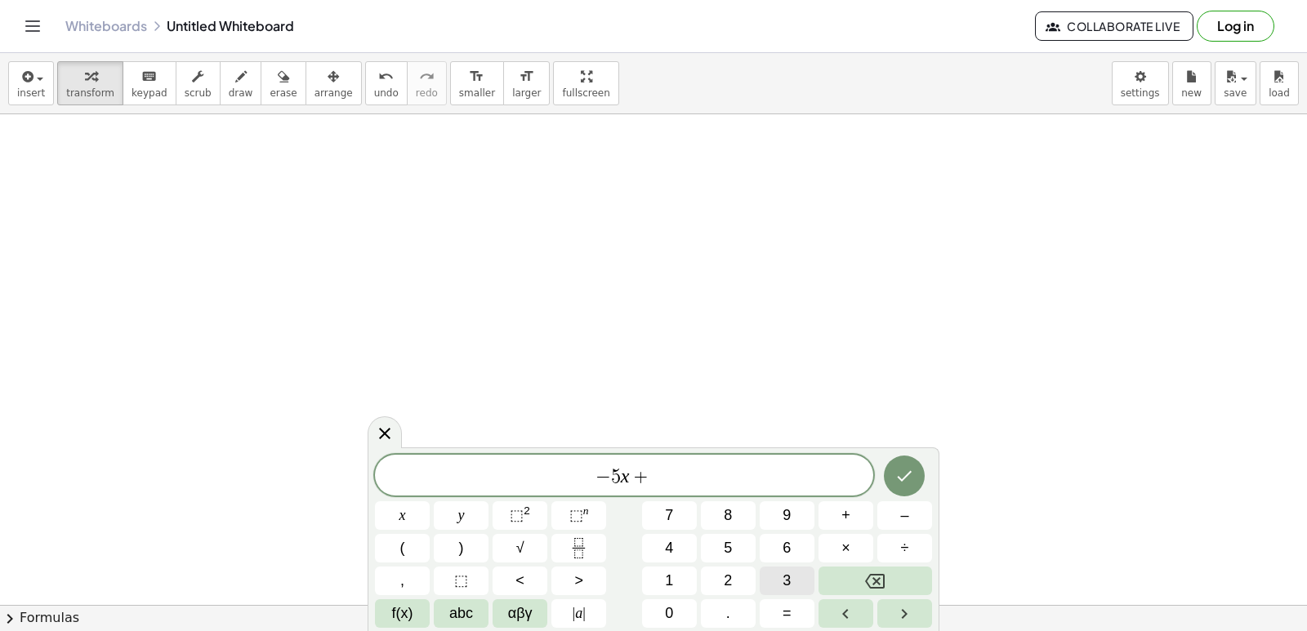
click at [775, 571] on button "3" at bounding box center [787, 581] width 55 height 29
click at [903, 515] on span "–" at bounding box center [904, 516] width 8 height 22
click at [733, 578] on button "2" at bounding box center [728, 581] width 55 height 29
click at [910, 484] on icon "Done" at bounding box center [904, 476] width 20 height 20
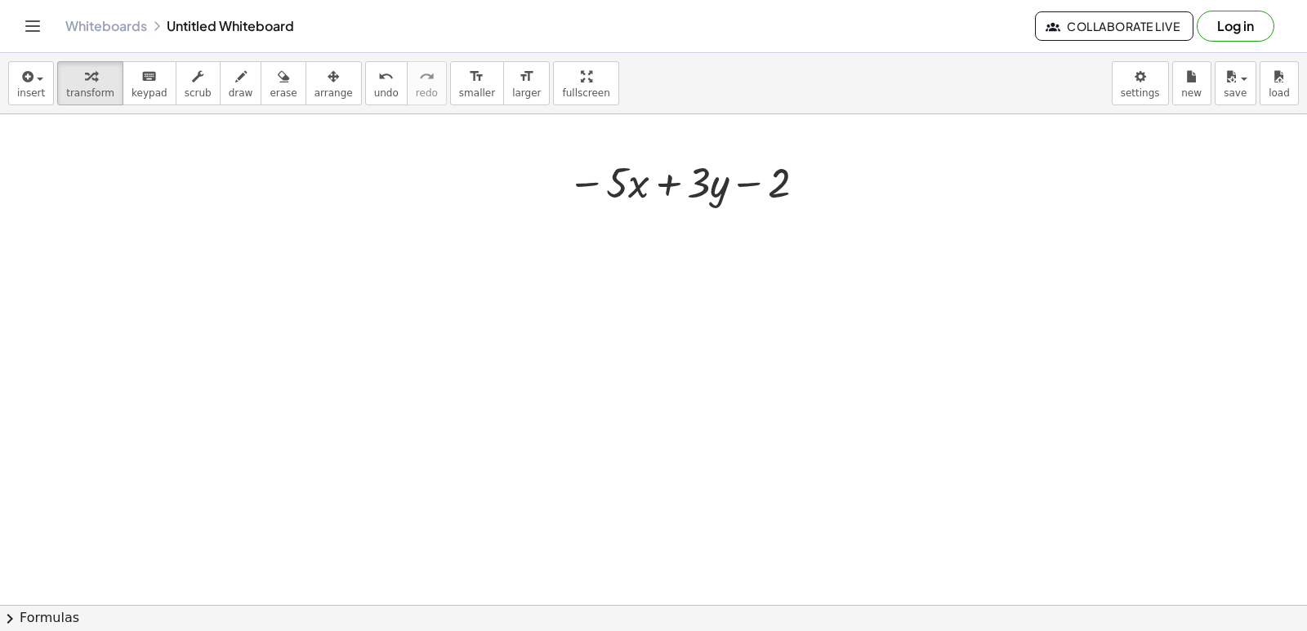
scroll to position [5890, 0]
click at [684, 230] on div at bounding box center [682, 220] width 26 height 26
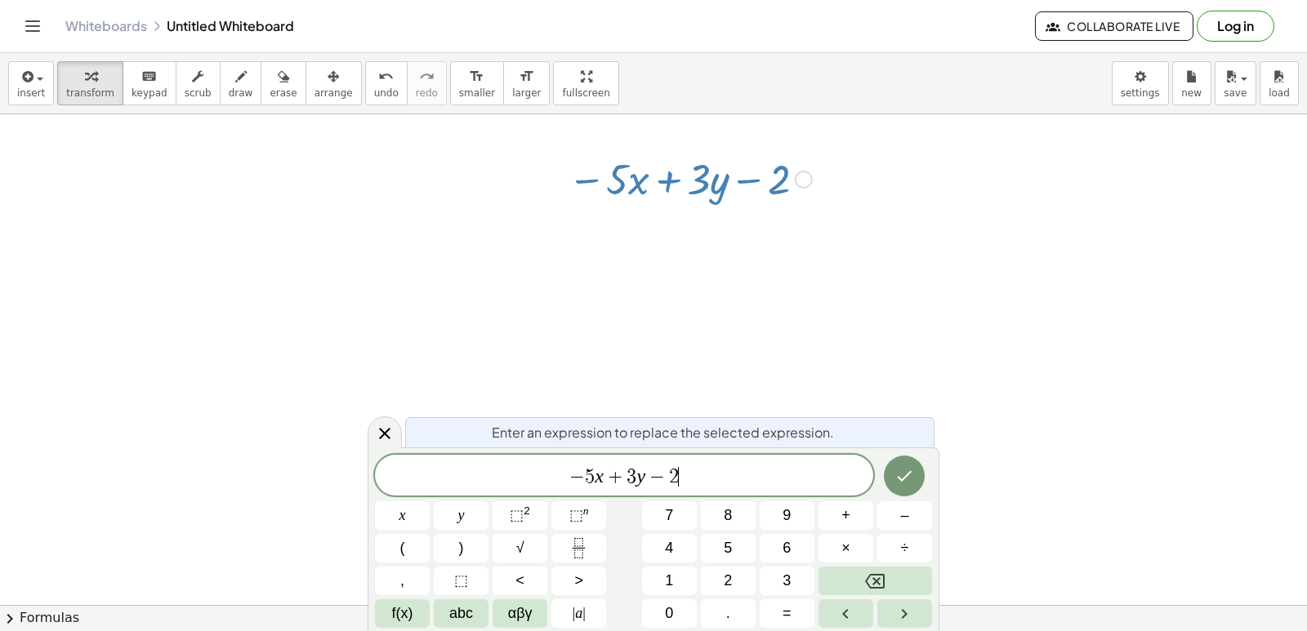
click at [692, 484] on span "− 5 x + 3 y − 2 ​" at bounding box center [624, 477] width 498 height 23
click at [782, 618] on button "=" at bounding box center [787, 613] width 55 height 29
click at [667, 577] on span "1" at bounding box center [669, 581] width 8 height 22
click at [732, 572] on span "2" at bounding box center [728, 581] width 8 height 22
click at [910, 475] on icon "Done" at bounding box center [904, 476] width 20 height 20
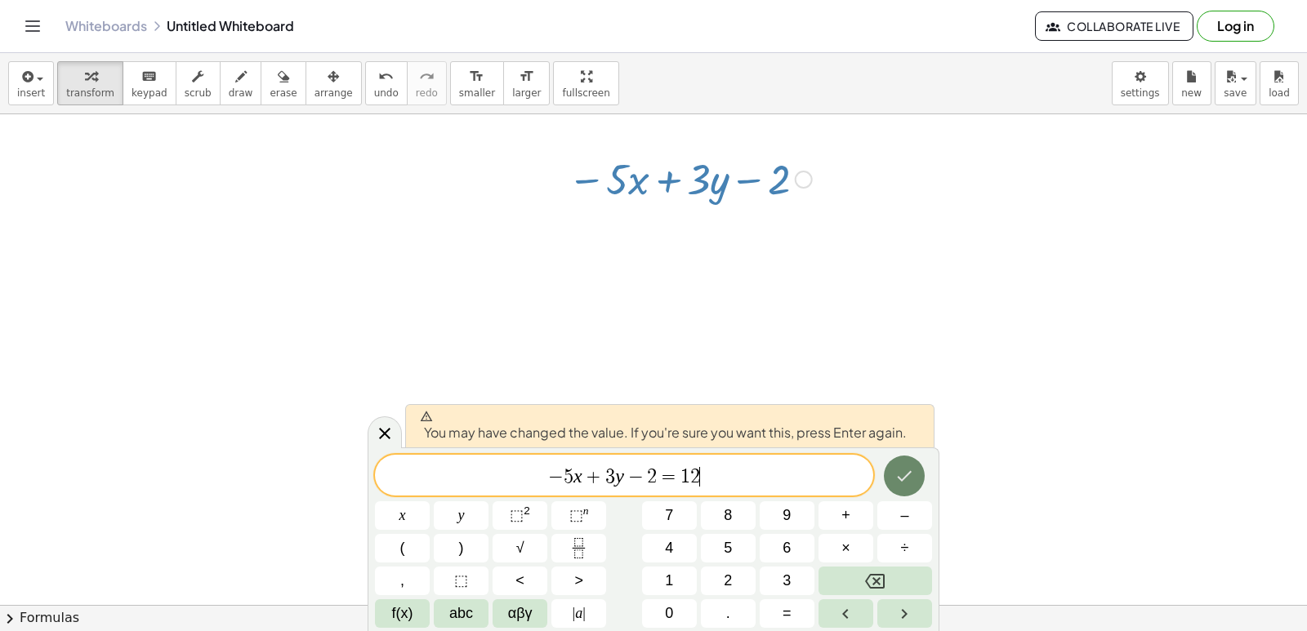
click at [885, 479] on button "Done" at bounding box center [904, 476] width 41 height 41
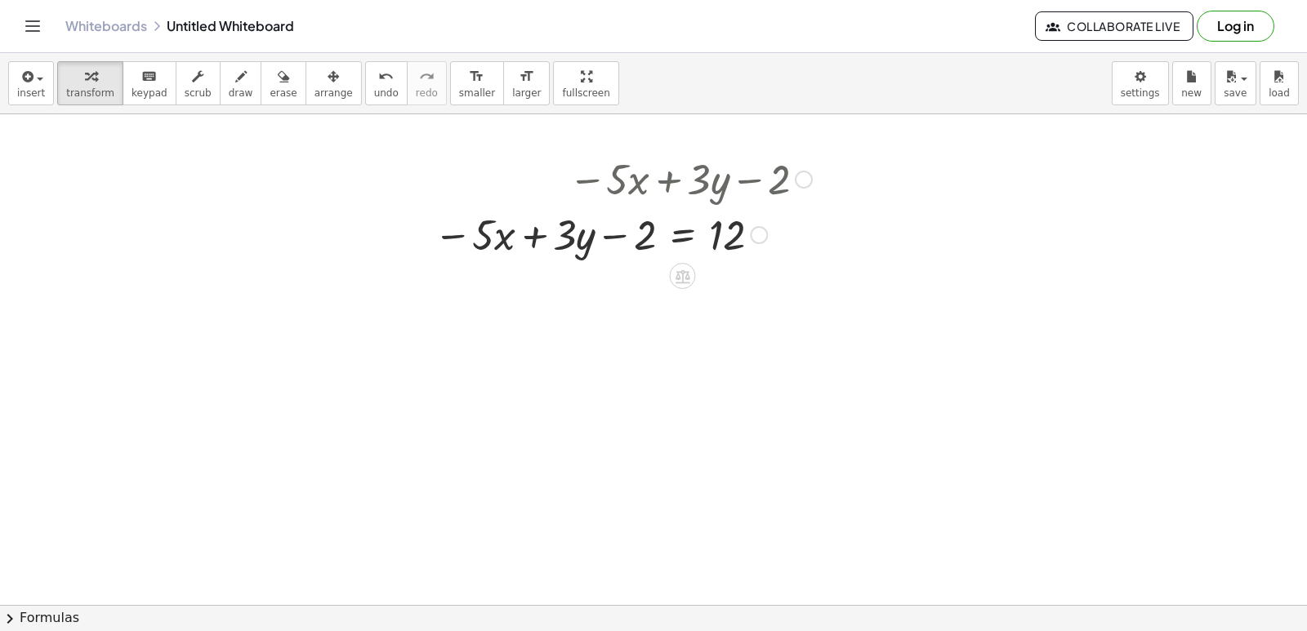
click at [742, 179] on div at bounding box center [623, 178] width 394 height 56
click at [677, 176] on div at bounding box center [623, 178] width 394 height 56
drag, startPoint x: 764, startPoint y: 189, endPoint x: 680, endPoint y: 189, distance: 83.3
click at [701, 181] on div at bounding box center [623, 178] width 394 height 56
drag, startPoint x: 722, startPoint y: 202, endPoint x: 718, endPoint y: 212, distance: 11.4
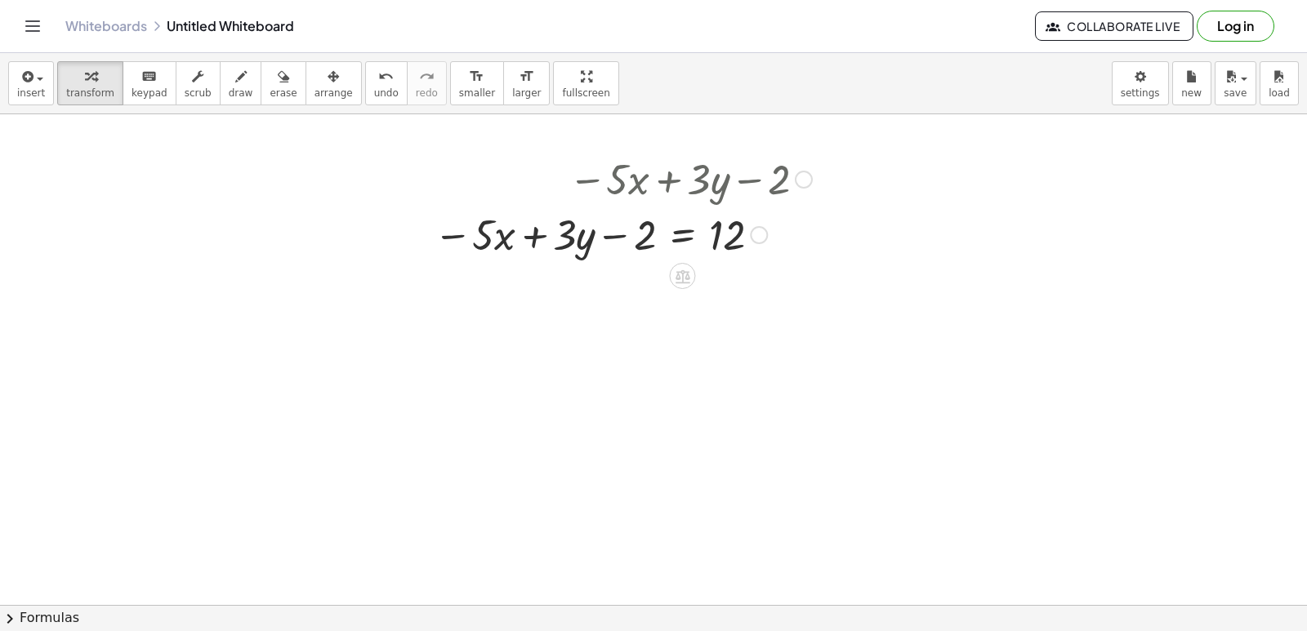
click at [682, 180] on div "− · 5 · x + · 3 · y − 2 − · 5 · x + · 3 · y − 2 = 12" at bounding box center [682, 180] width 0 height 0
drag, startPoint x: 668, startPoint y: 146, endPoint x: 668, endPoint y: 169, distance: 22.9
click at [668, 169] on div "− · 5 · x + · 3 · y − 2 − · 5 · x + · 3 · y − 2 = 12" at bounding box center [616, 205] width 415 height 119
drag, startPoint x: 657, startPoint y: 185, endPoint x: 542, endPoint y: 185, distance: 115.2
click at [542, 185] on div at bounding box center [623, 178] width 394 height 56
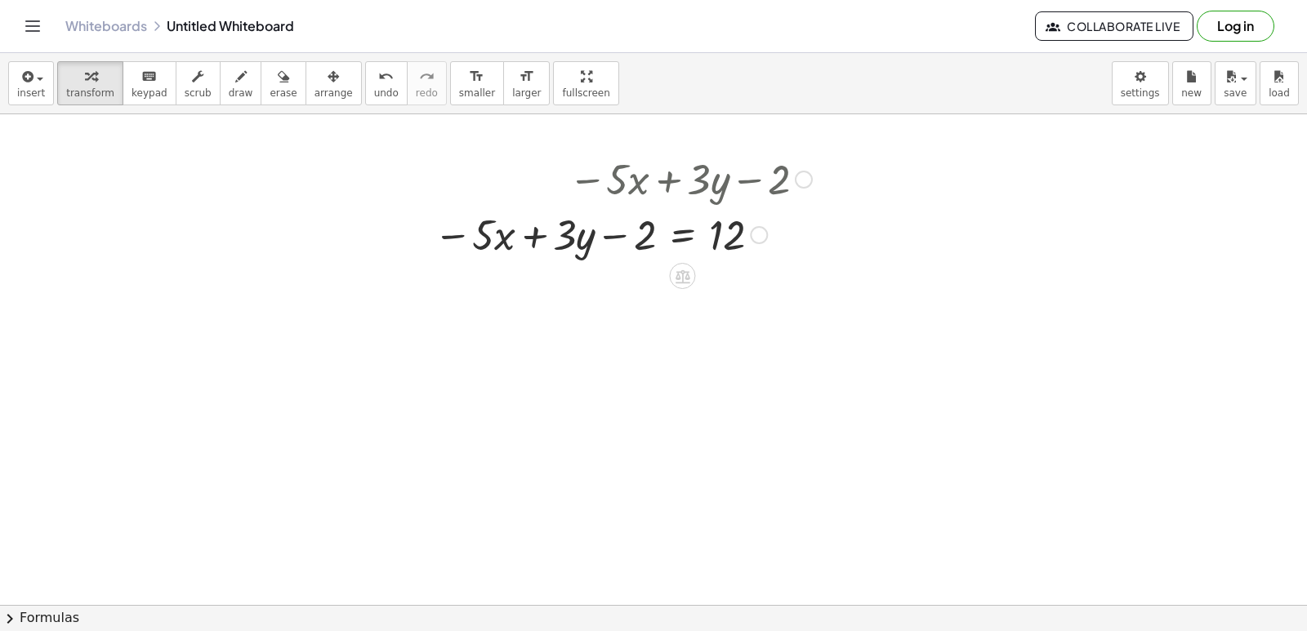
drag, startPoint x: 666, startPoint y: 175, endPoint x: 719, endPoint y: 154, distance: 56.9
click at [648, 167] on div at bounding box center [623, 178] width 394 height 56
drag, startPoint x: 723, startPoint y: 175, endPoint x: 709, endPoint y: 175, distance: 13.9
click at [702, 175] on div at bounding box center [623, 178] width 394 height 56
drag, startPoint x: 613, startPoint y: 383, endPoint x: 617, endPoint y: 390, distance: 8.4
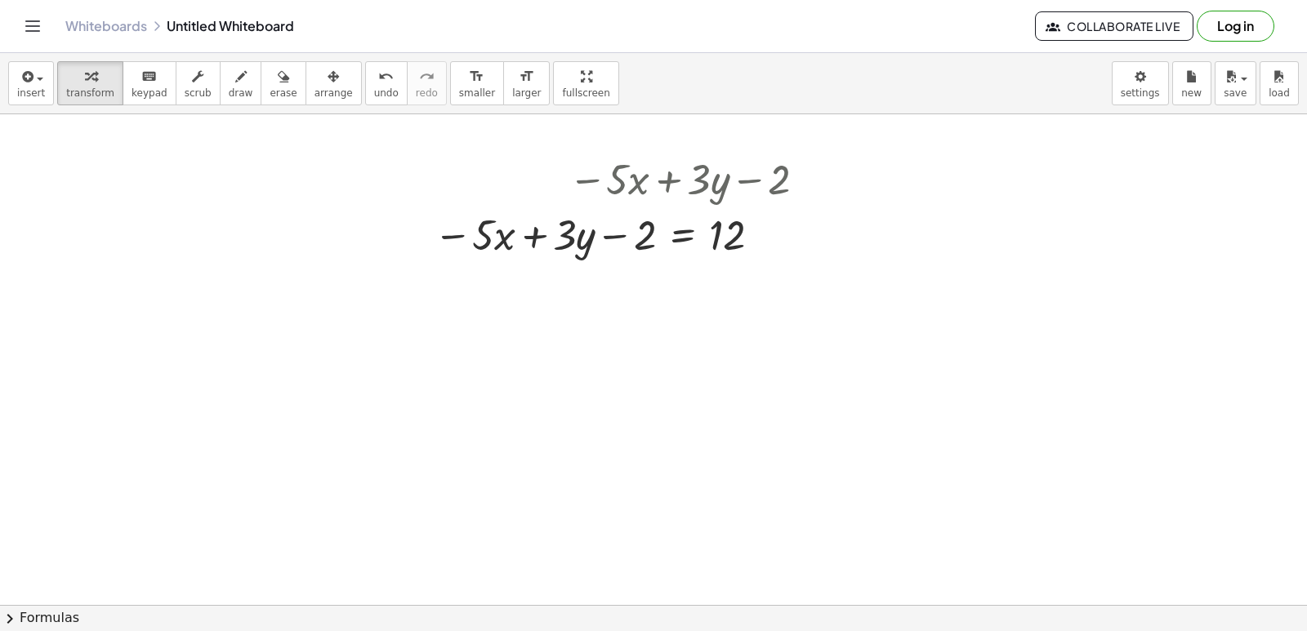
drag, startPoint x: 640, startPoint y: 461, endPoint x: 644, endPoint y: 475, distance: 15.5
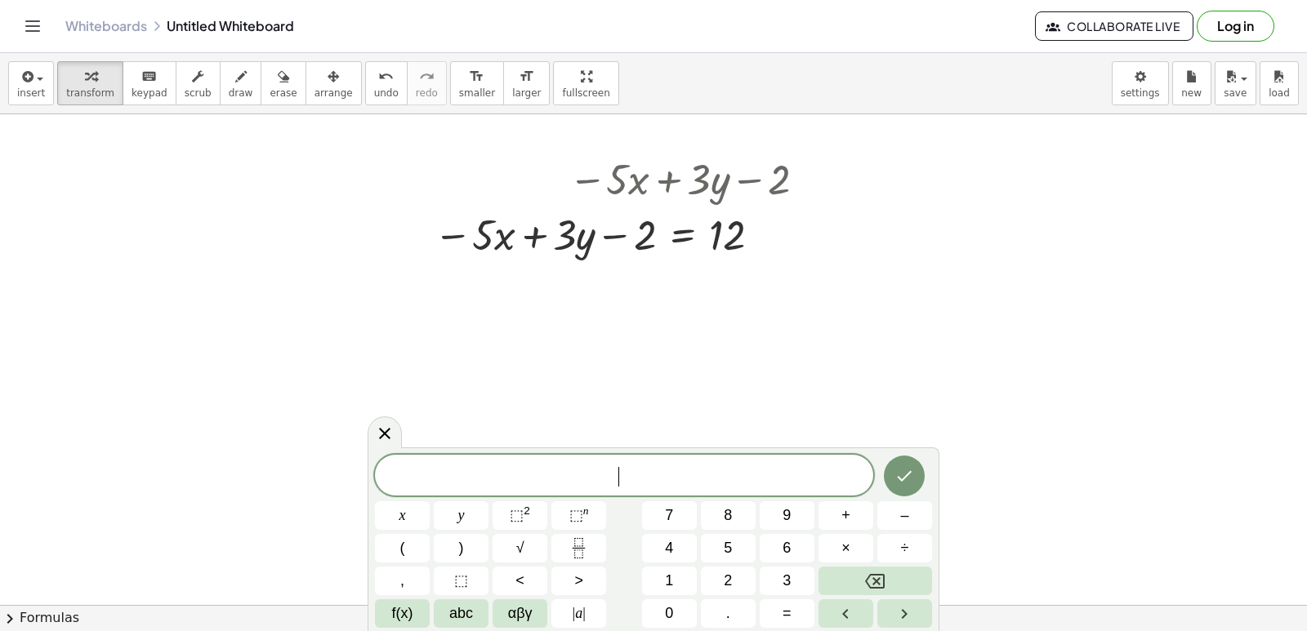
click at [644, 472] on span "​" at bounding box center [624, 477] width 498 height 23
click at [663, 574] on button "1" at bounding box center [669, 581] width 55 height 29
click at [673, 606] on span "0" at bounding box center [669, 614] width 8 height 22
click at [850, 581] on button "Backspace" at bounding box center [875, 581] width 114 height 29
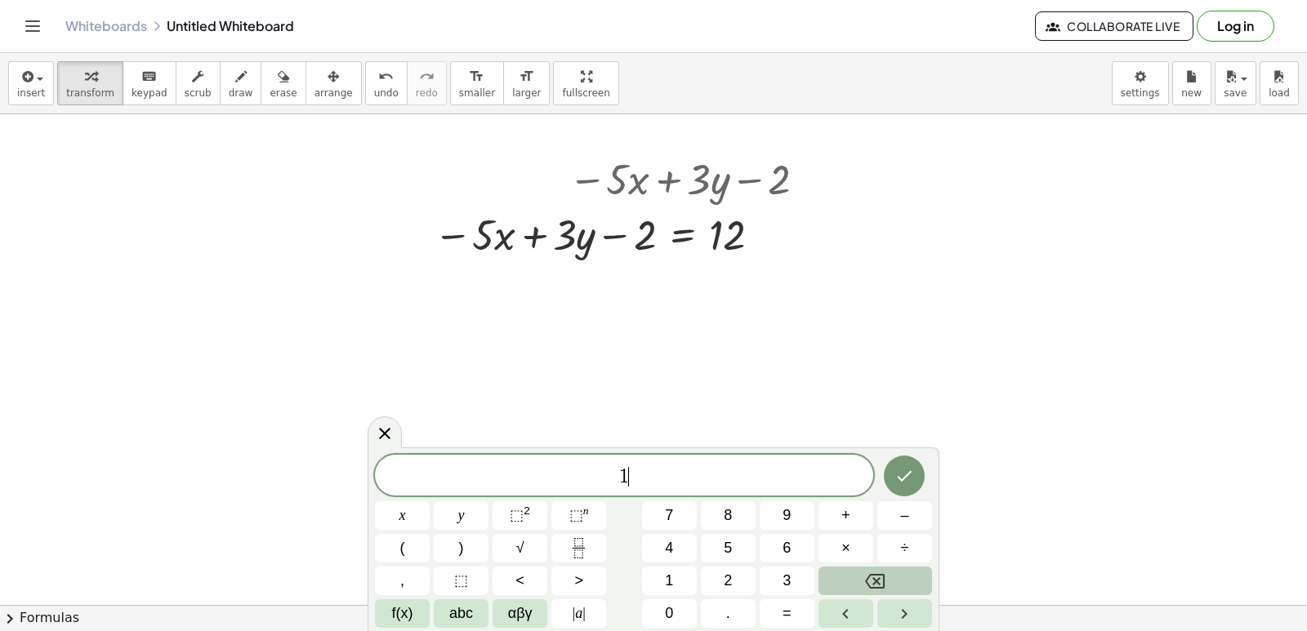
click at [850, 581] on button "Backspace" at bounding box center [875, 581] width 114 height 29
click at [665, 522] on button "7" at bounding box center [669, 515] width 55 height 29
click at [840, 509] on button "+" at bounding box center [845, 515] width 55 height 29
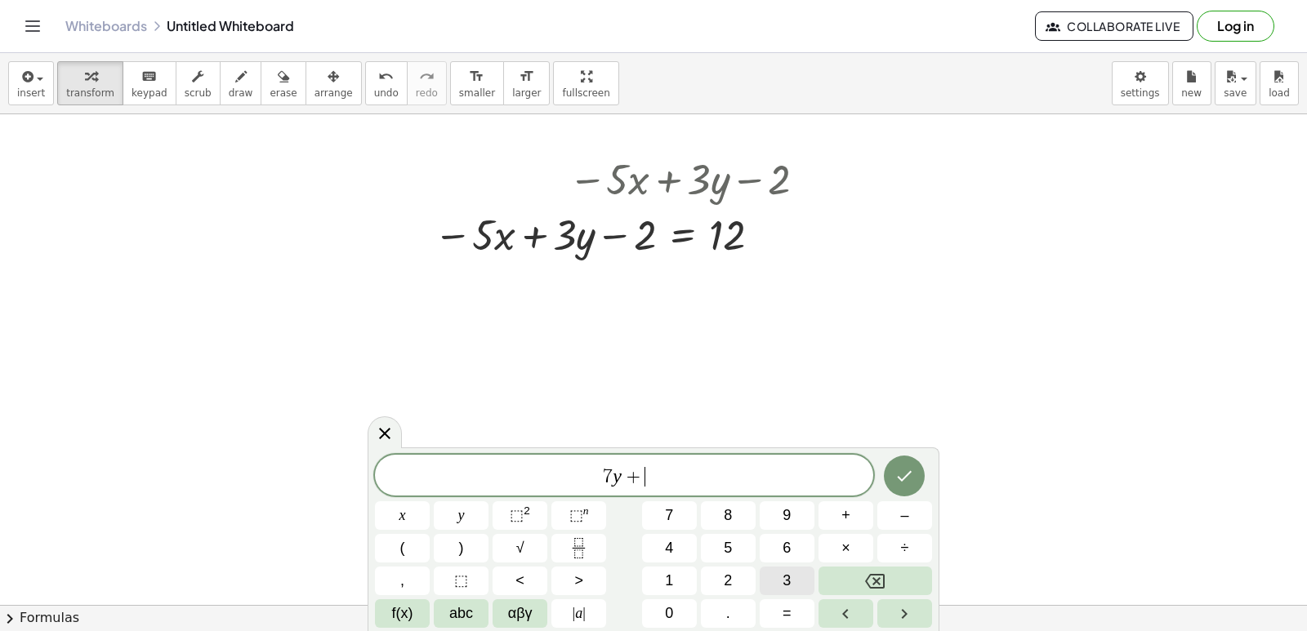
click at [789, 577] on span "3" at bounding box center [786, 581] width 8 height 22
click at [895, 514] on button "–" at bounding box center [904, 515] width 55 height 29
click at [714, 578] on button "2" at bounding box center [728, 581] width 55 height 29
click at [847, 512] on div "7 y + 3 y − 2 x y ⬚ 2 ⬚ n 7 8 9 + – ( ) √ 4 5 6 × ÷ , ⬚ < > 1 2 3 f(x) abc αβγ …" at bounding box center [653, 541] width 557 height 173
click at [674, 577] on button "1" at bounding box center [669, 581] width 55 height 29
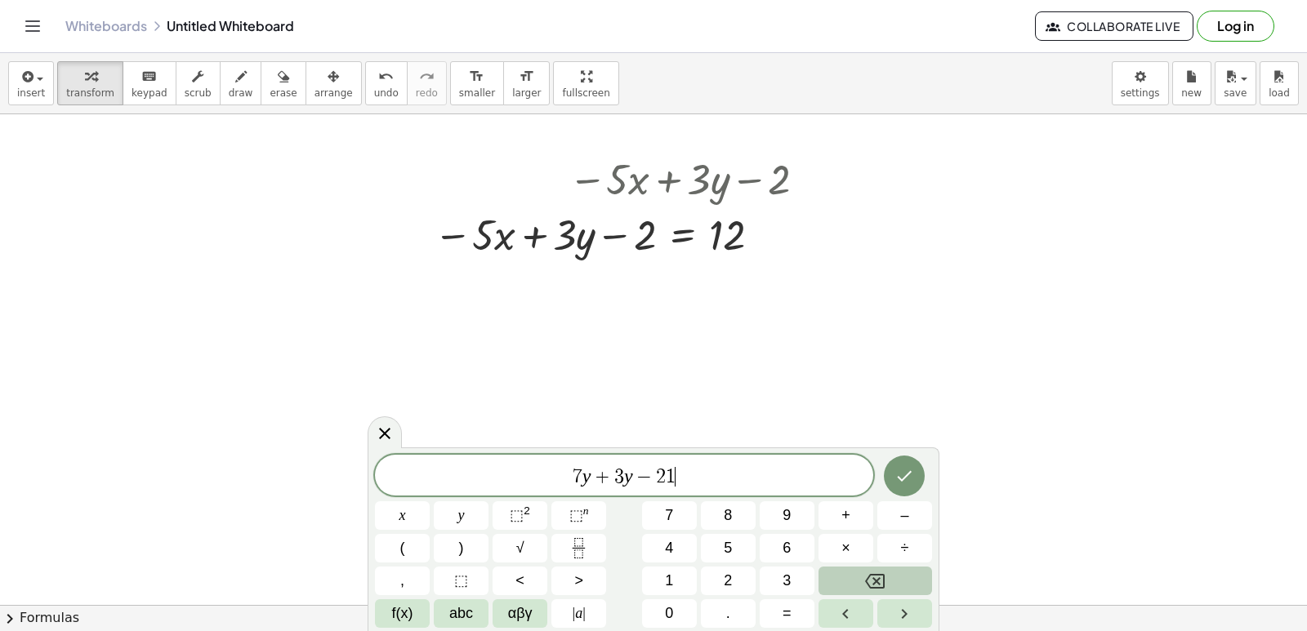
click at [885, 576] on icon "Backspace" at bounding box center [875, 581] width 20 height 15
click at [853, 513] on button "+" at bounding box center [845, 515] width 55 height 29
click at [651, 568] on button "1" at bounding box center [669, 581] width 55 height 29
click at [712, 568] on button "2" at bounding box center [728, 581] width 55 height 29
click at [898, 479] on icon "Done" at bounding box center [904, 476] width 20 height 20
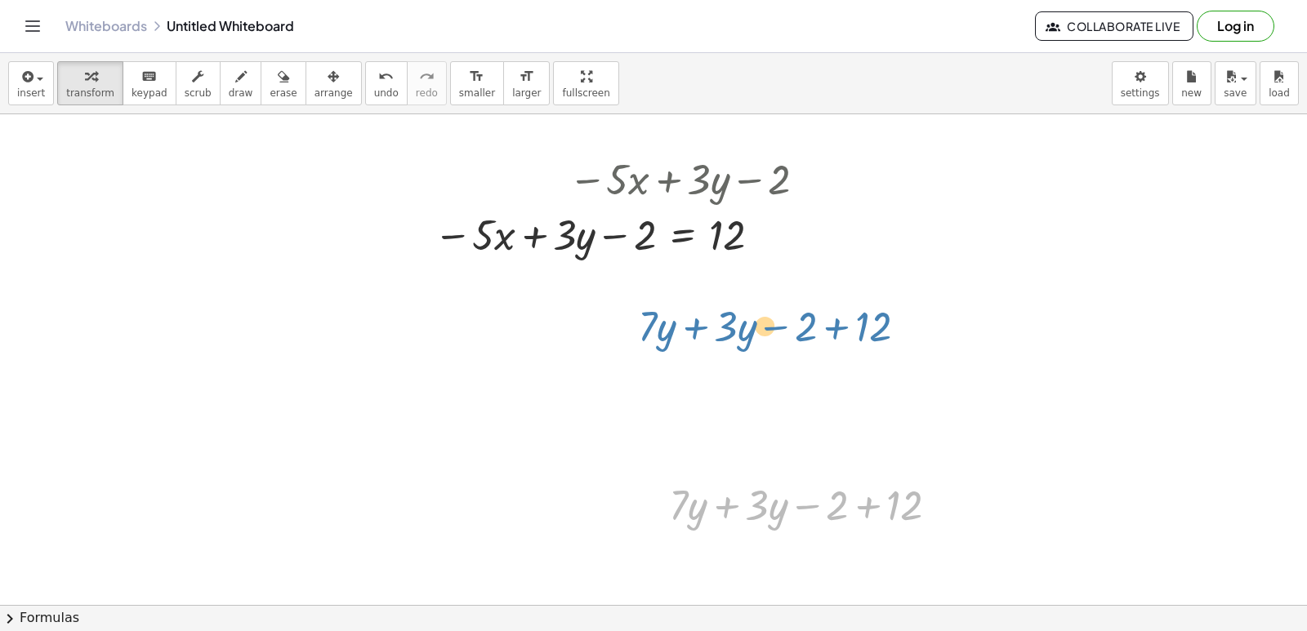
drag, startPoint x: 800, startPoint y: 515, endPoint x: 761, endPoint y: 301, distance: 216.7
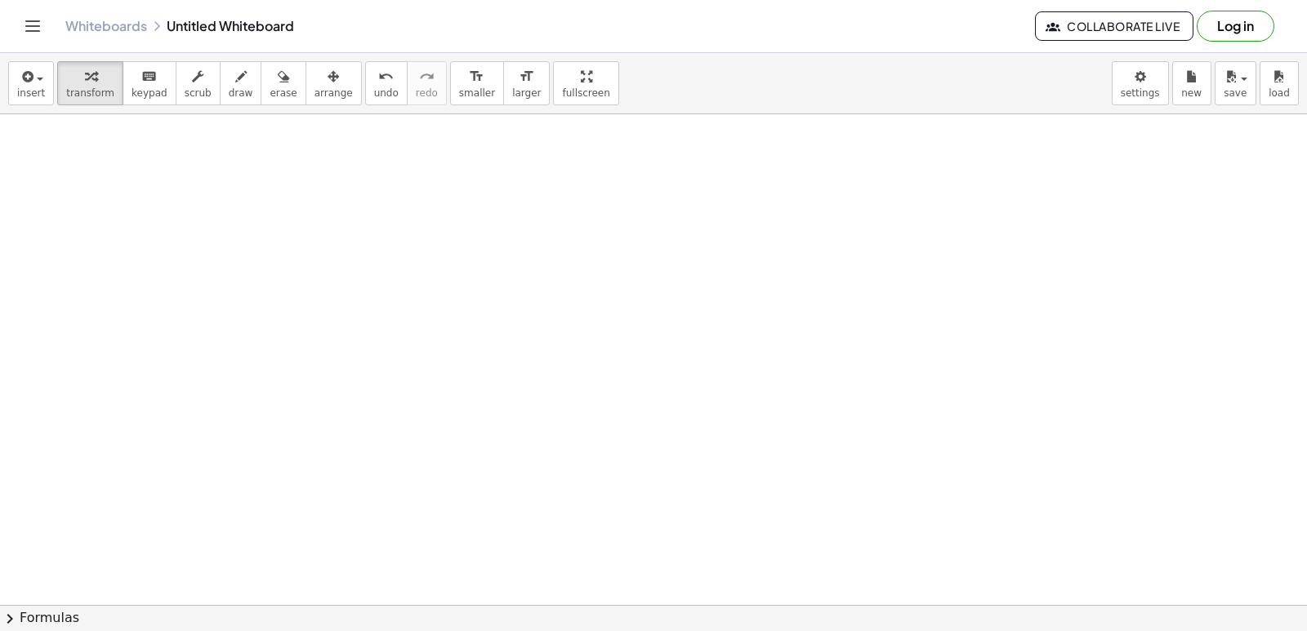
scroll to position [59886, 0]
